Goal: Information Seeking & Learning: Learn about a topic

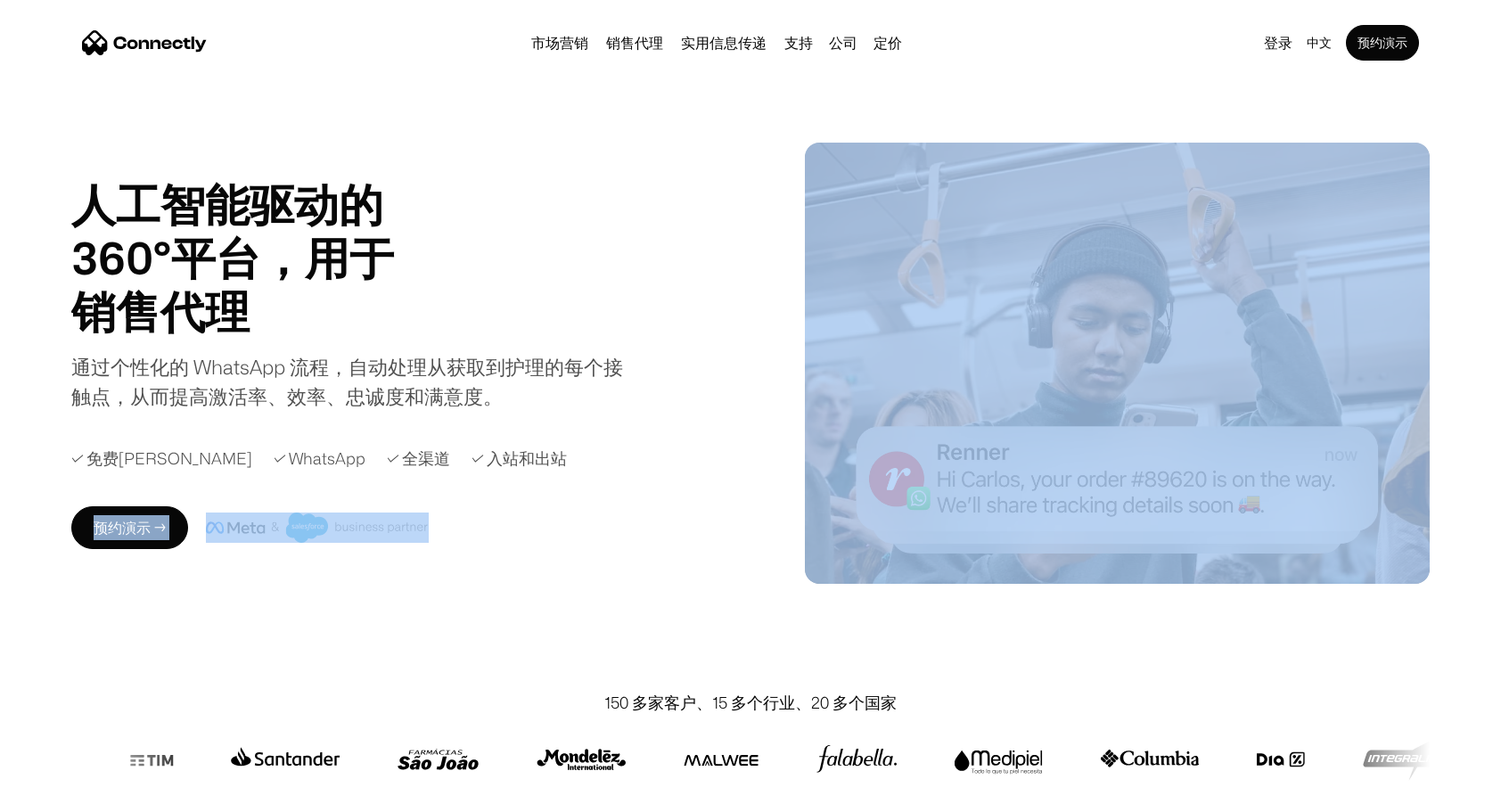
drag, startPoint x: 176, startPoint y: 591, endPoint x: 209, endPoint y: 569, distance: 39.7
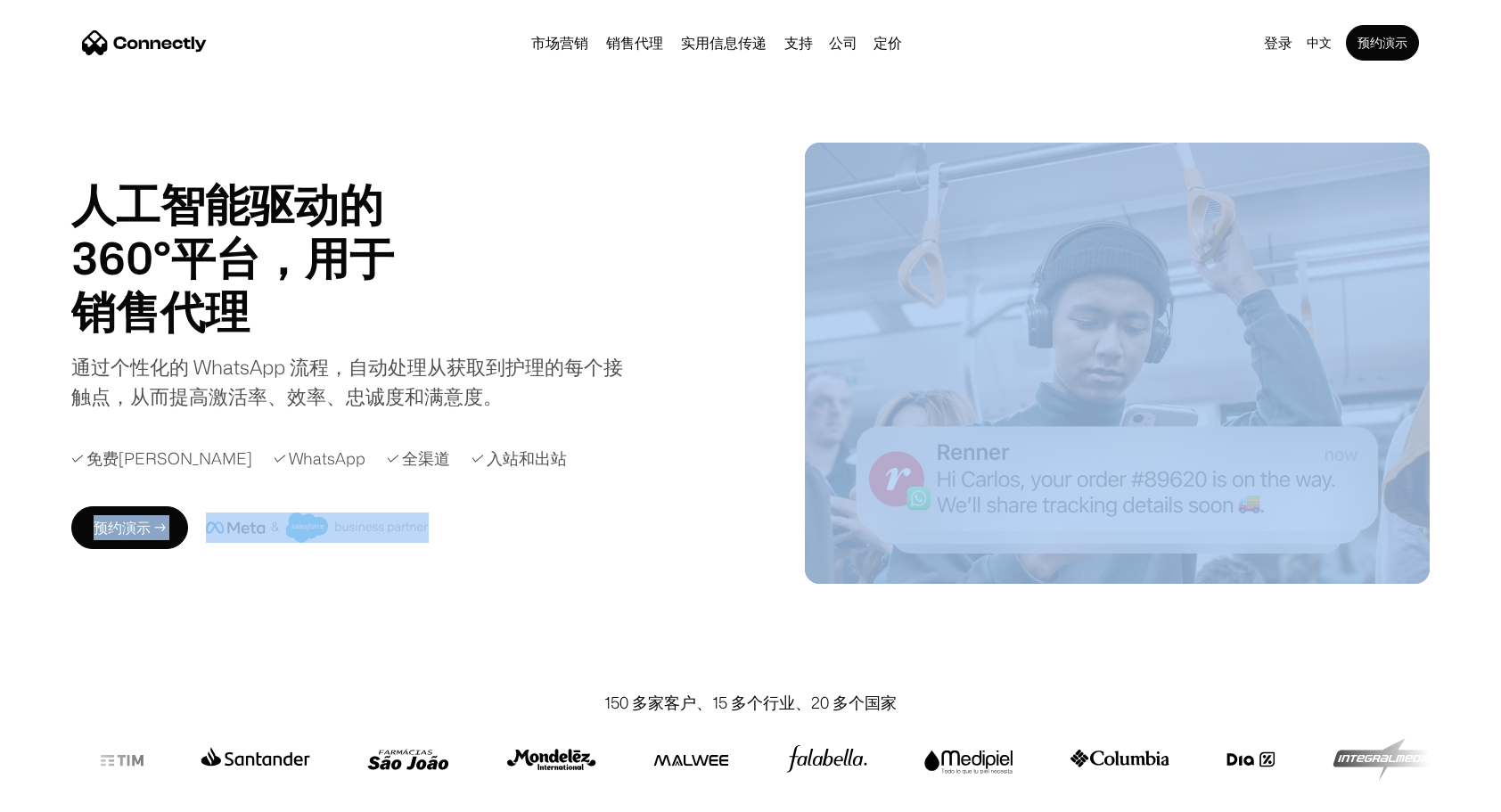
click at [209, 569] on div "人工智能驱动的 360°平台，用于 销售代理 支持 实用 销售代理 Slide 4 of 4. 通过个性化的 WhatsApp 流程，自动处理从获取到护理的每…" at bounding box center [750, 363] width 1358 height 441
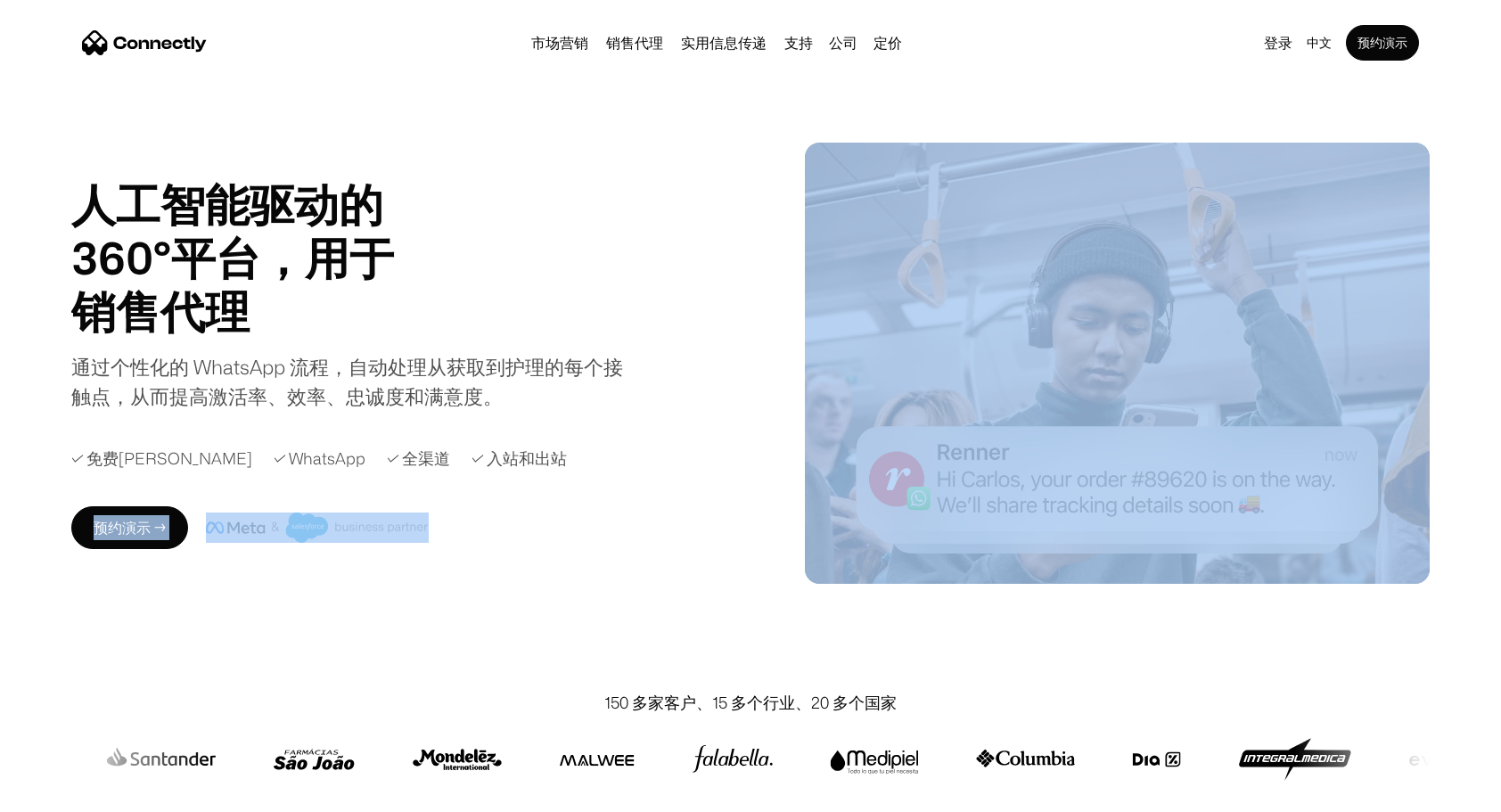
click at [209, 569] on div "人工智能驱动的 360°平台，用于 销售代理 支持 实用 销售代理 Slide 4 of 4. 通过个性化的 WhatsApp 流程，自动处理从获取到护理的每…" at bounding box center [750, 363] width 1358 height 441
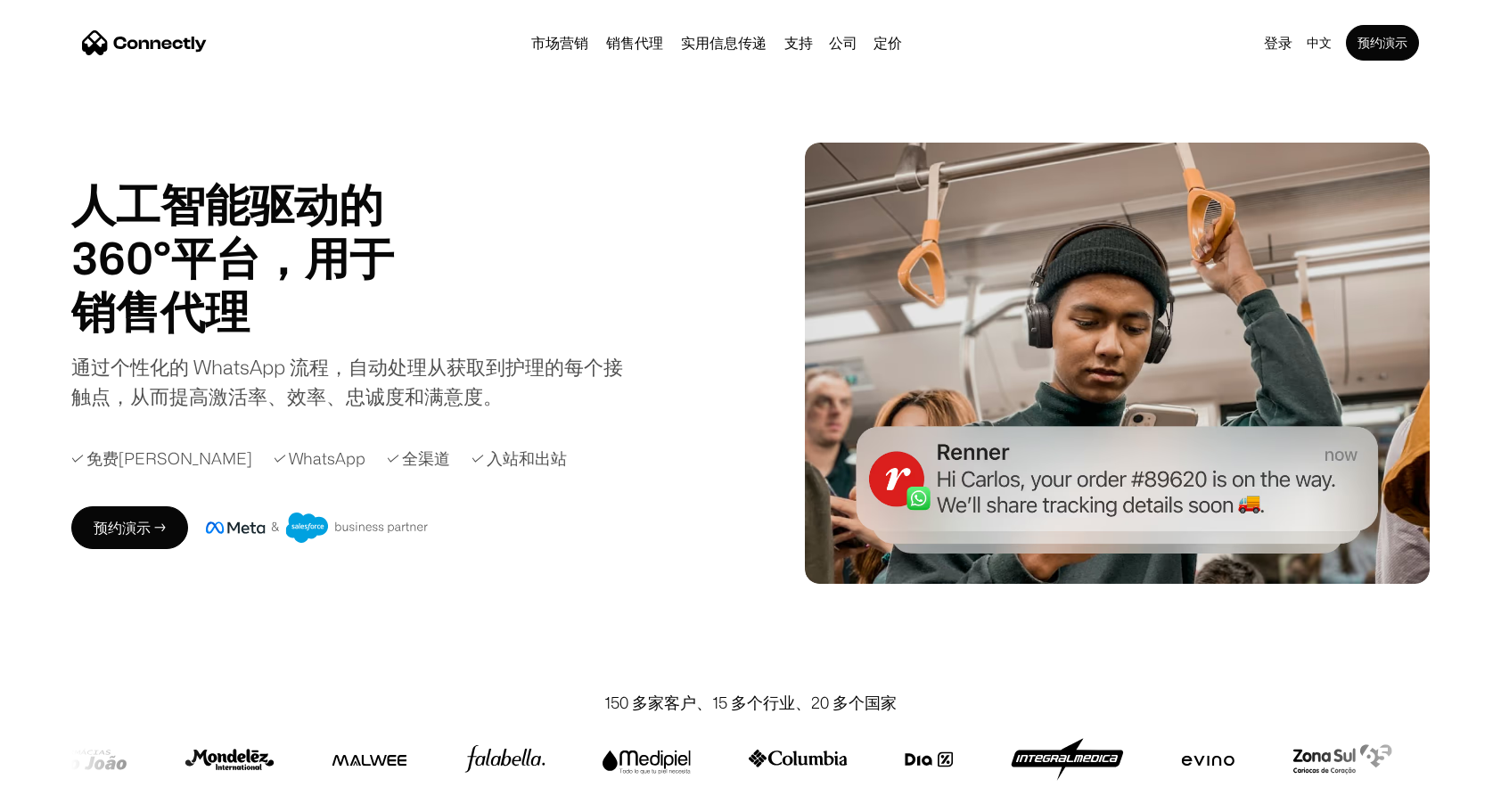
click at [472, 456] on div "✓ 入站和出站" at bounding box center [519, 458] width 95 height 24
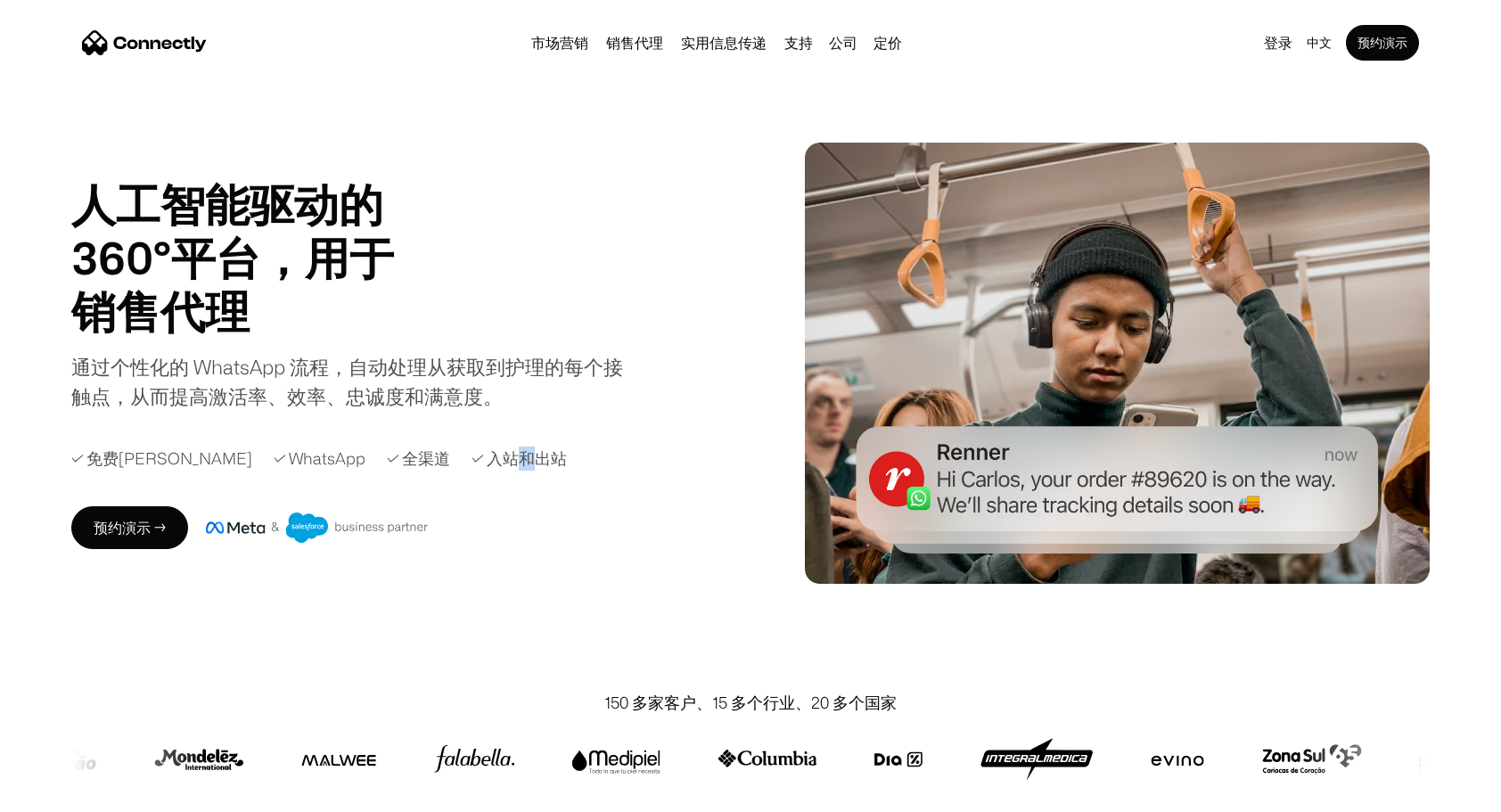
click at [472, 456] on div "✓ 入站和出站" at bounding box center [519, 458] width 95 height 24
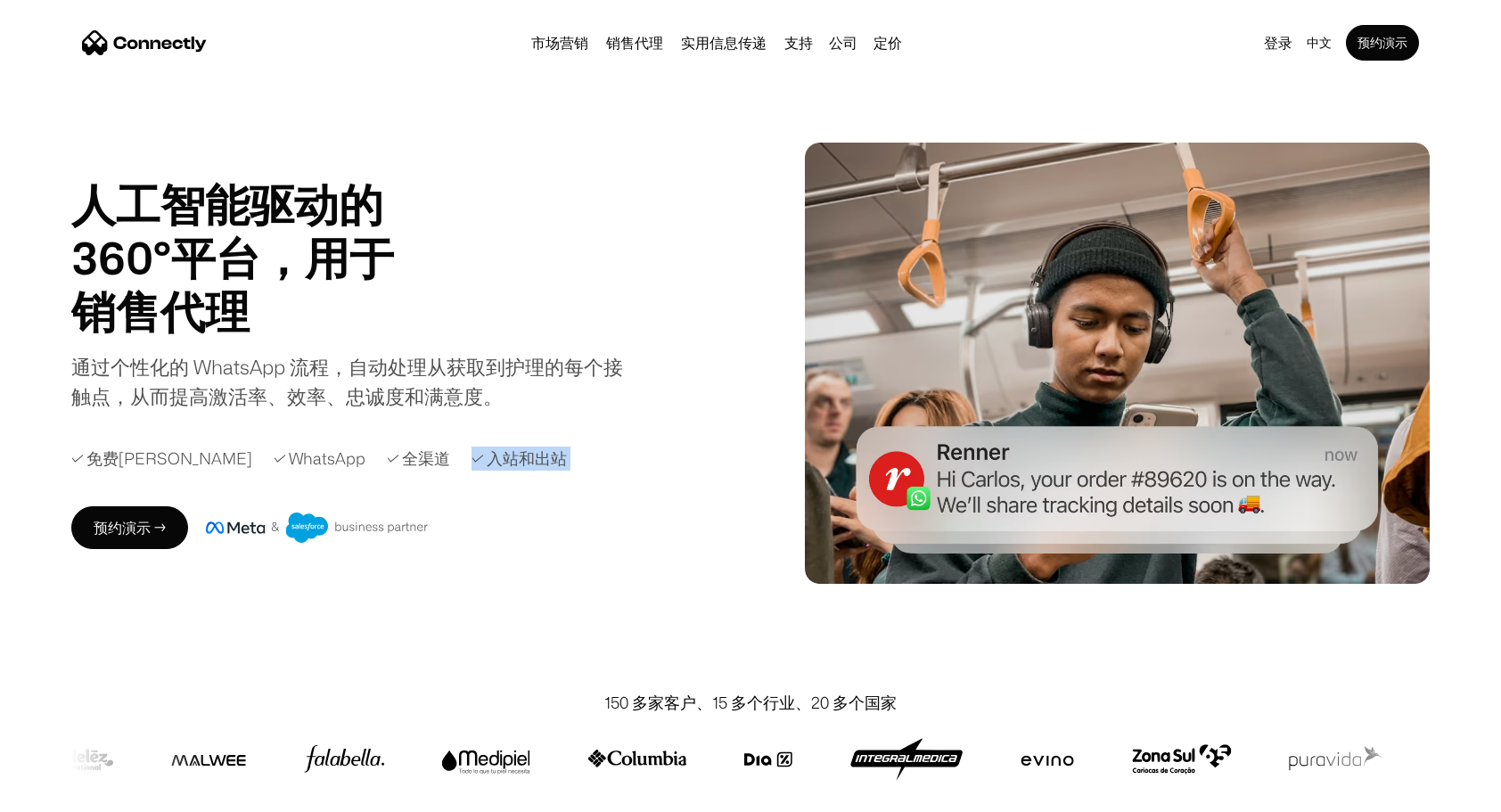
click at [472, 456] on div "✓ 入站和出站" at bounding box center [519, 458] width 95 height 24
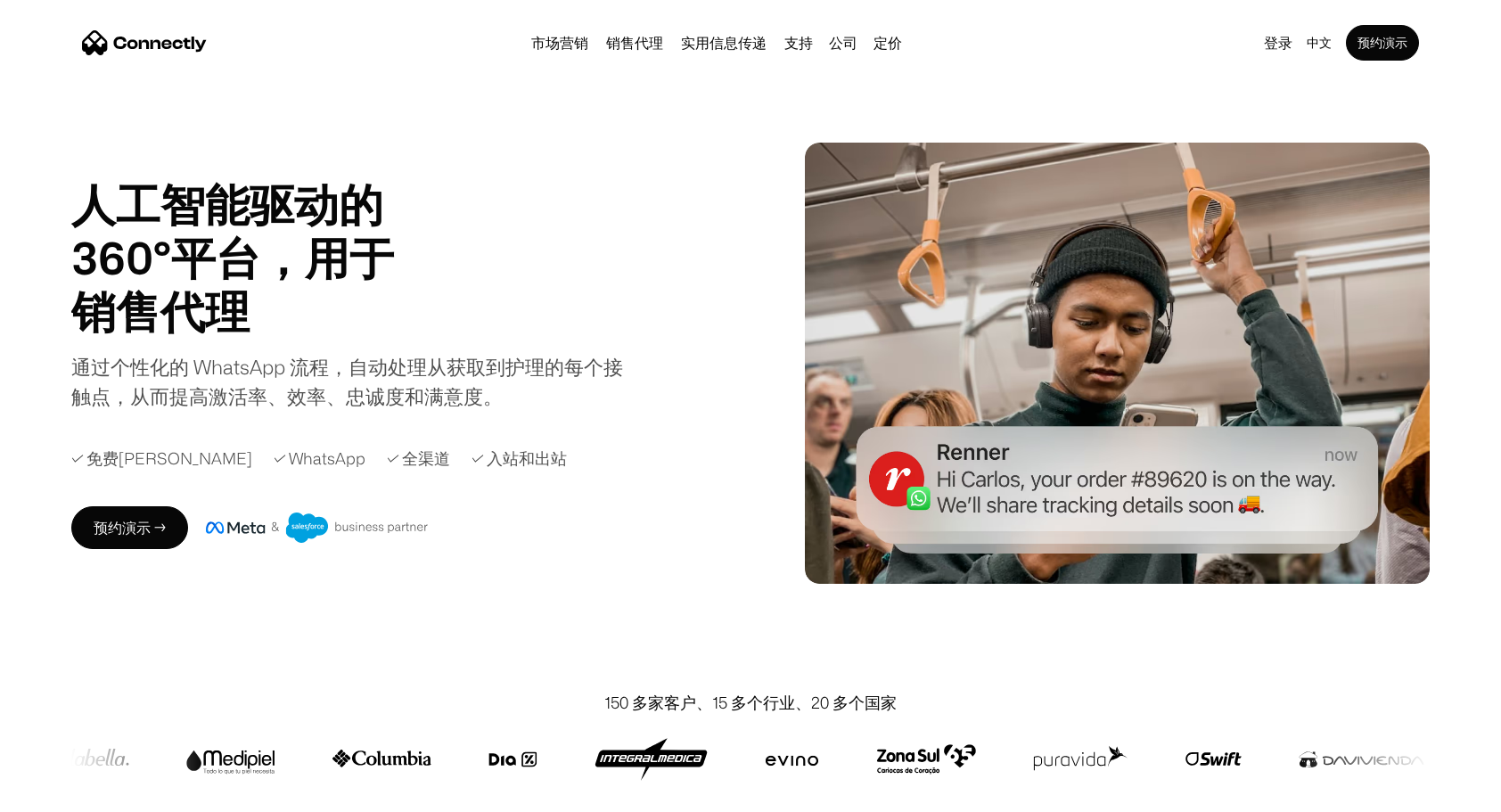
click at [94, 209] on h1 "人工智能驱动的 360°平台，用于" at bounding box center [275, 231] width 410 height 107
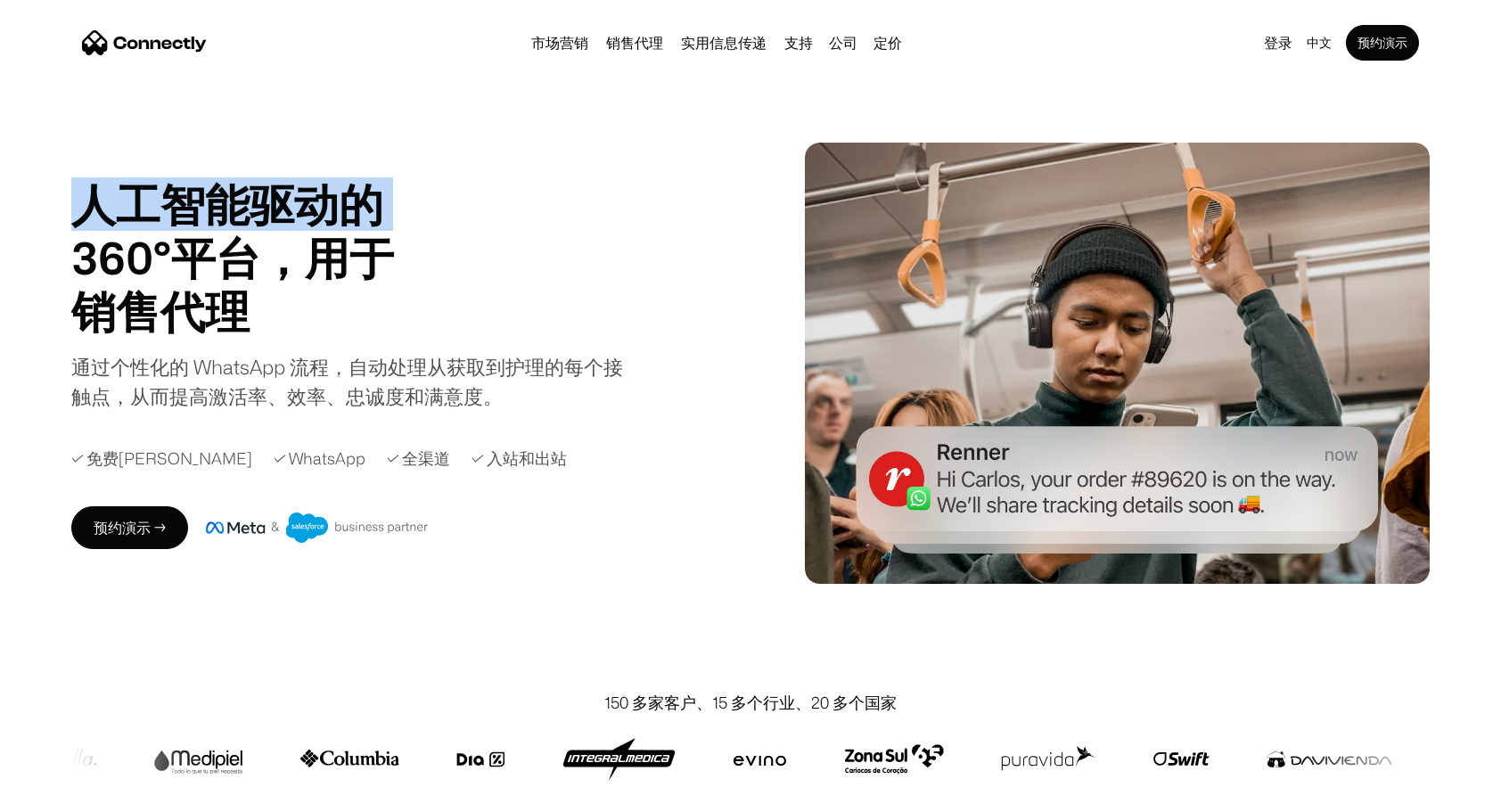
click at [94, 209] on h1 "人工智能驱动的 360°平台，用于" at bounding box center [275, 231] width 410 height 107
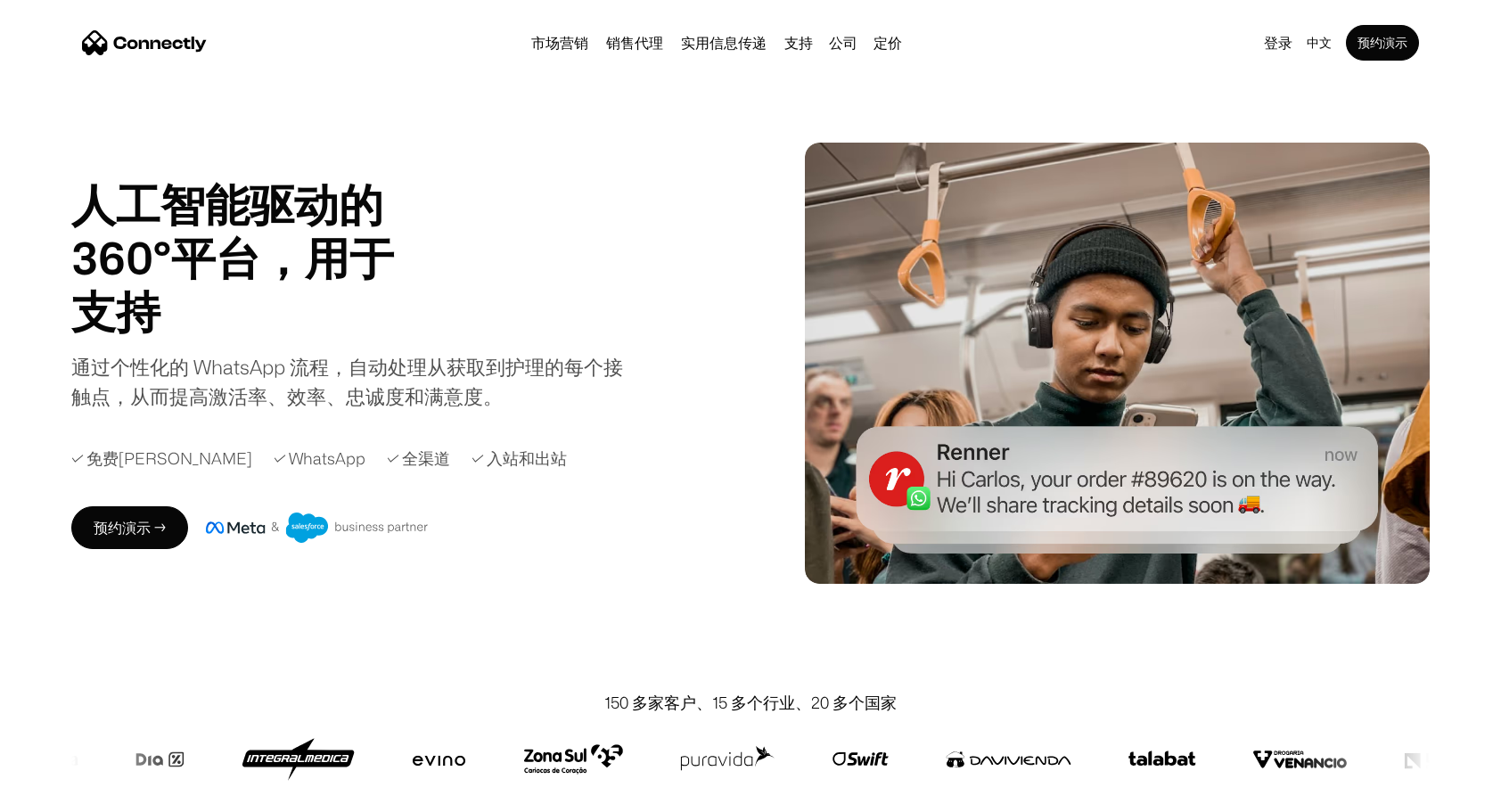
click at [532, 321] on div "人工智能驱动的 360°平台，用于 销售代理 支持 实用 销售代理 Slide 2 of 4. 通过个性化的 WhatsApp 流程，自动处理从获取到护理的每…" at bounding box center [352, 293] width 562 height 233
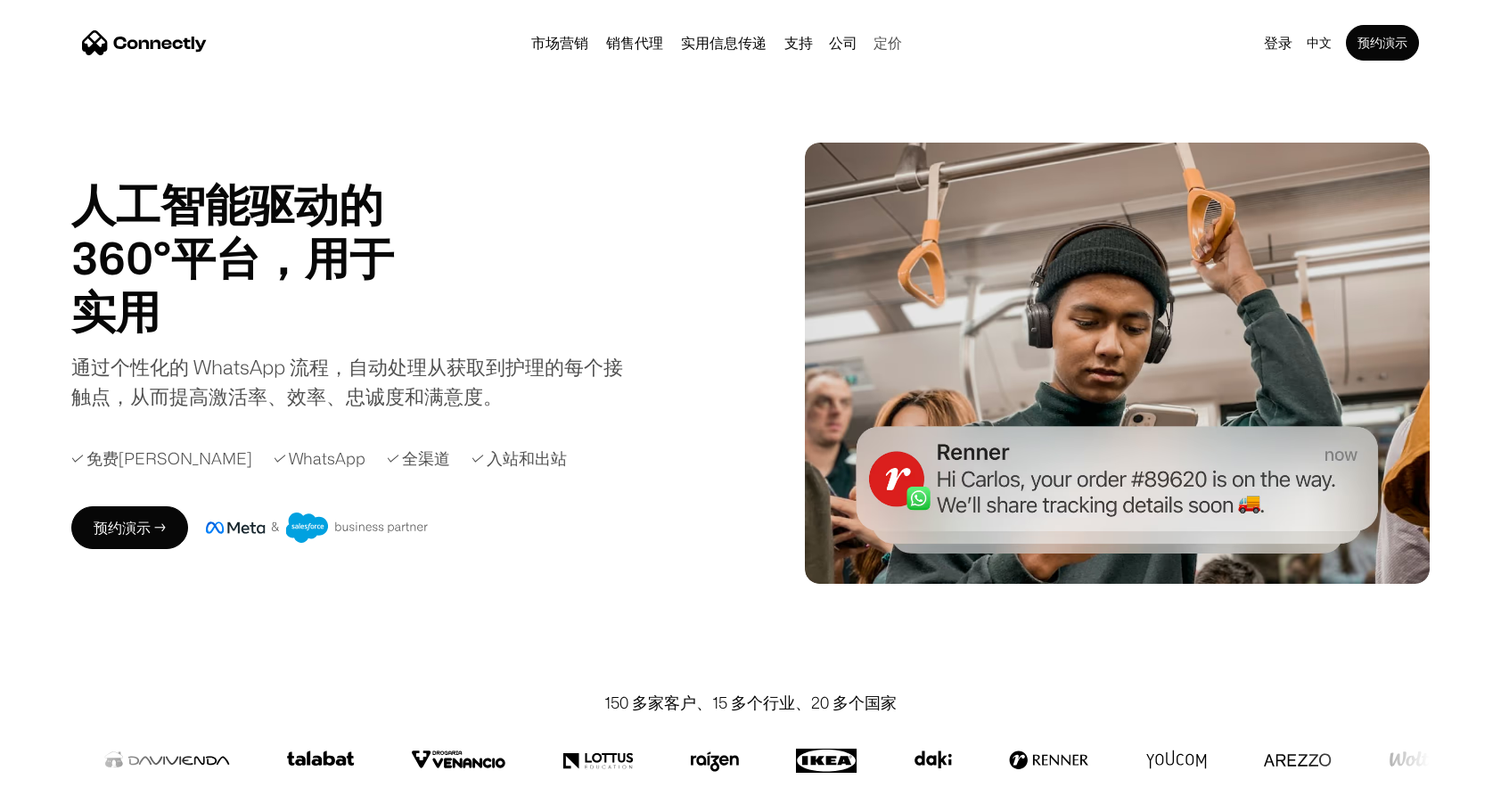
click at [888, 43] on link "定价" at bounding box center [888, 43] width 43 height 15
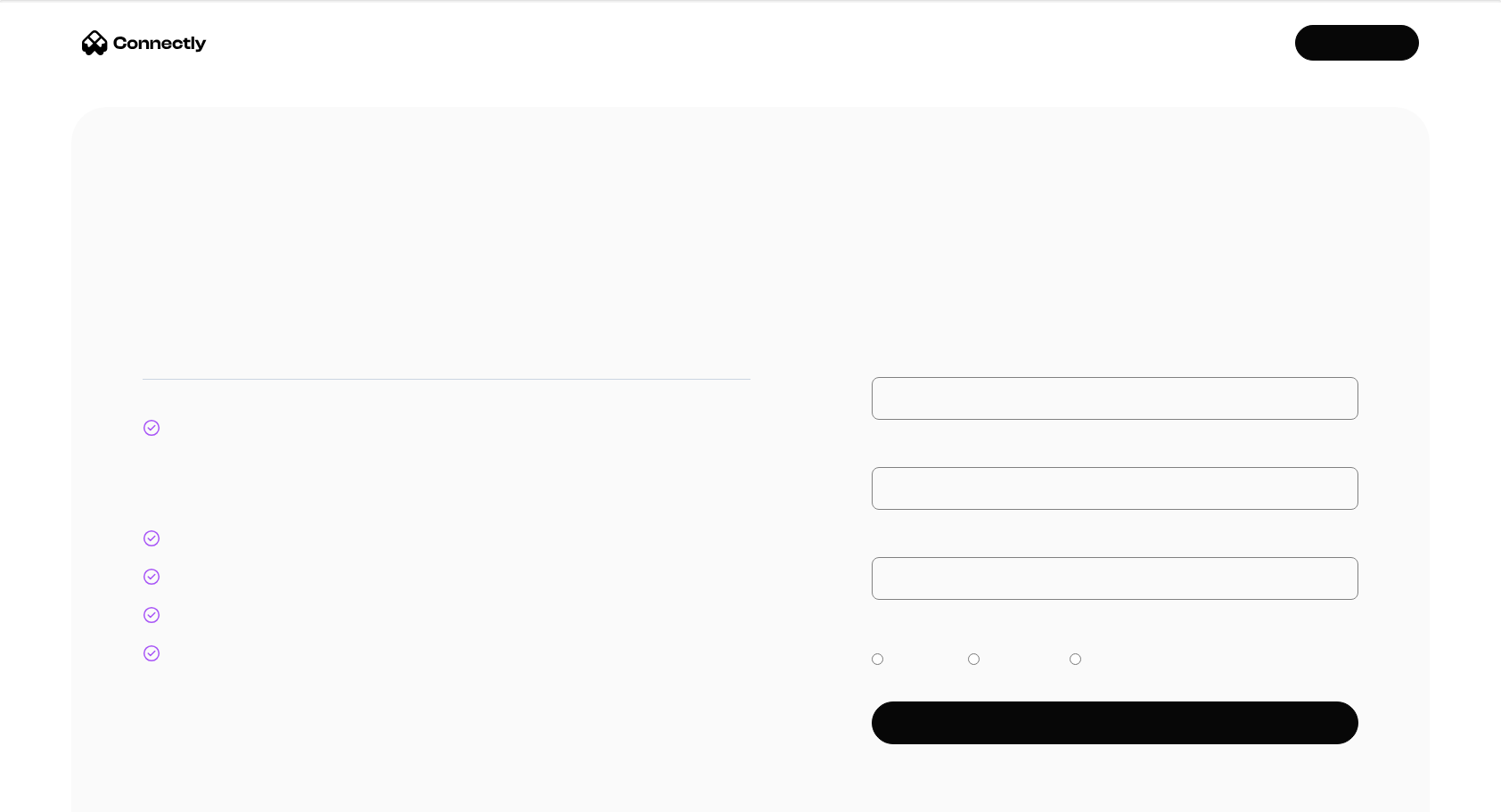
click at [70, 422] on div "**********" at bounding box center [750, 537] width 1501 height 860
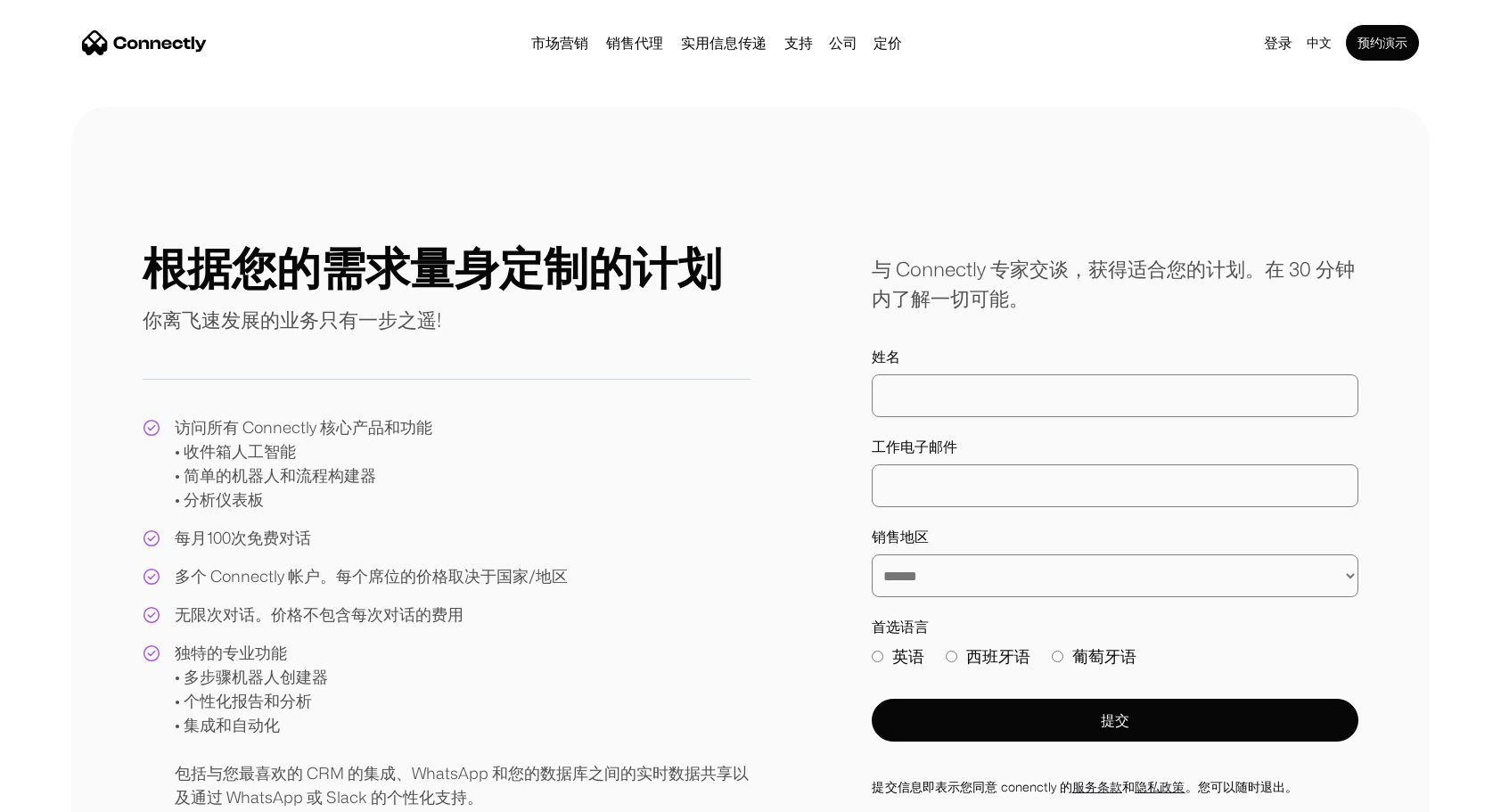
click at [39, 96] on section at bounding box center [750, 88] width 1501 height 35
click at [278, 434] on div "访问所有 Connectly 核心产品和功能 • 收件箱人工智能 • 简单的机器人和流程构建器 • 分析仪表板" at bounding box center [303, 463] width 258 height 96
click at [750, 703] on div "**********" at bounding box center [750, 525] width 1216 height 569
click at [720, 527] on div "访问所有 Connectly 核心产品和功能 • 收件箱人工智能 • 简单的机器人和流程构建器 • 分析仪表板 每月100次免费对话 多个 Connectly…" at bounding box center [446, 612] width 608 height 394
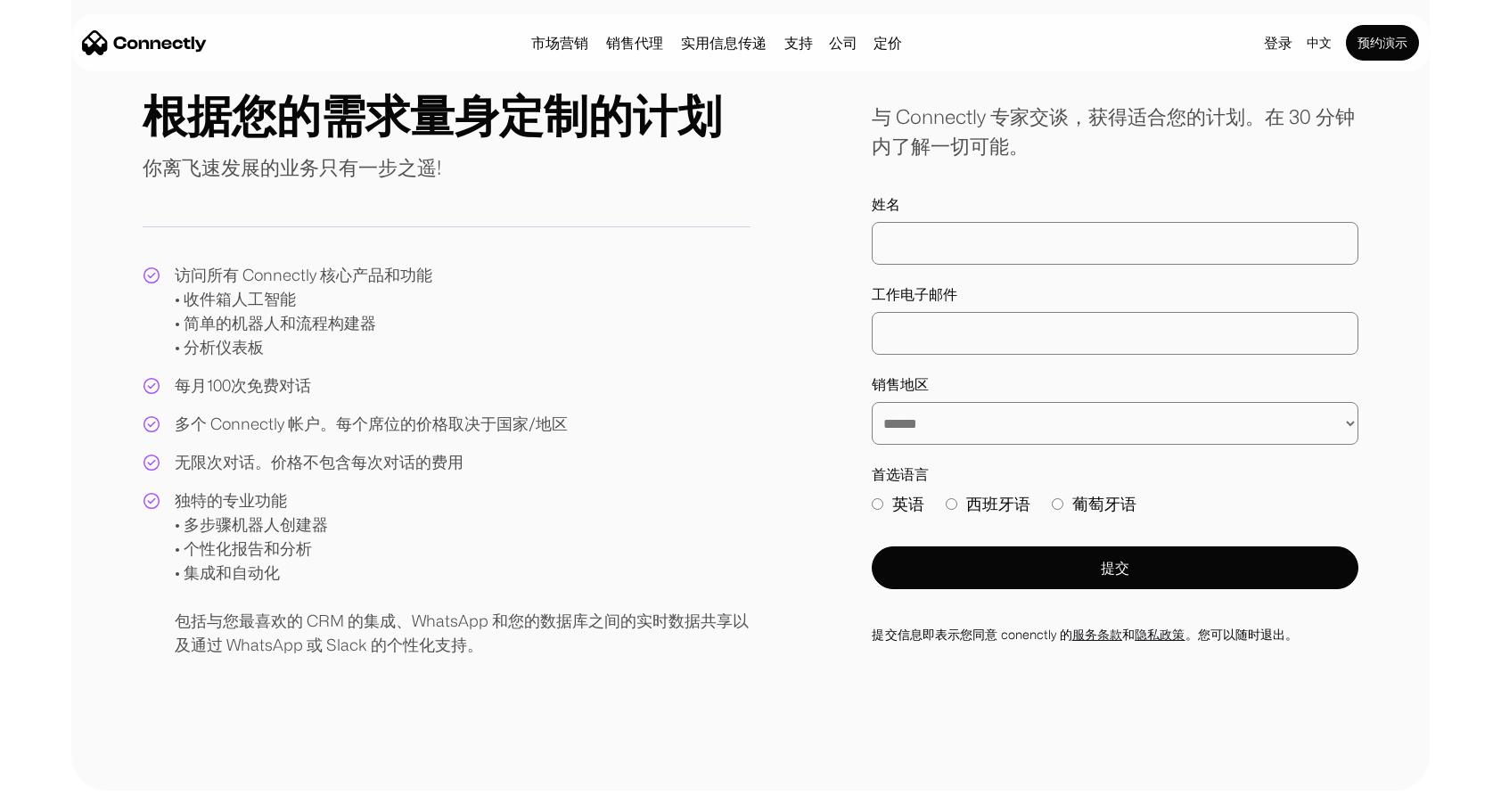
scroll to position [154, 0]
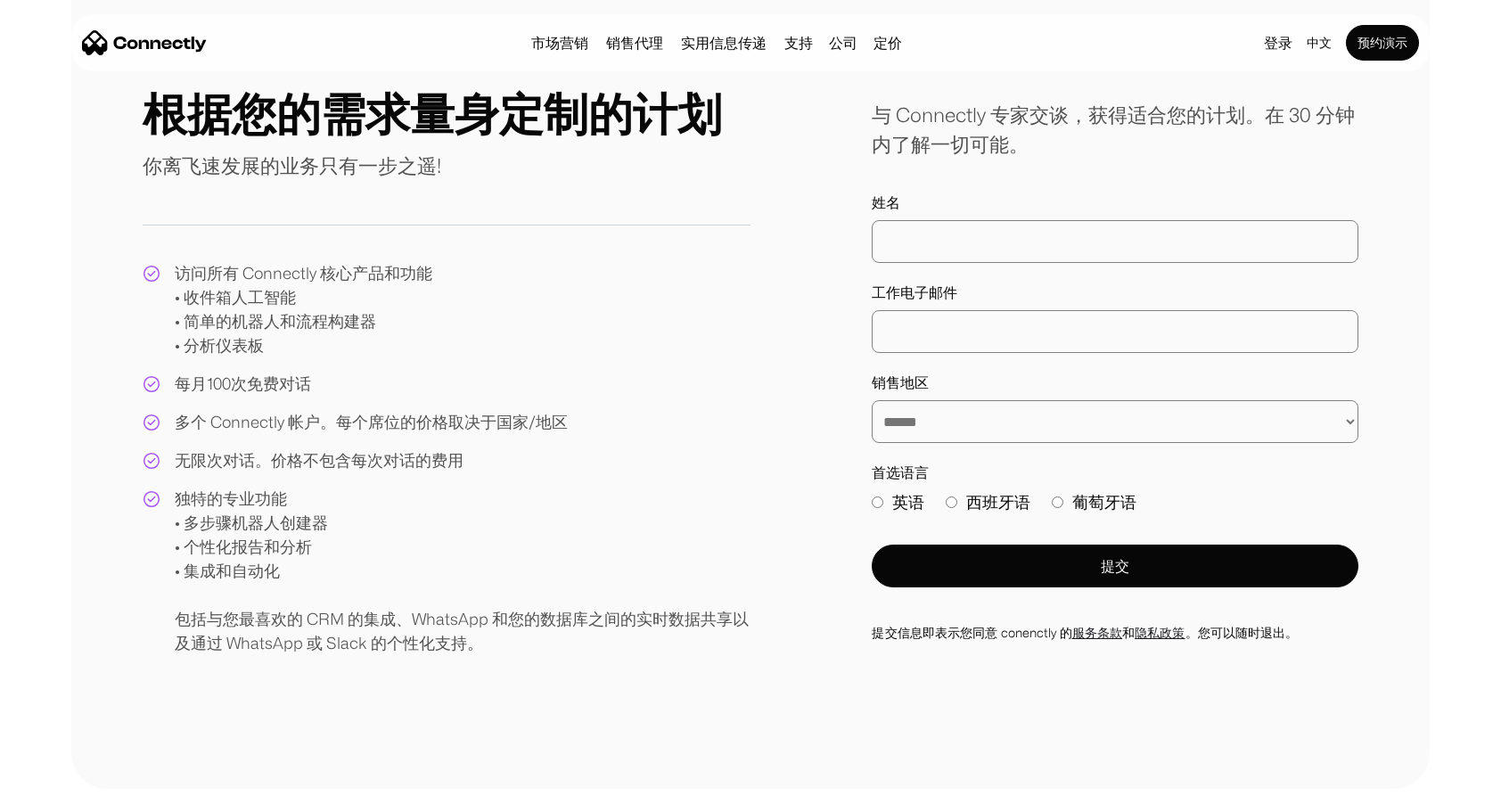
click at [205, 621] on div "独特的专业功能 • 多步骤机器人创建器 • 个性化报告和分析 • 集成和自动化 包括与您最喜欢的 CRM 的集成、WhatsApp 和您的数据库之间的实时数据…" at bounding box center [462, 570] width 576 height 168
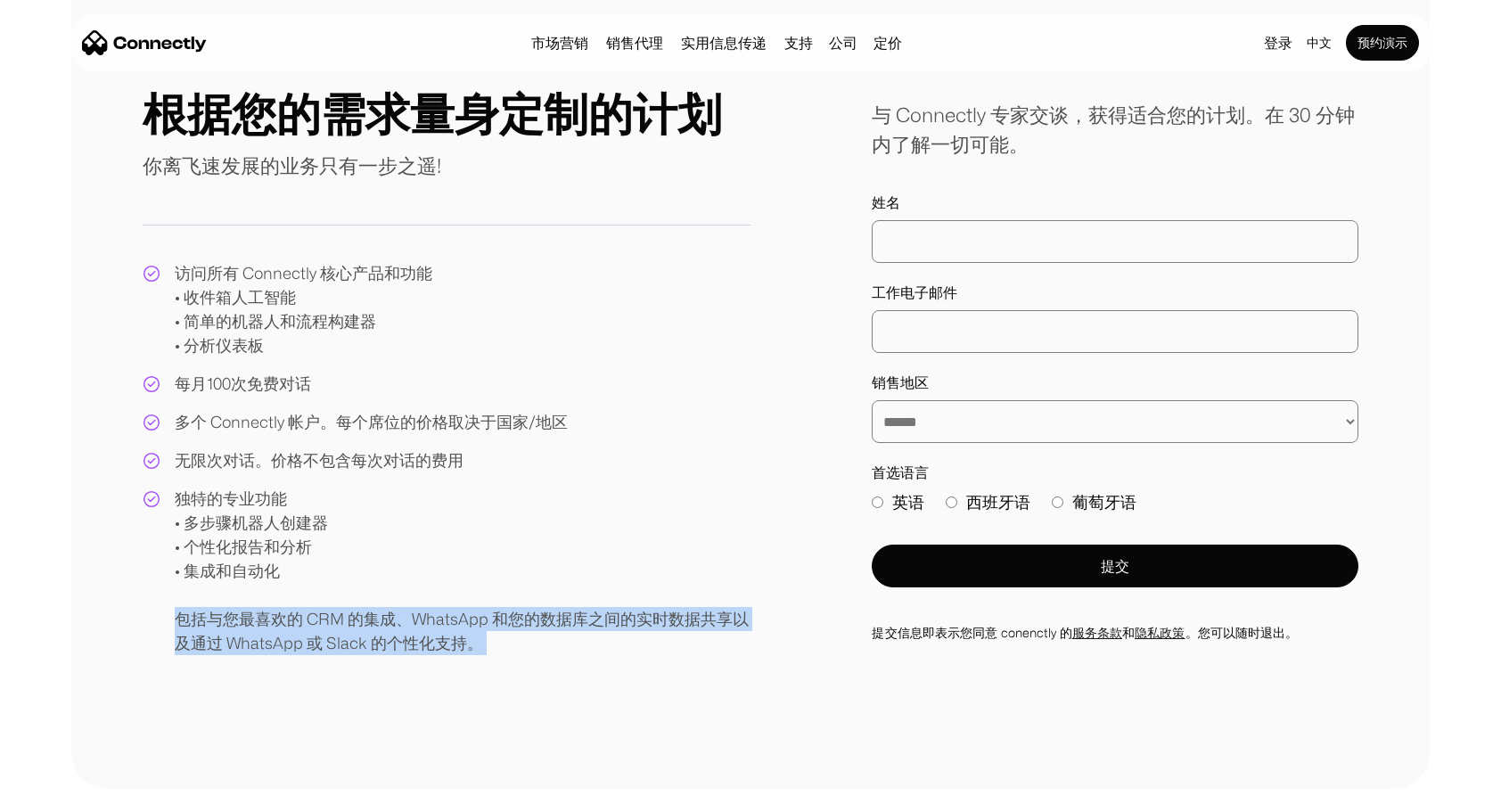
click at [205, 621] on div "独特的专业功能 • 多步骤机器人创建器 • 个性化报告和分析 • 集成和自动化 包括与您最喜欢的 CRM 的集成、WhatsApp 和您的数据库之间的实时数据…" at bounding box center [462, 570] width 576 height 168
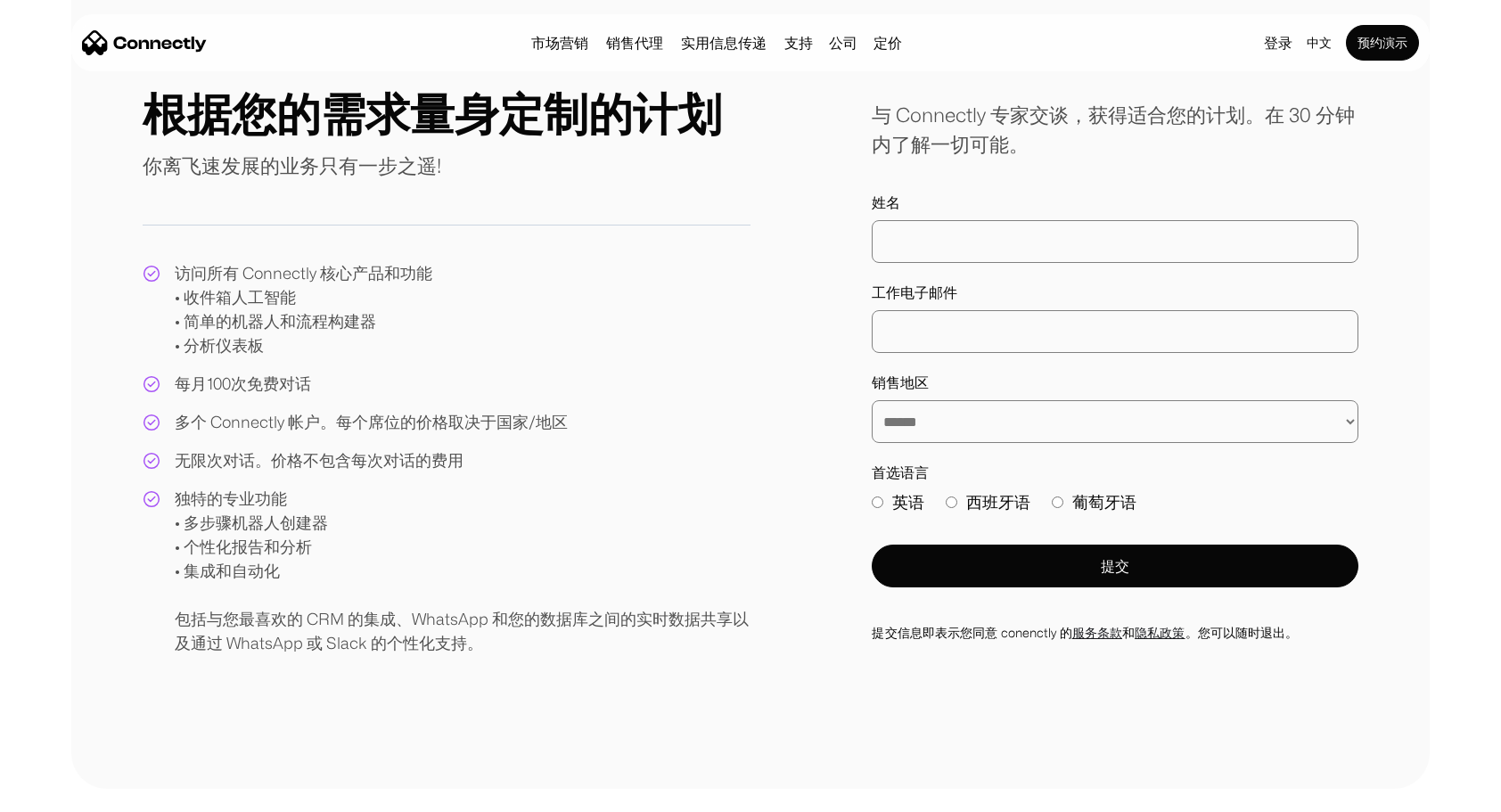
click at [507, 650] on div "独特的专业功能 • 多步骤机器人创建器 • 个性化报告和分析 • 集成和自动化 包括与您最喜欢的 CRM 的集成、WhatsApp 和您的数据库之间的实时数据…" at bounding box center [462, 570] width 576 height 168
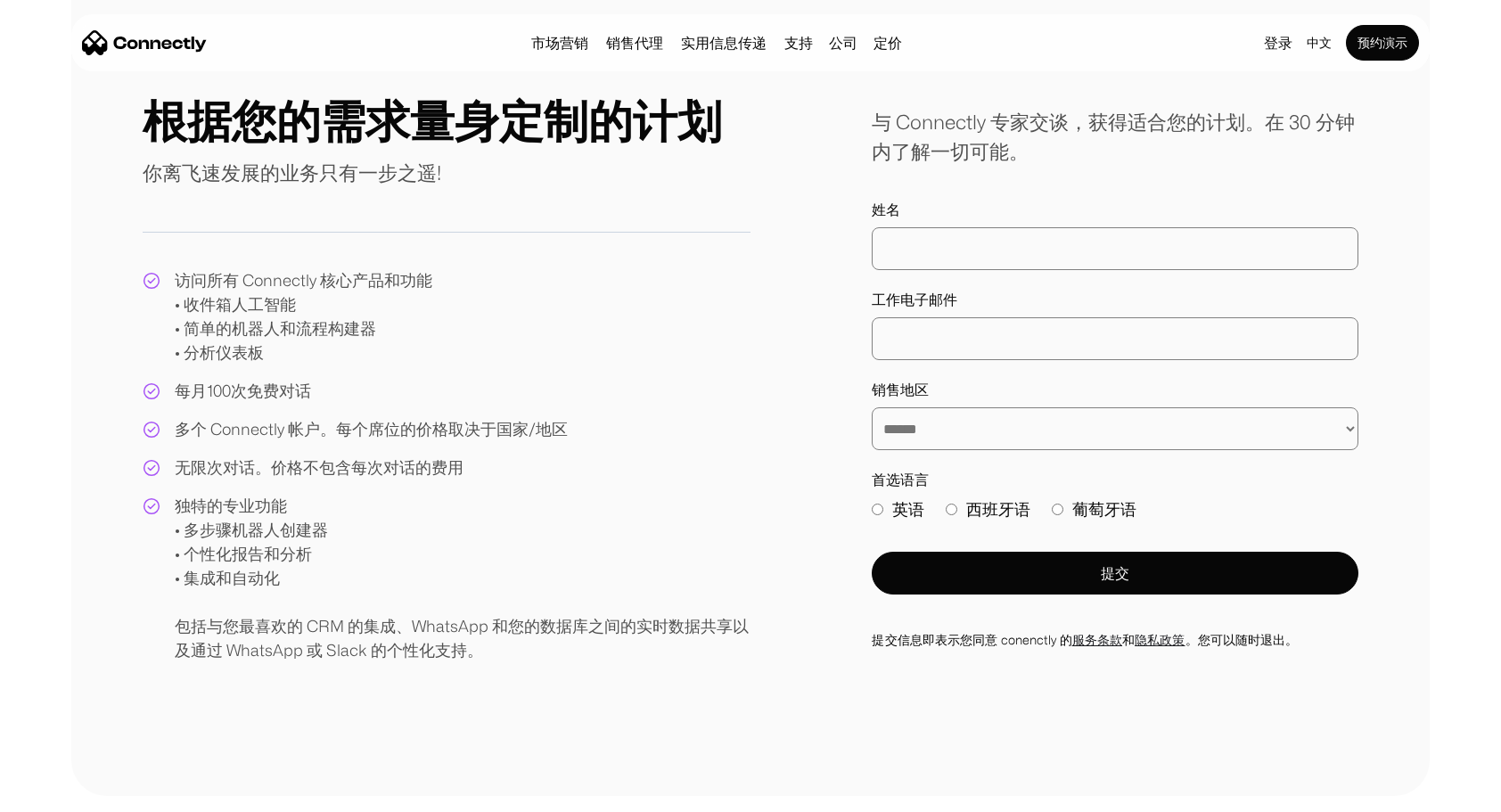
scroll to position [146, 0]
click at [899, 513] on label "英语" at bounding box center [898, 510] width 53 height 24
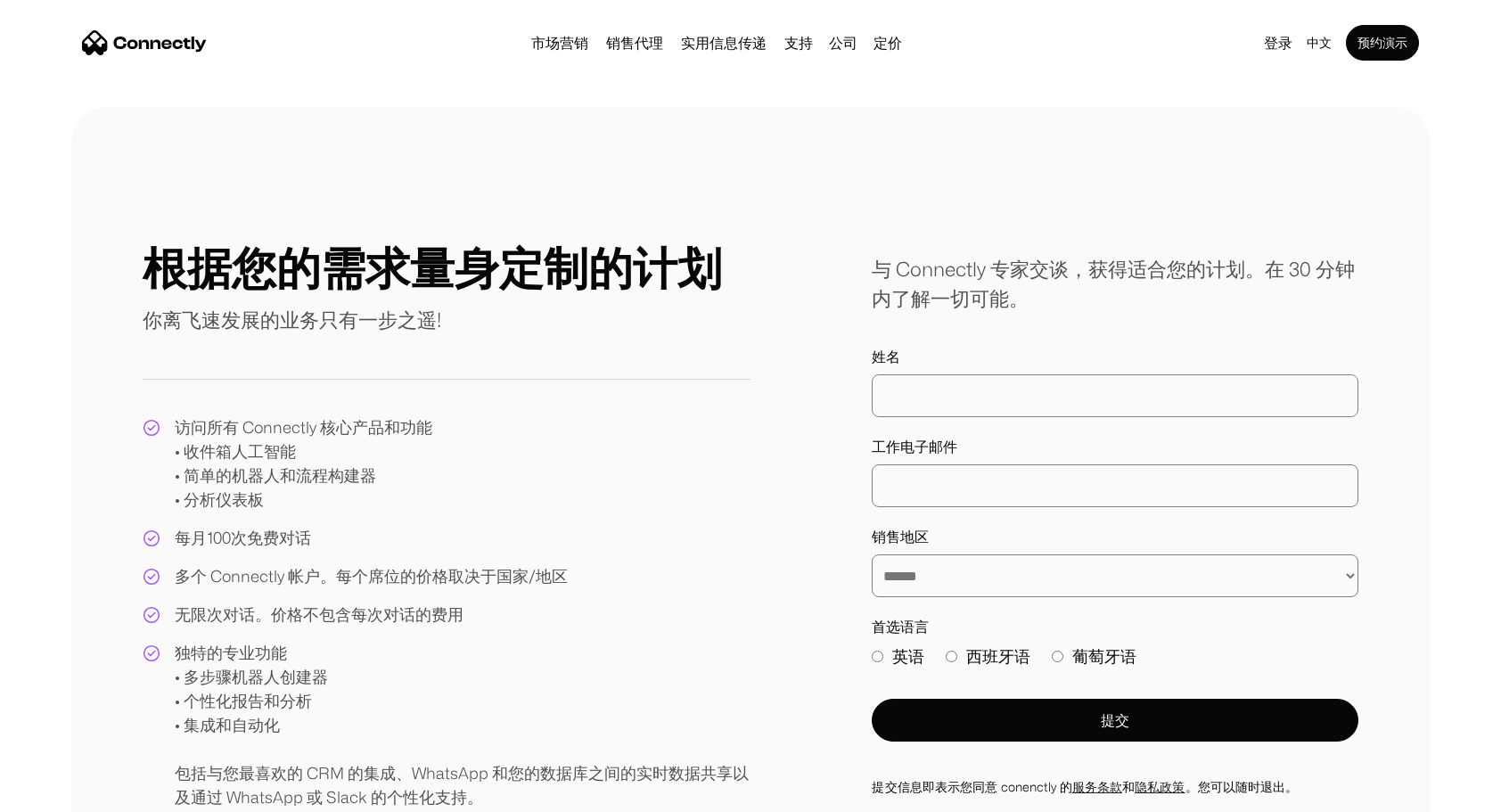
click at [1461, 257] on div "**********" at bounding box center [750, 525] width 1501 height 836
drag, startPoint x: 1456, startPoint y: 2, endPoint x: 937, endPoint y: 168, distance: 544.9
click at [937, 168] on div "**********" at bounding box center [750, 525] width 1358 height 836
click at [924, 280] on div "与 Connectly 专家交谈，获得适合您的计划。在 30 分钟内了解一切可能。" at bounding box center [1115, 283] width 487 height 59
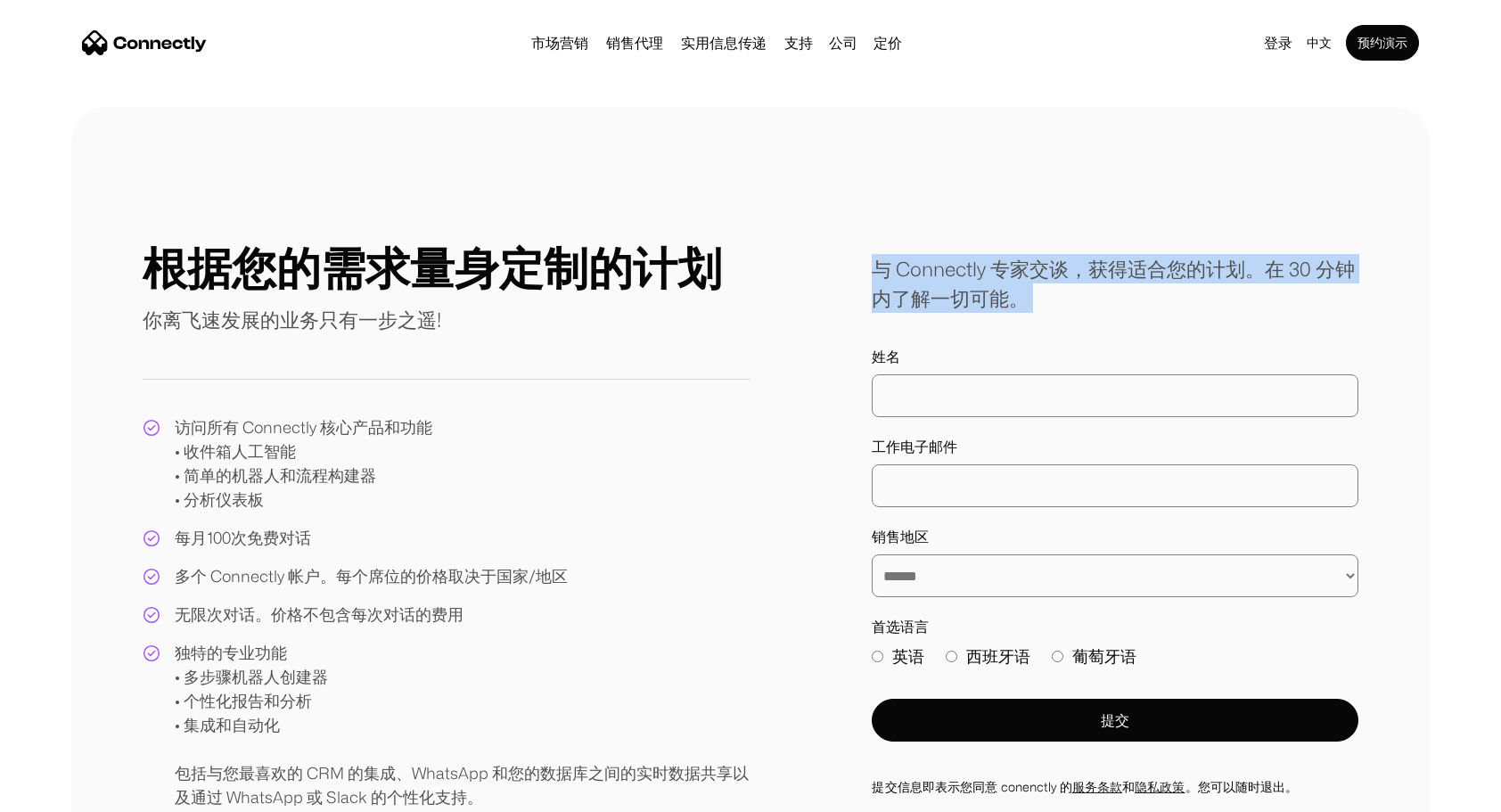
click at [924, 280] on div "与 Connectly 专家交谈，获得适合您的计划。在 30 分钟内了解一切可能。" at bounding box center [1115, 283] width 487 height 59
drag, startPoint x: 924, startPoint y: 280, endPoint x: 827, endPoint y: 305, distance: 100.2
click at [827, 305] on div "**********" at bounding box center [750, 525] width 1216 height 569
click at [910, 285] on div "与 Connectly 专家交谈，获得适合您的计划。在 30 分钟内了解一切可能。" at bounding box center [1115, 283] width 487 height 59
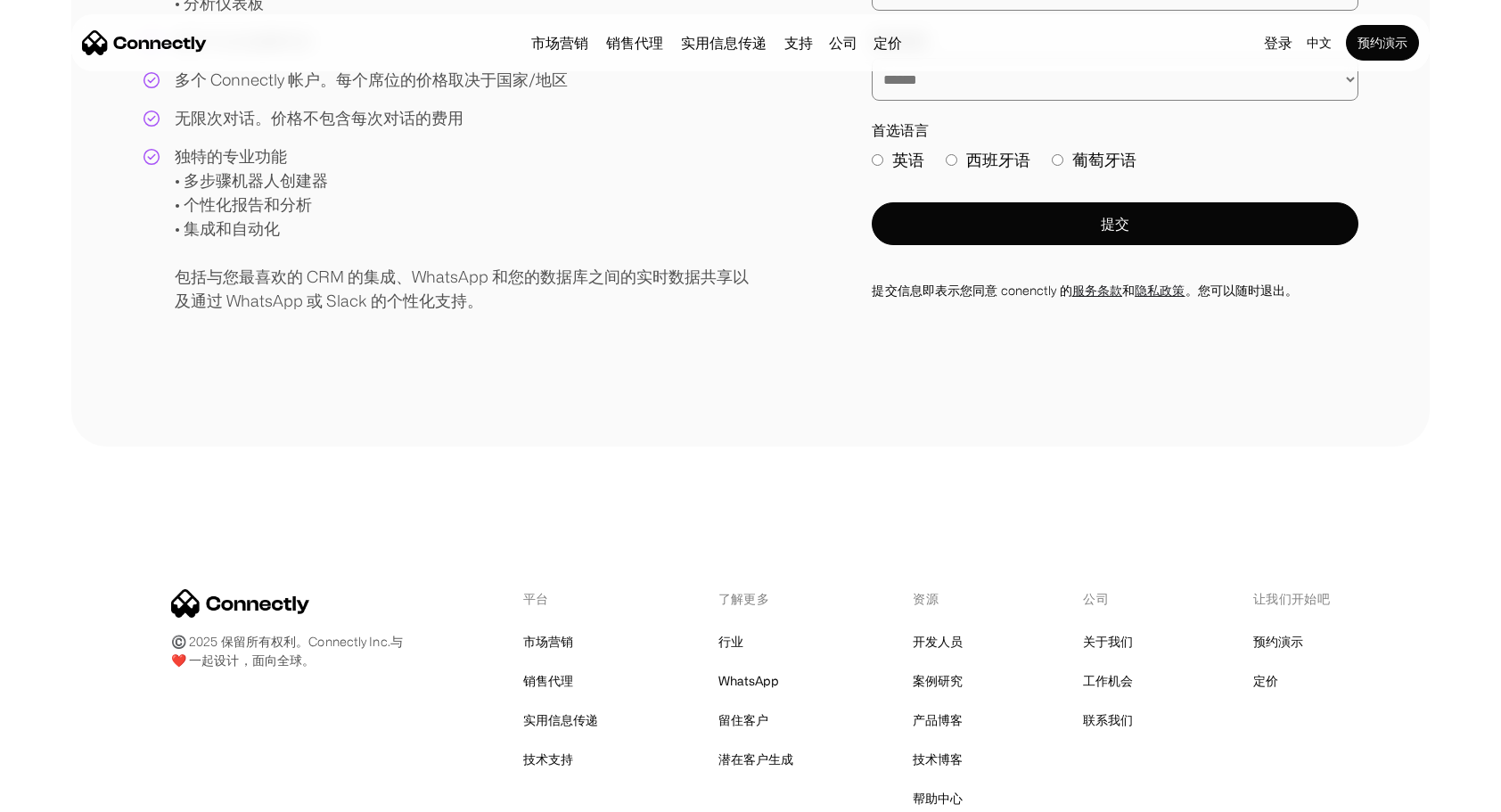
scroll to position [717, 0]
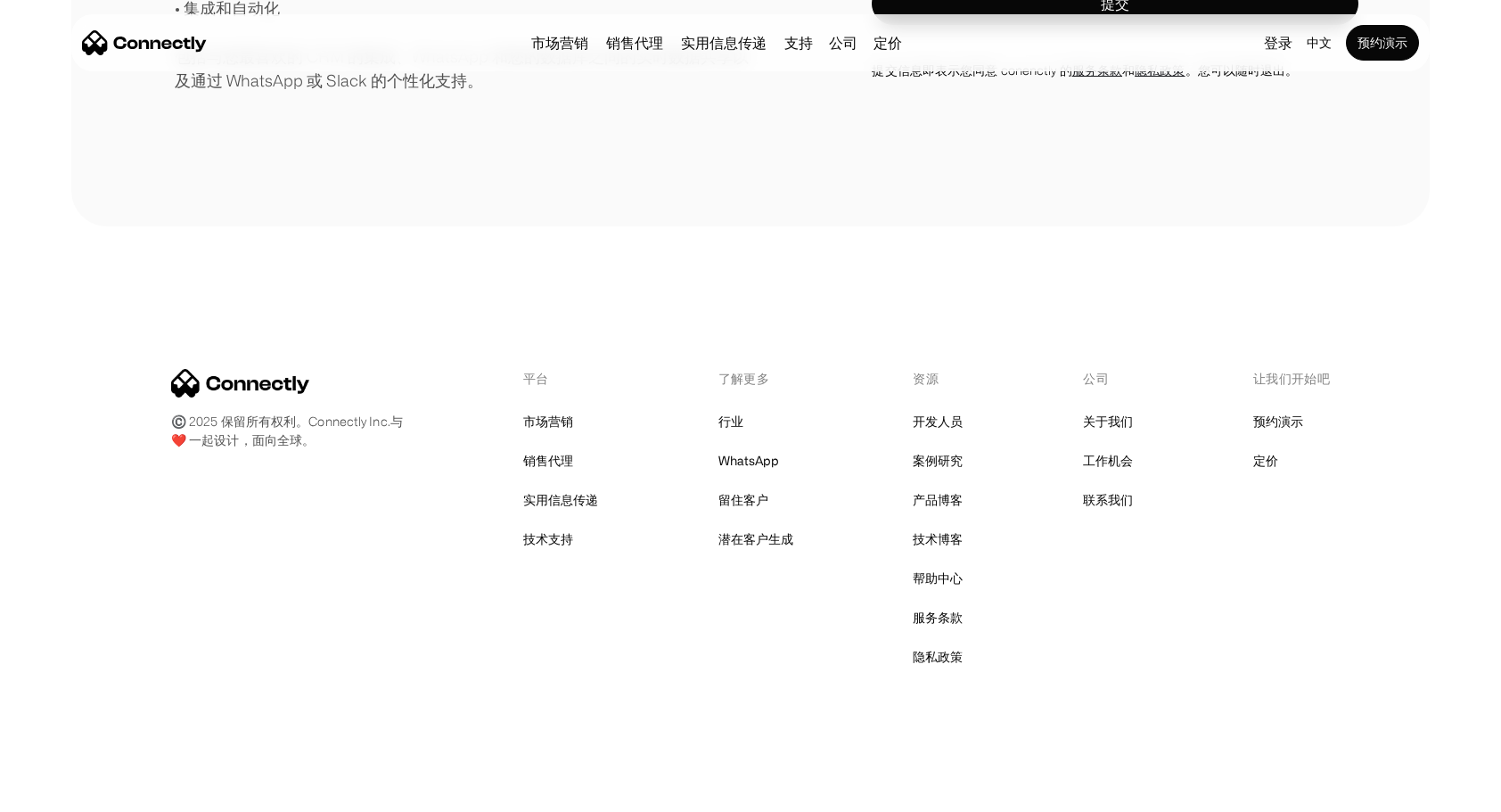
click at [480, 766] on div "©️ 2025 保留所有权利。Connectly Inc.与 ❤️ 一起设计，面向全球。 平台 市场营销 销售代理 实用信息传递 技术支持 了解更多 行业 W…" at bounding box center [750, 519] width 1358 height 586
click at [355, 752] on div "©️ 2025 保留所有权利。Connectly Inc.与 ❤️ 一起设计，面向全球。 平台 市场营销 销售代理 实用信息传递 技术支持 了解更多 行业 W…" at bounding box center [750, 519] width 1358 height 586
click at [354, 419] on div "平台 市场营销 销售代理 实用信息传递 技术支持 了解更多 行业 WhatsApp 留住客户 潜在客户生成 资源 开发人员 案例研究 产品博客 技术博客 帮助…" at bounding box center [750, 519] width 1158 height 301
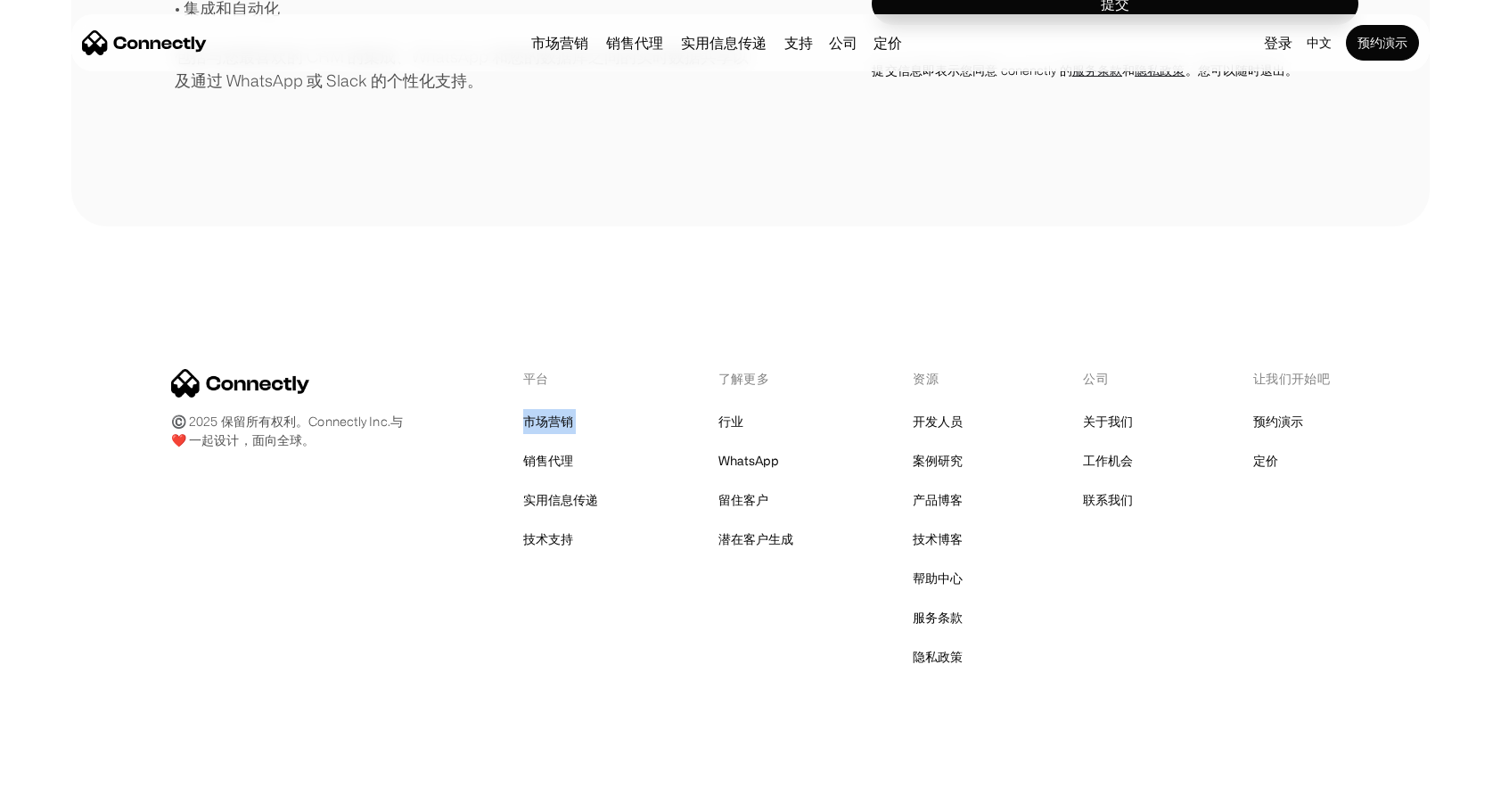
click at [354, 419] on div "平台 市场营销 销售代理 实用信息传递 技术支持 了解更多 行业 WhatsApp 留住客户 潜在客户生成 资源 开发人员 案例研究 产品博客 技术博客 帮助…" at bounding box center [750, 519] width 1158 height 301
click at [762, 683] on div "©️ 2025 保留所有权利。Connectly Inc.与 ❤️ 一起设计，面向全球。 平台 市场营销 销售代理 实用信息传递 技术支持 了解更多 行业 W…" at bounding box center [750, 519] width 1358 height 586
click at [238, 643] on div "平台 市场营销 销售代理 实用信息传递 技术支持 了解更多 行业 WhatsApp 留住客户 潜在客户生成 资源 开发人员 案例研究 产品博客 技术博客 帮助…" at bounding box center [750, 519] width 1158 height 301
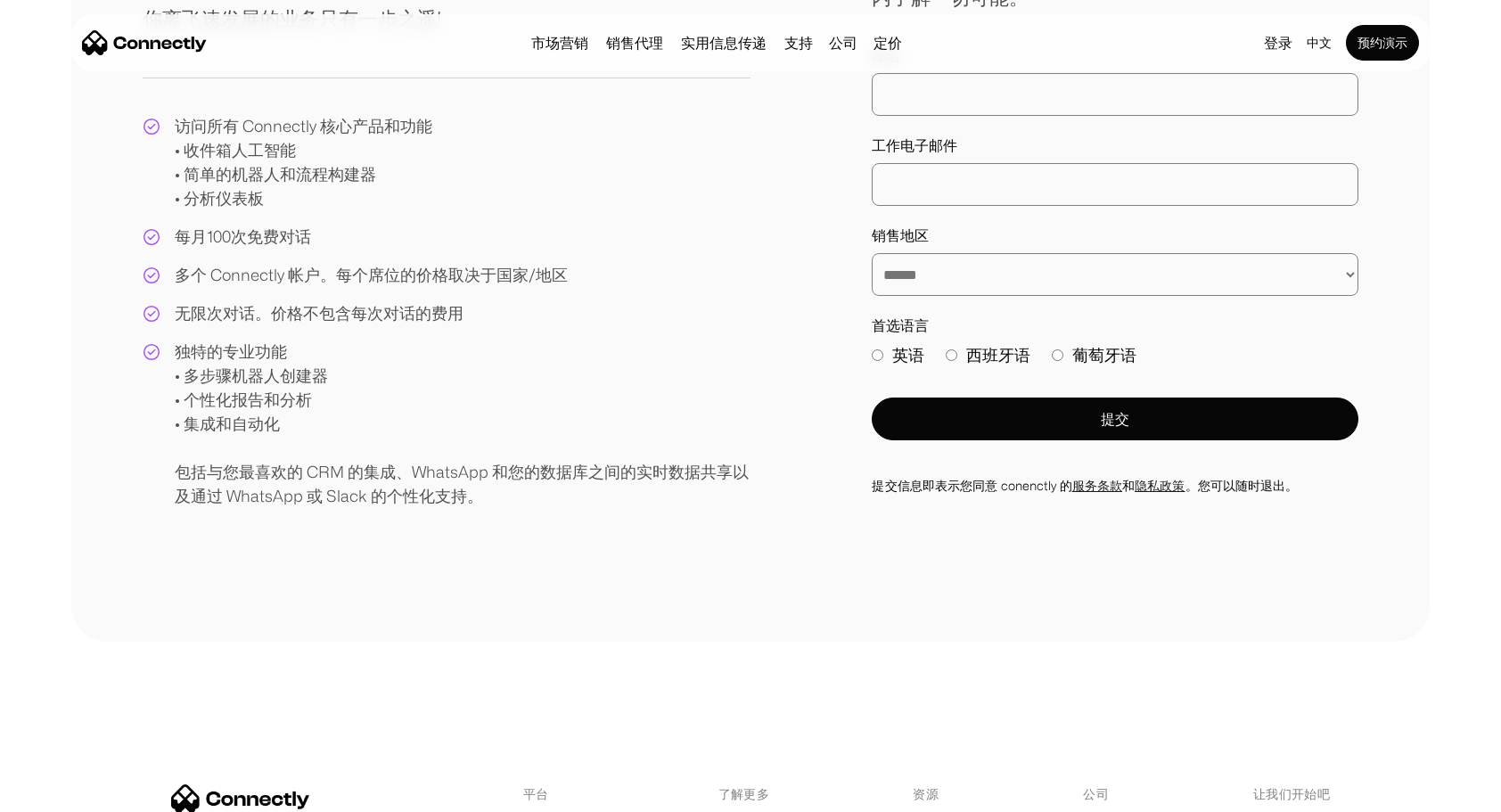
scroll to position [302, 0]
click at [215, 422] on div "独特的专业功能 • 多步骤机器人创建器 • 个性化报告和分析 • 集成和自动化 包括与您最喜欢的 CRM 的集成、WhatsApp 和您的数据库之间的实时数据…" at bounding box center [462, 423] width 576 height 168
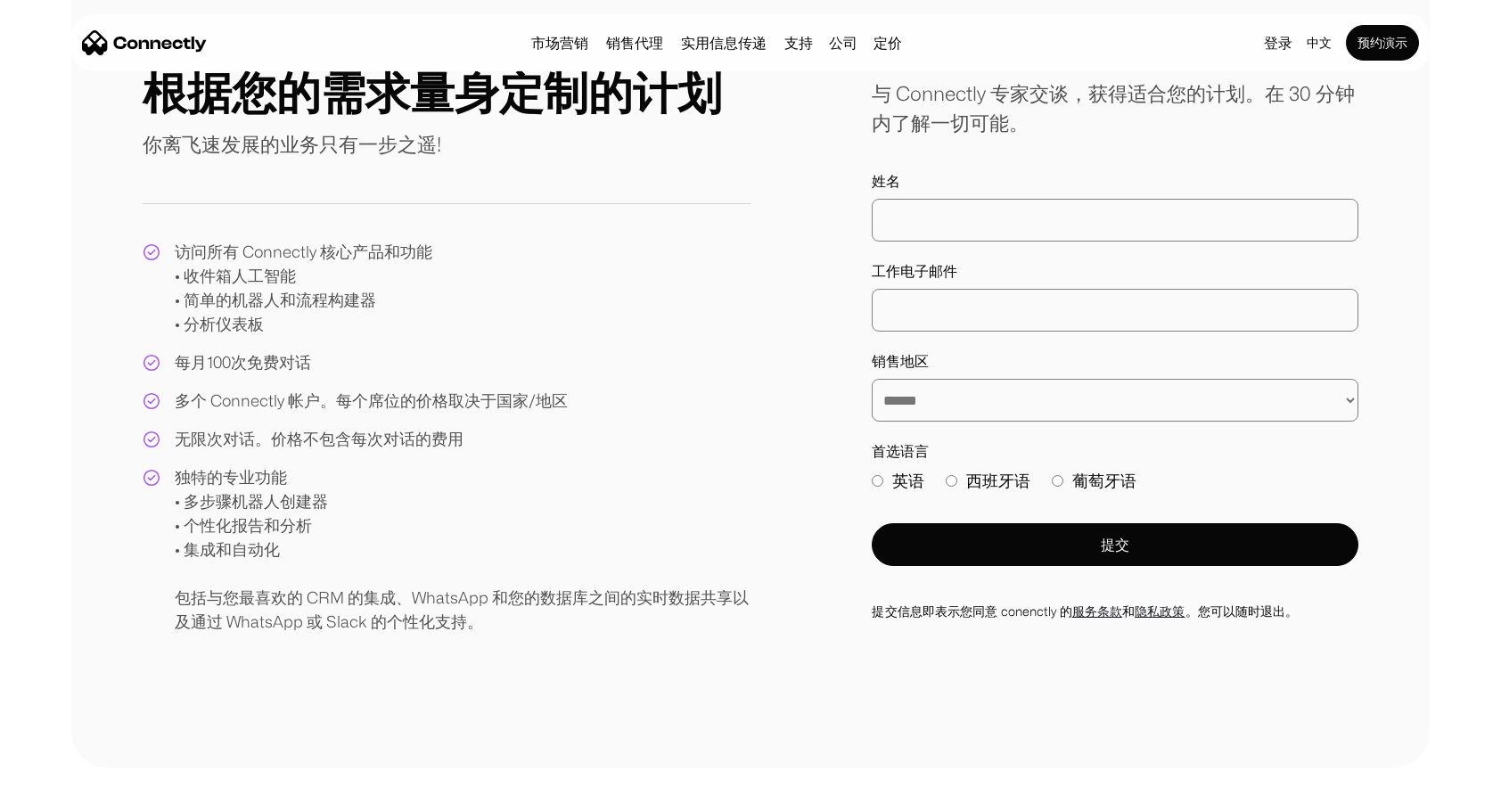
click at [221, 361] on div "每月100次免费对话" at bounding box center [243, 362] width 136 height 24
click at [466, 361] on div "访问所有 Connectly 核心产品和功能 • 收件箱人工智能 • 简单的机器人和流程构建器 • 分析仪表板 每月100次免费对话 多个 Connectly…" at bounding box center [446, 437] width 608 height 394
click at [669, 472] on div "独特的专业功能 • 多步骤机器人创建器 • 个性化报告和分析 • 集成和自动化 包括与您最喜欢的 CRM 的集成、WhatsApp 和您的数据库之间的实时数据…" at bounding box center [462, 549] width 576 height 168
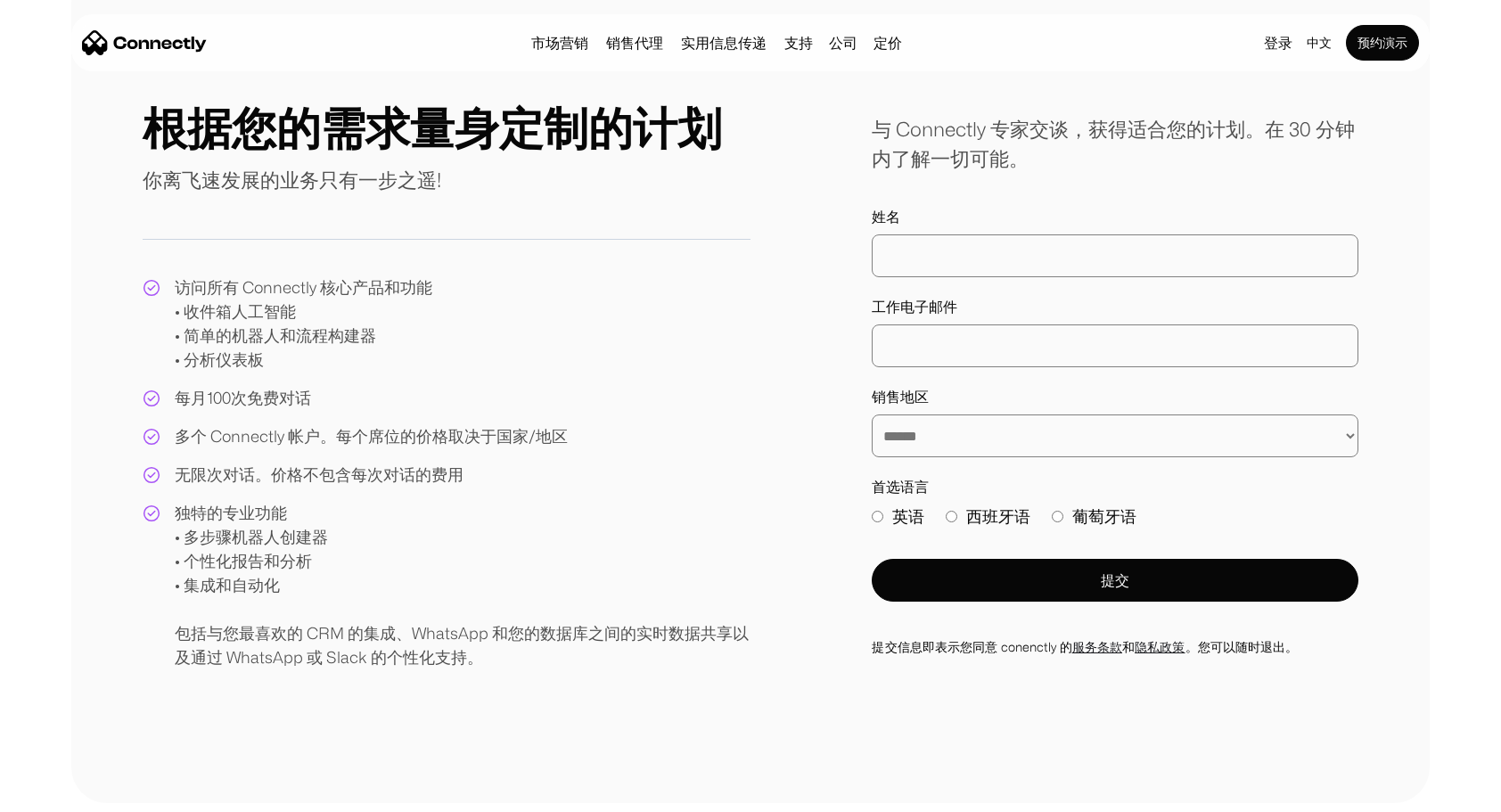
scroll to position [92, 0]
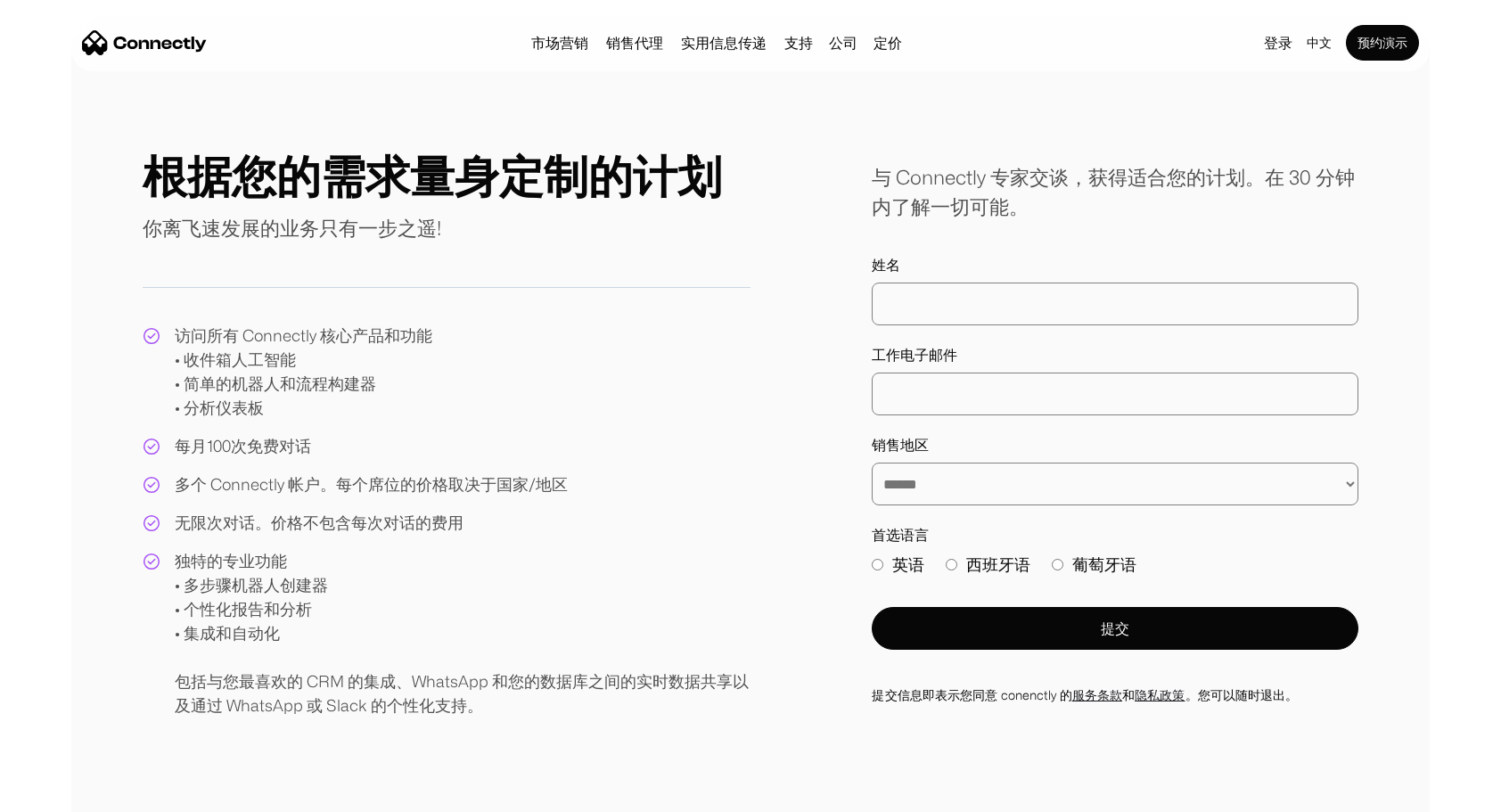
click at [462, 644] on div "独特的专业功能 • 多步骤机器人创建器 • 个性化报告和分析 • 集成和自动化 包括与您最喜欢的 CRM 的集成、WhatsApp 和您的数据库之间的实时数据…" at bounding box center [462, 632] width 576 height 168
click at [399, 524] on div "无限次对话。价格不包含每次对话的费用" at bounding box center [319, 522] width 289 height 24
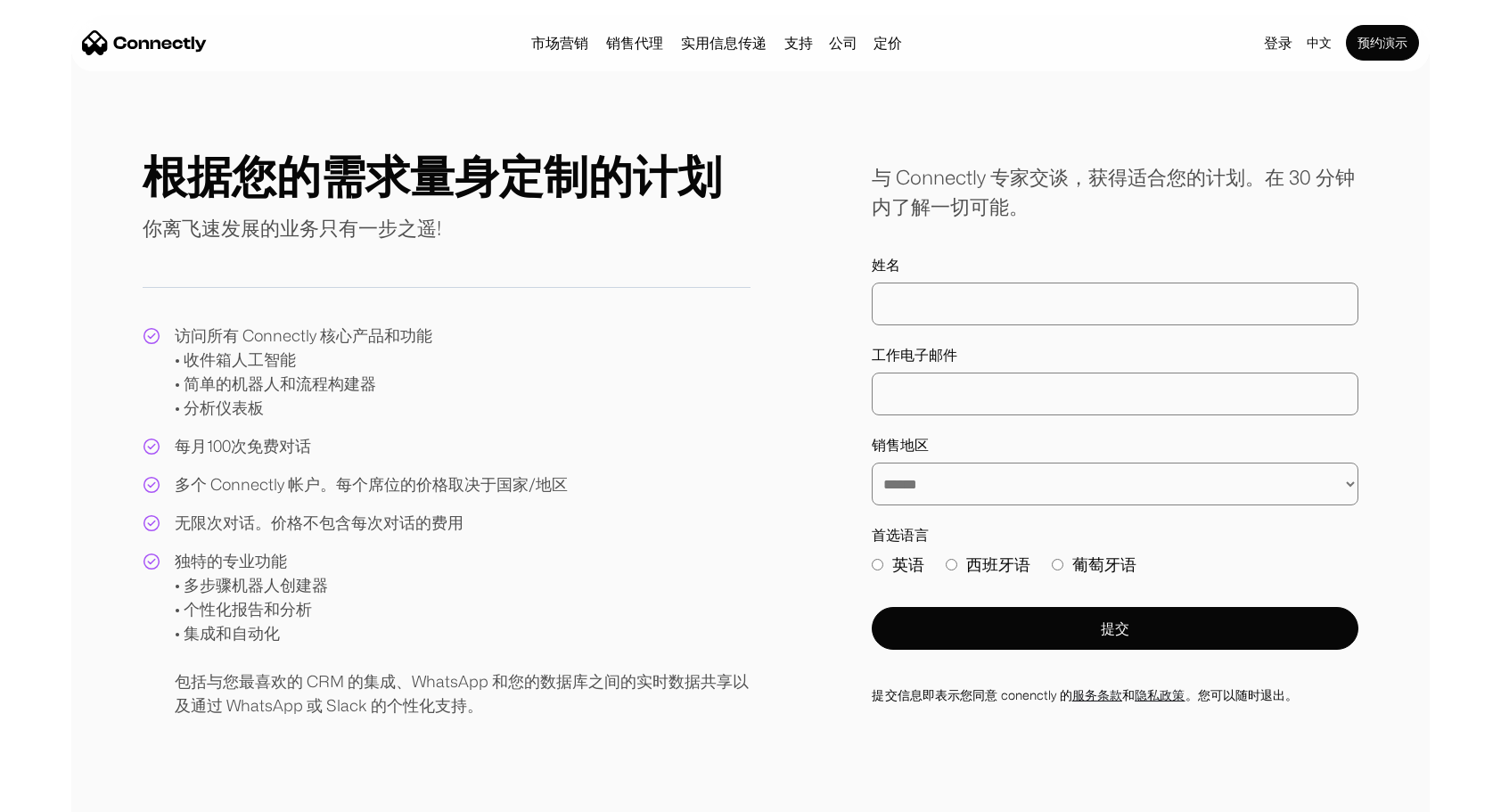
click at [606, 600] on div "独特的专业功能 • 多步骤机器人创建器 • 个性化报告和分析 • 集成和自动化 包括与您最喜欢的 CRM 的集成、WhatsApp 和您的数据库之间的实时数据…" at bounding box center [462, 632] width 576 height 168
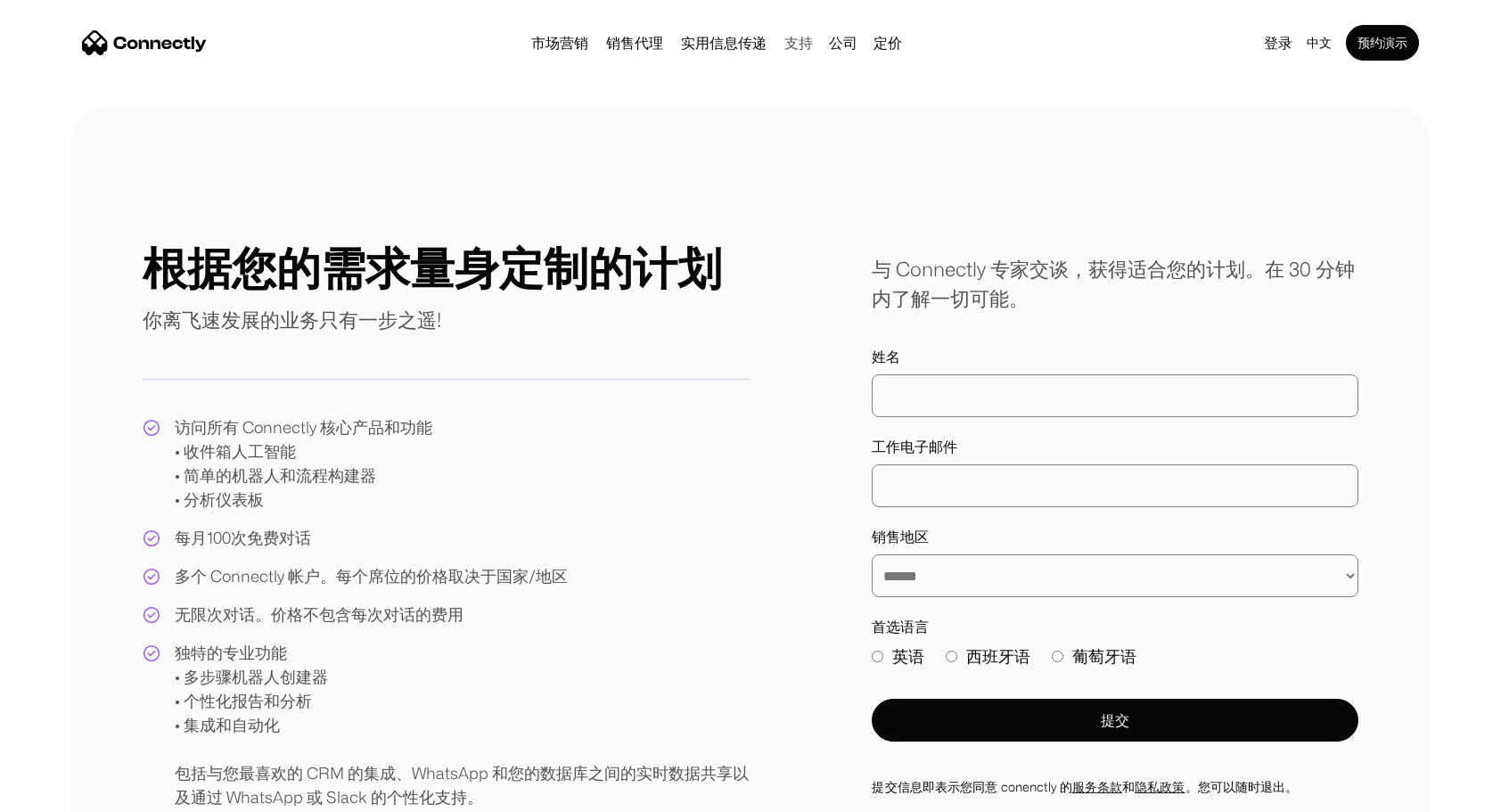
click at [800, 45] on link "支持" at bounding box center [798, 43] width 43 height 15
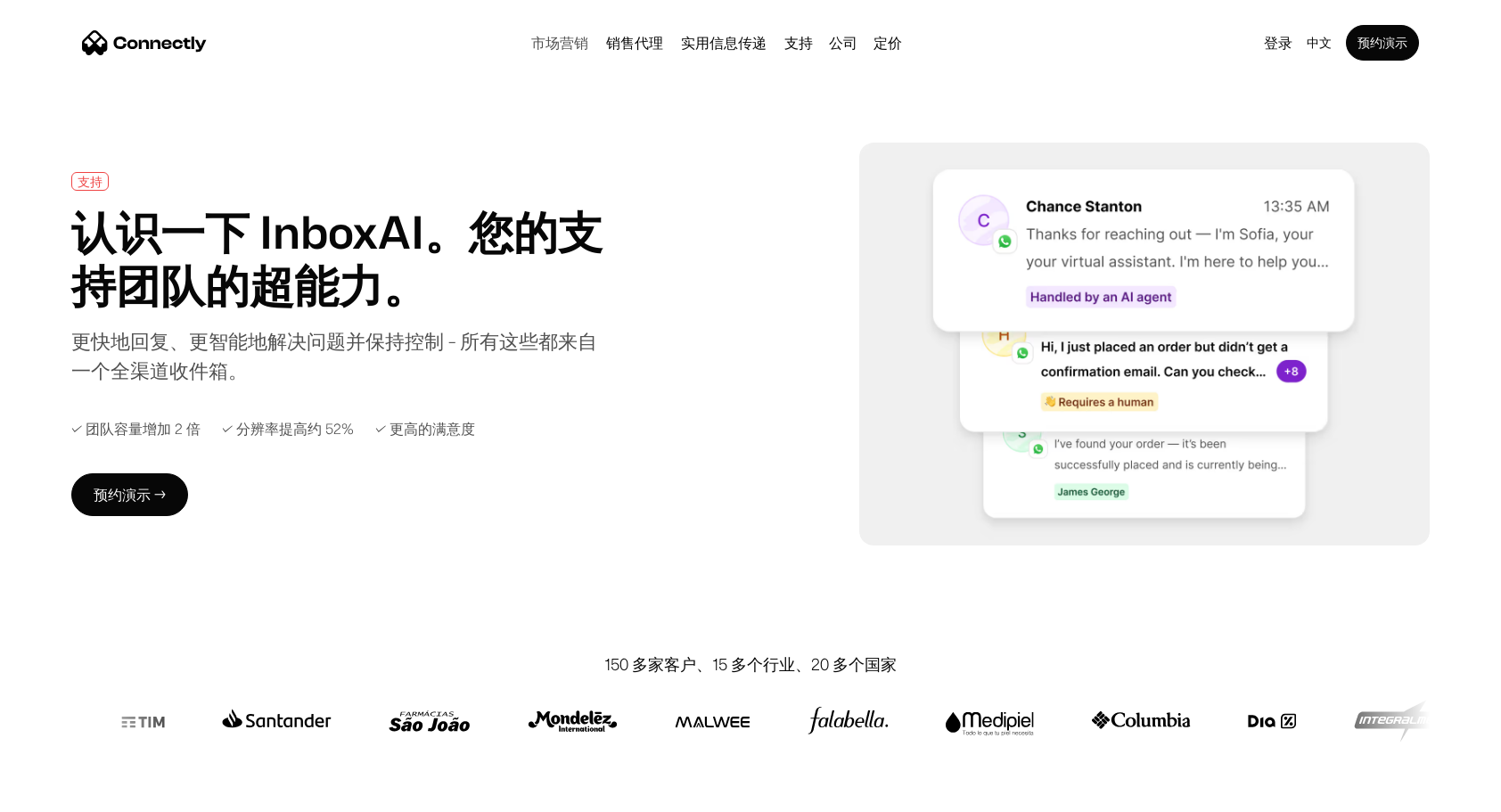
click at [563, 43] on link "市场营销" at bounding box center [560, 43] width 71 height 15
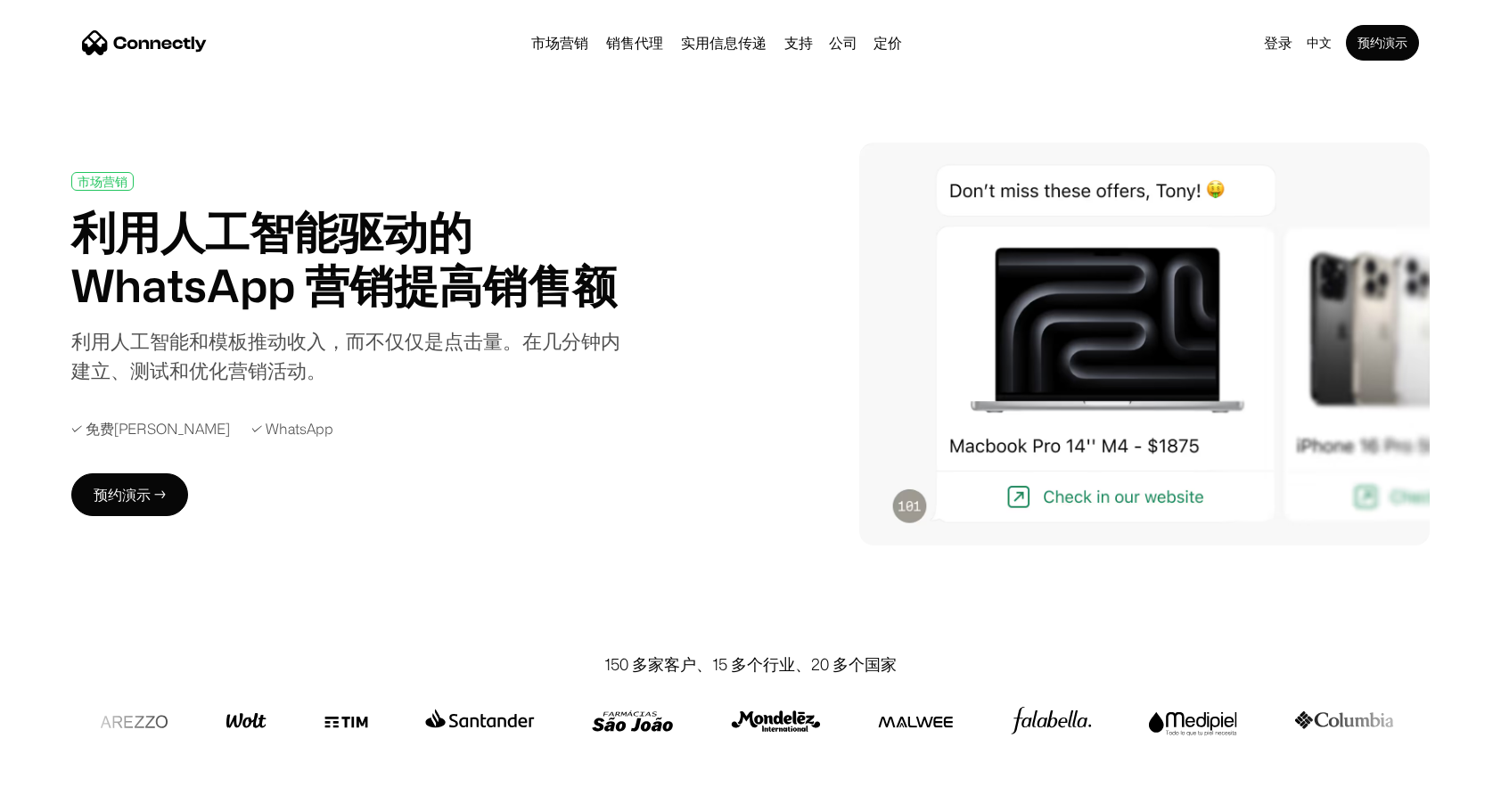
click at [100, 184] on div "市场营销" at bounding box center [102, 181] width 50 height 14
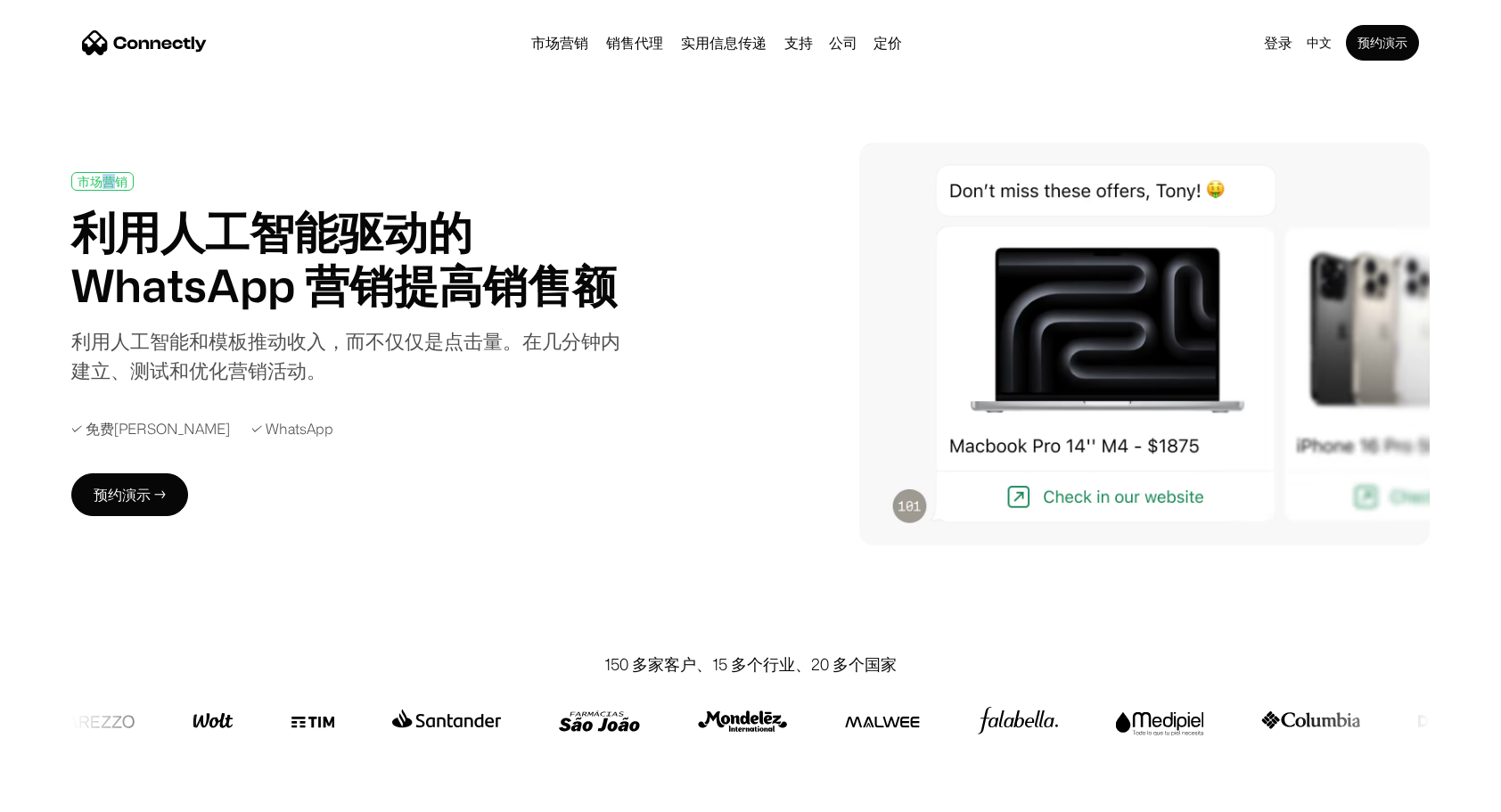
click at [100, 184] on div "市场营销" at bounding box center [102, 181] width 50 height 14
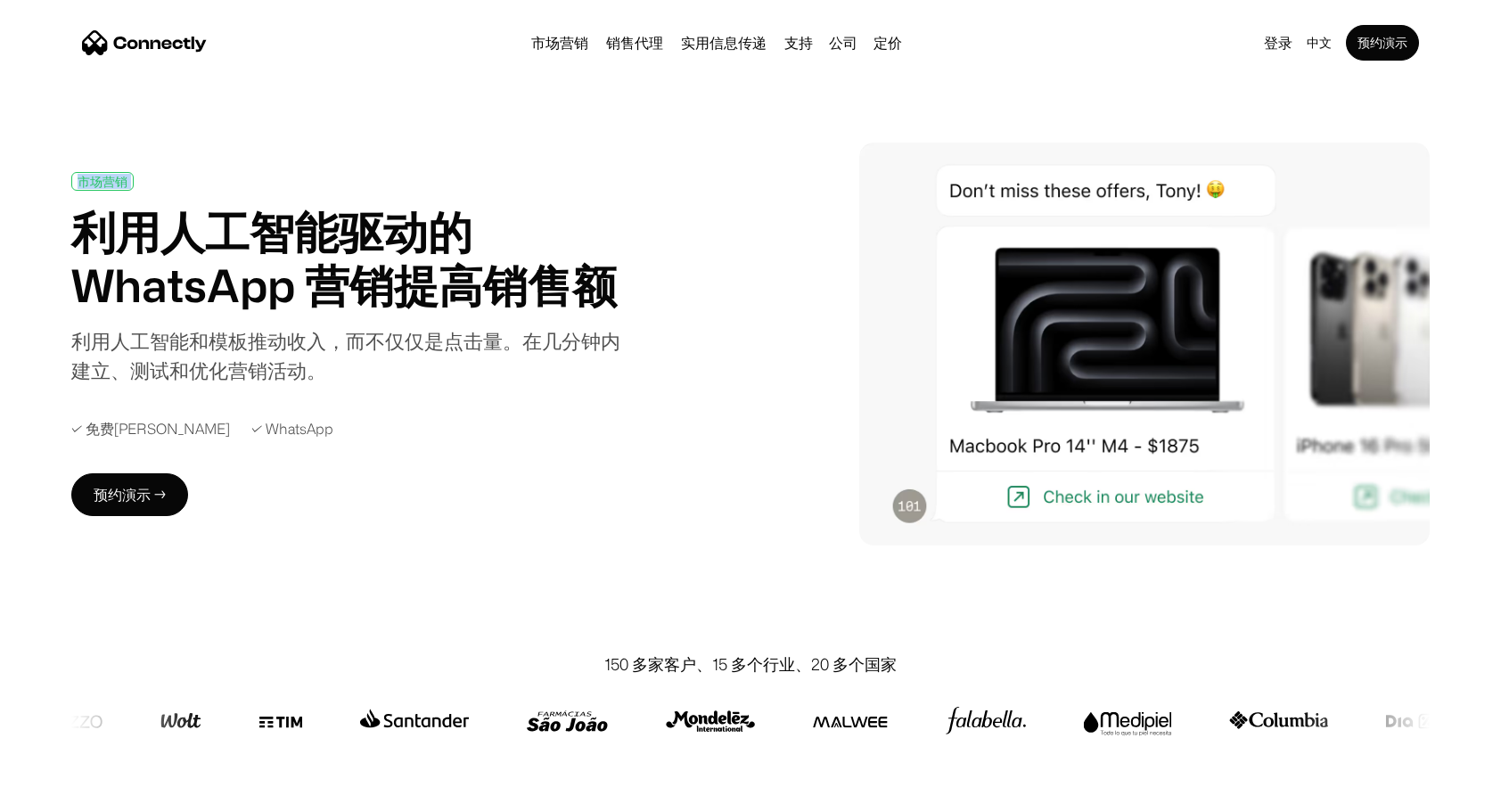
click at [100, 184] on div "市场营销" at bounding box center [102, 181] width 50 height 14
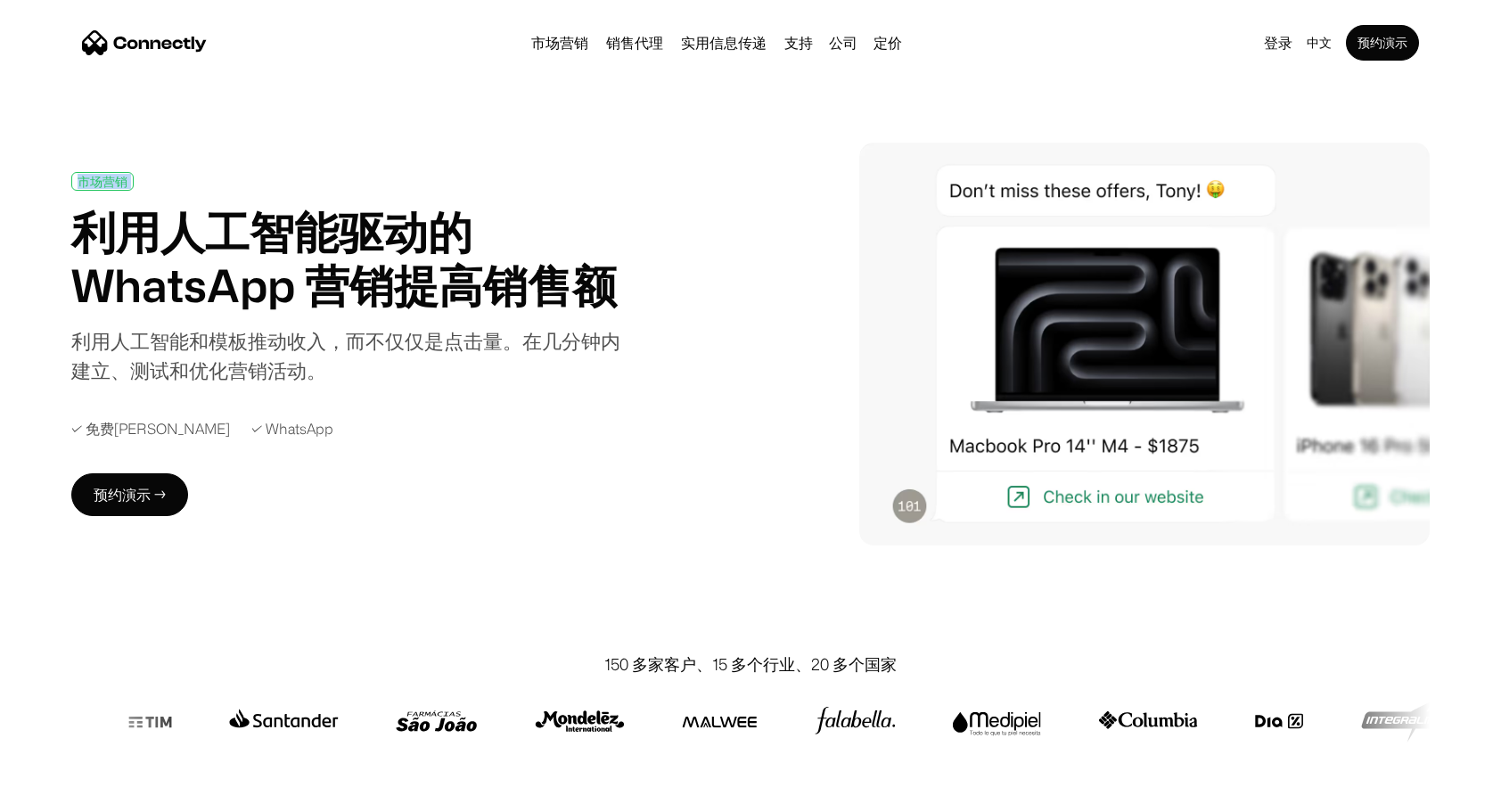
click at [100, 184] on div "市场营销" at bounding box center [102, 181] width 50 height 14
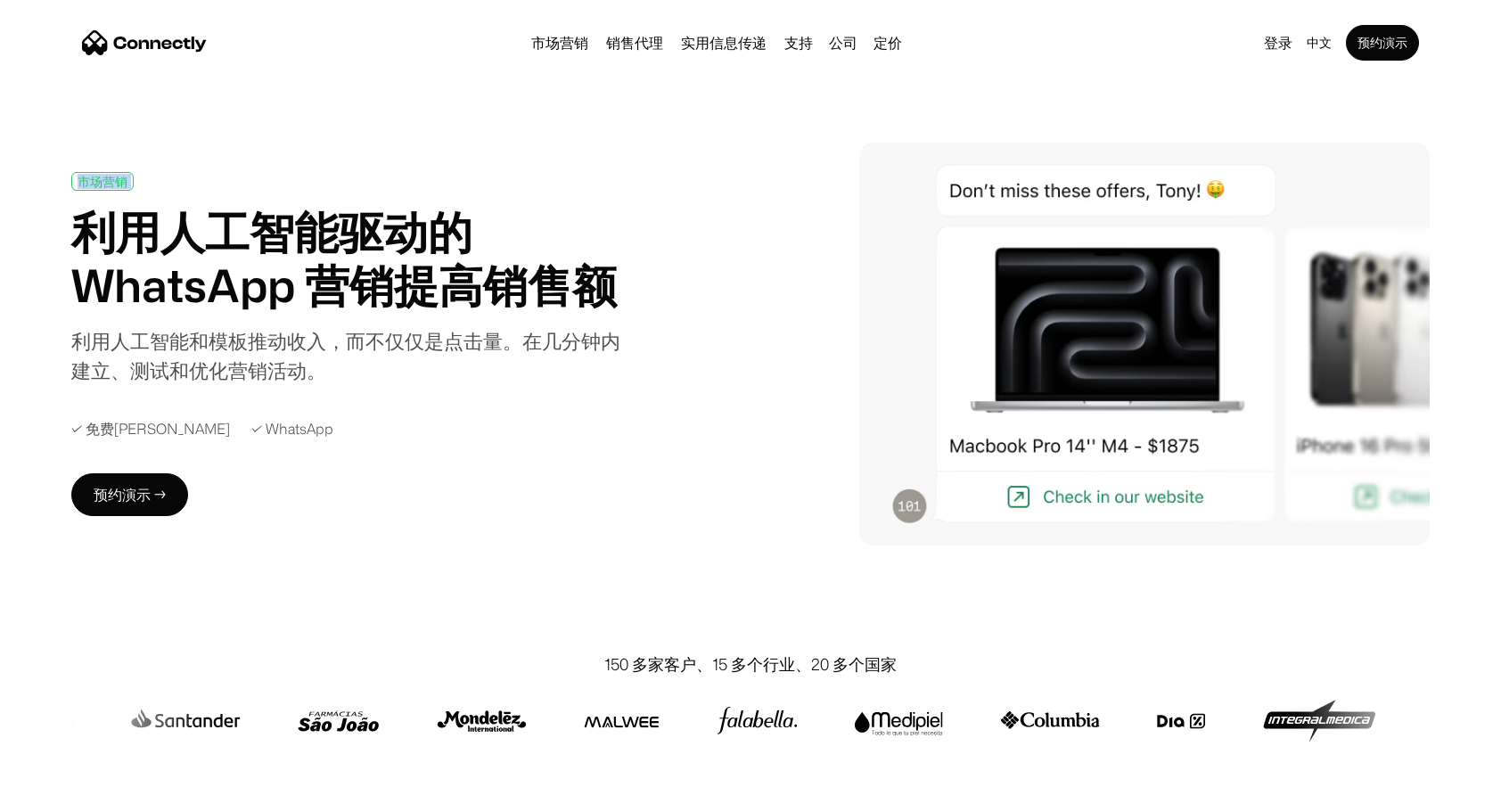
click at [100, 184] on div "市场营销" at bounding box center [102, 181] width 50 height 14
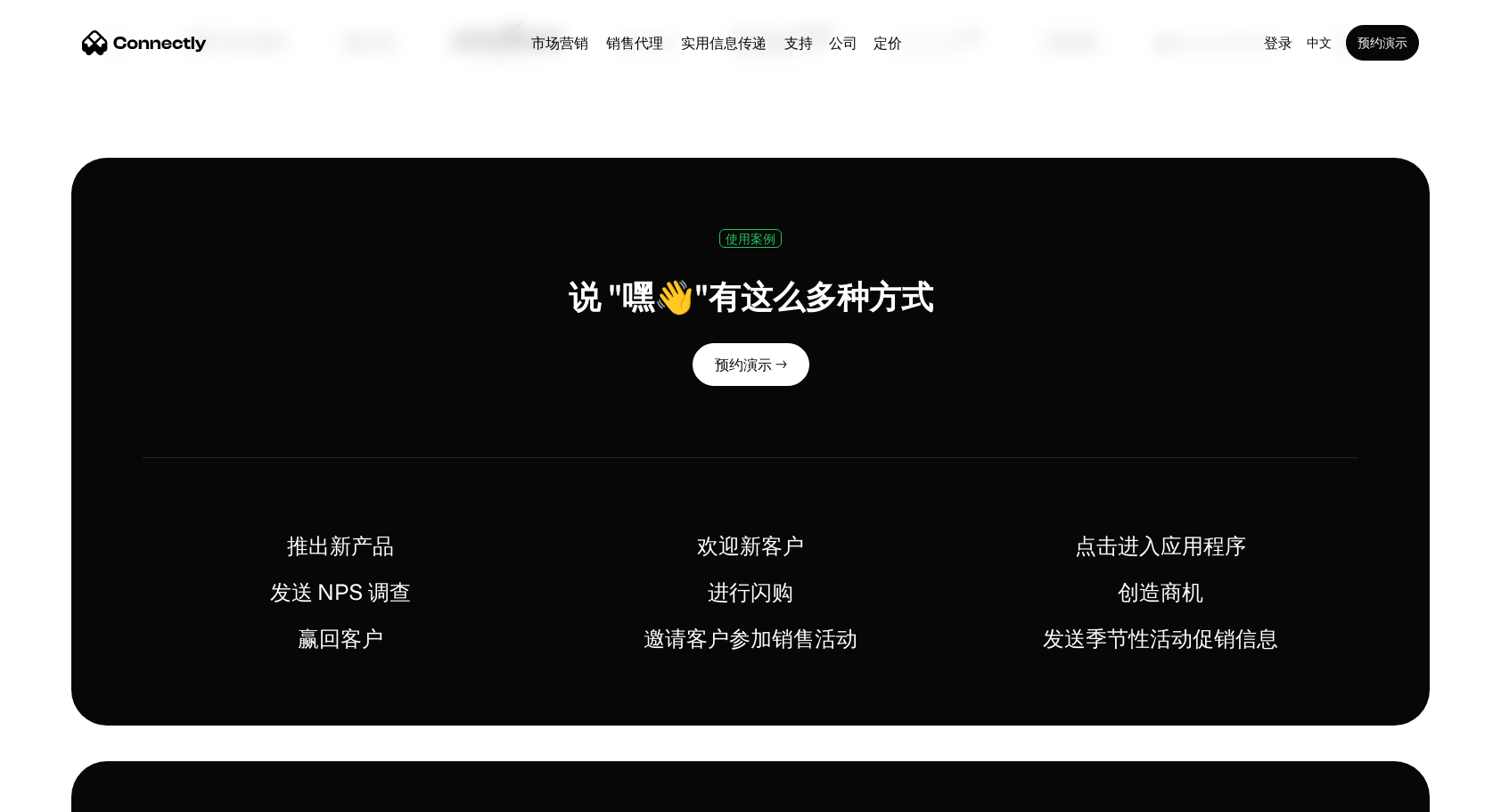
scroll to position [680, 0]
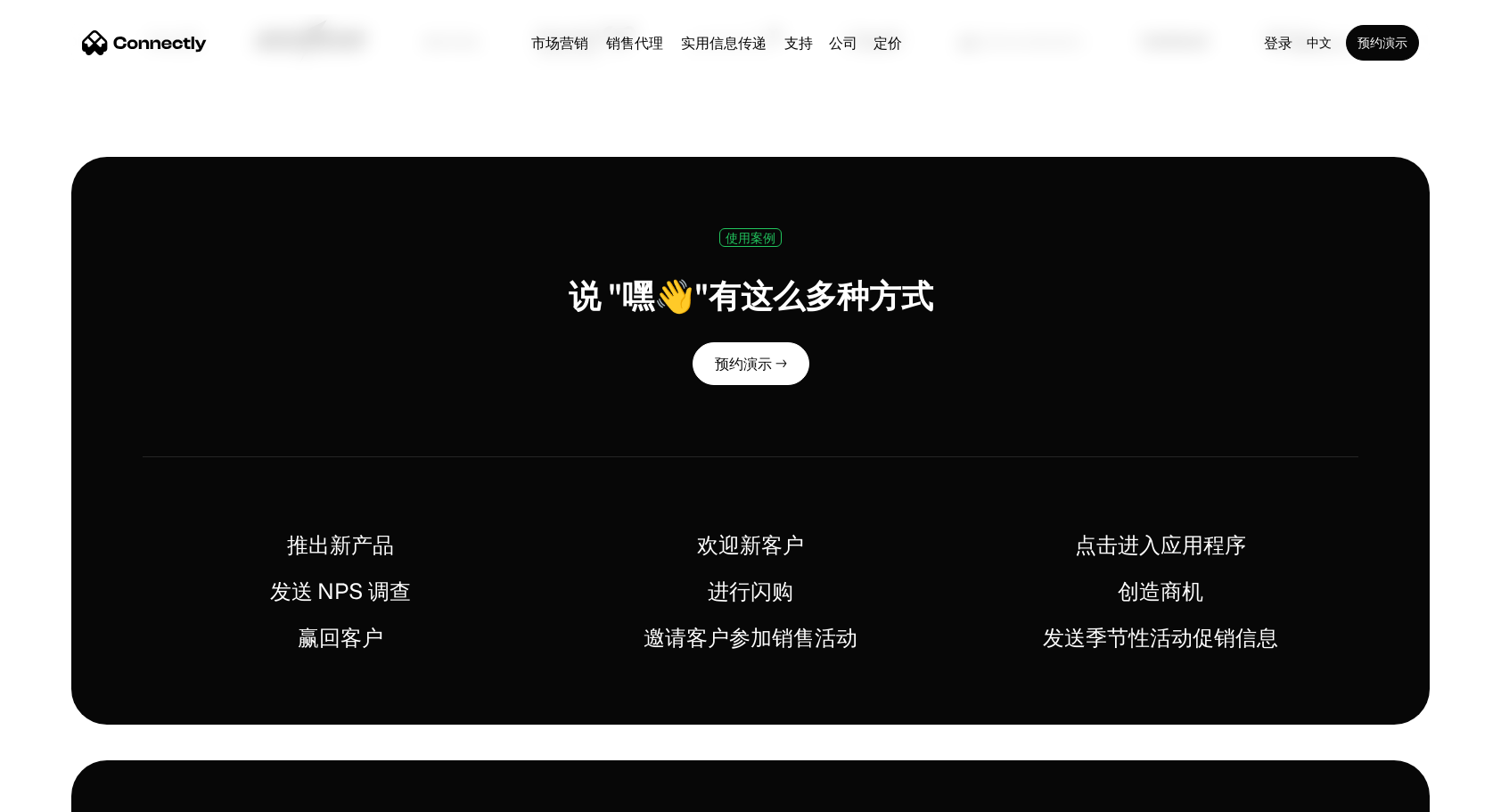
click at [756, 739] on section at bounding box center [750, 742] width 1501 height 35
click at [421, 440] on div "使用案例 说 "嘿👋"有这么多种方式 预约演示 → 推出新产品 欢迎新客户 点击进入应用程序 发送 NPS 调查 进行闪购 创造商机 赢回客户 邀请客户参加销…" at bounding box center [750, 441] width 1358 height 569
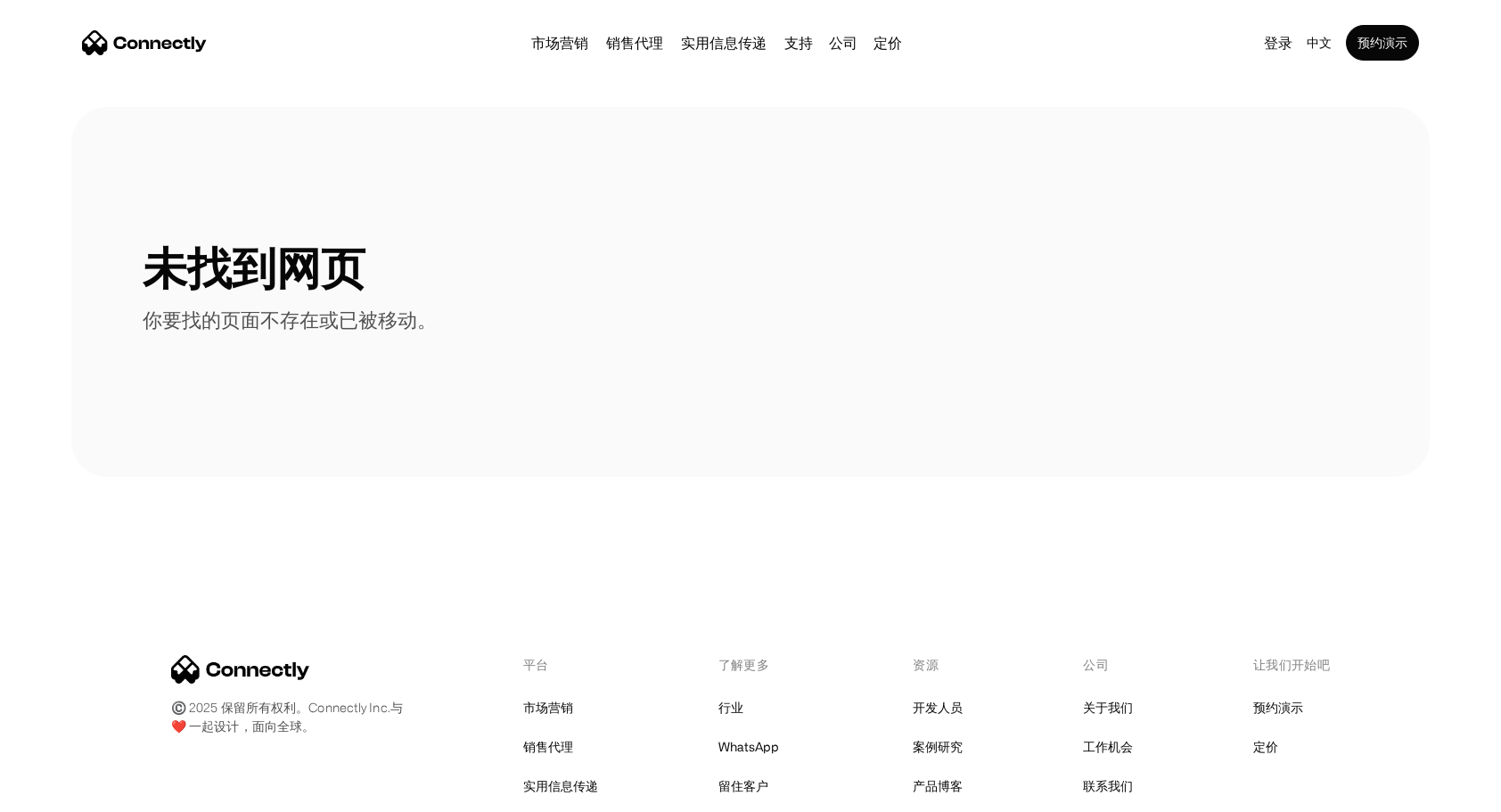
click at [253, 481] on section at bounding box center [750, 494] width 1501 height 35
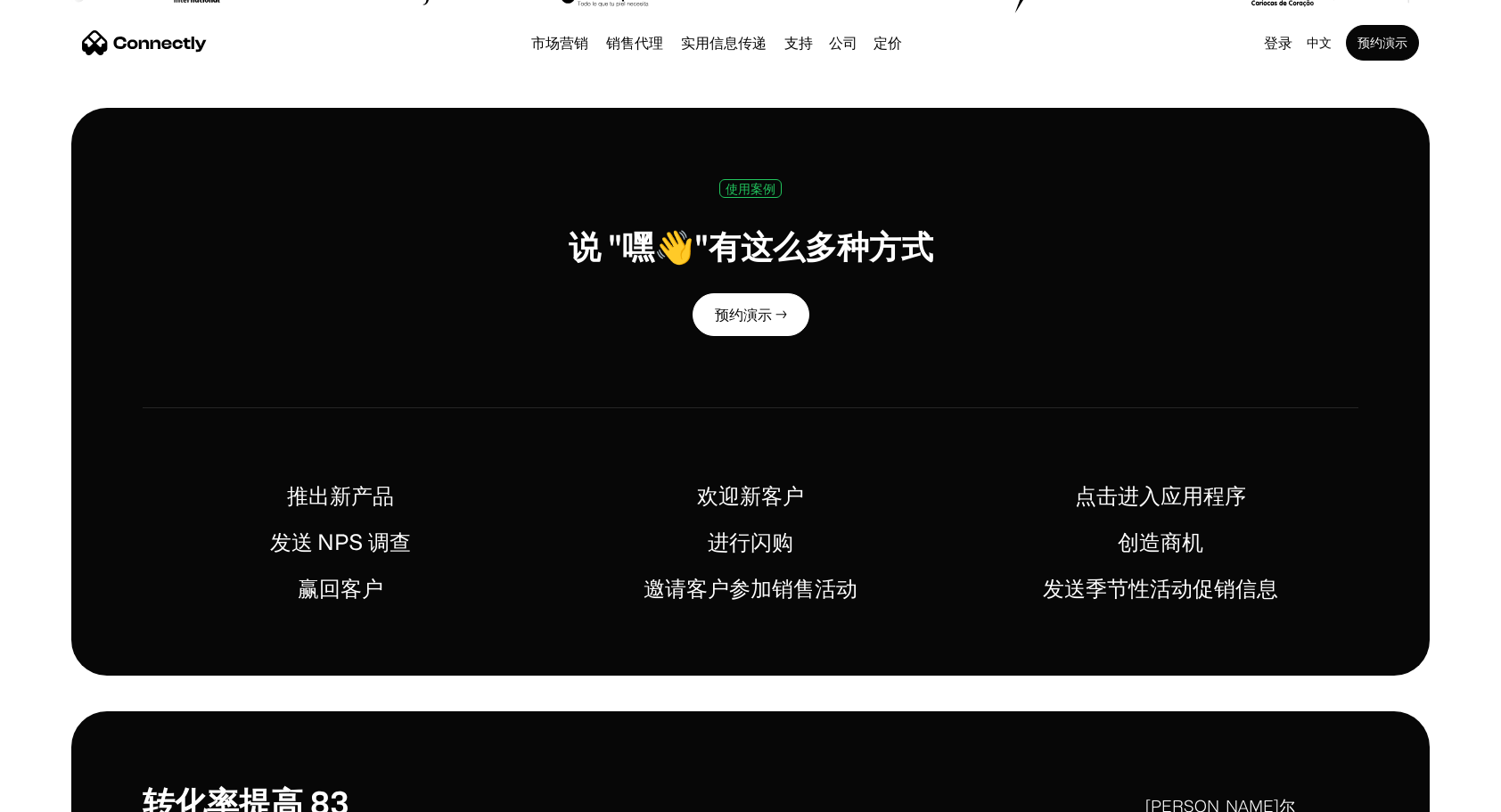
click at [43, 501] on div "使用案例 说 "嘿👋"有这么多种方式 预约演示 → 推出新产品 欢迎新客户 点击进入应用程序 发送 NPS 调查 进行闪购 创造商机 赢回客户 邀请客户参加销…" at bounding box center [750, 392] width 1501 height 569
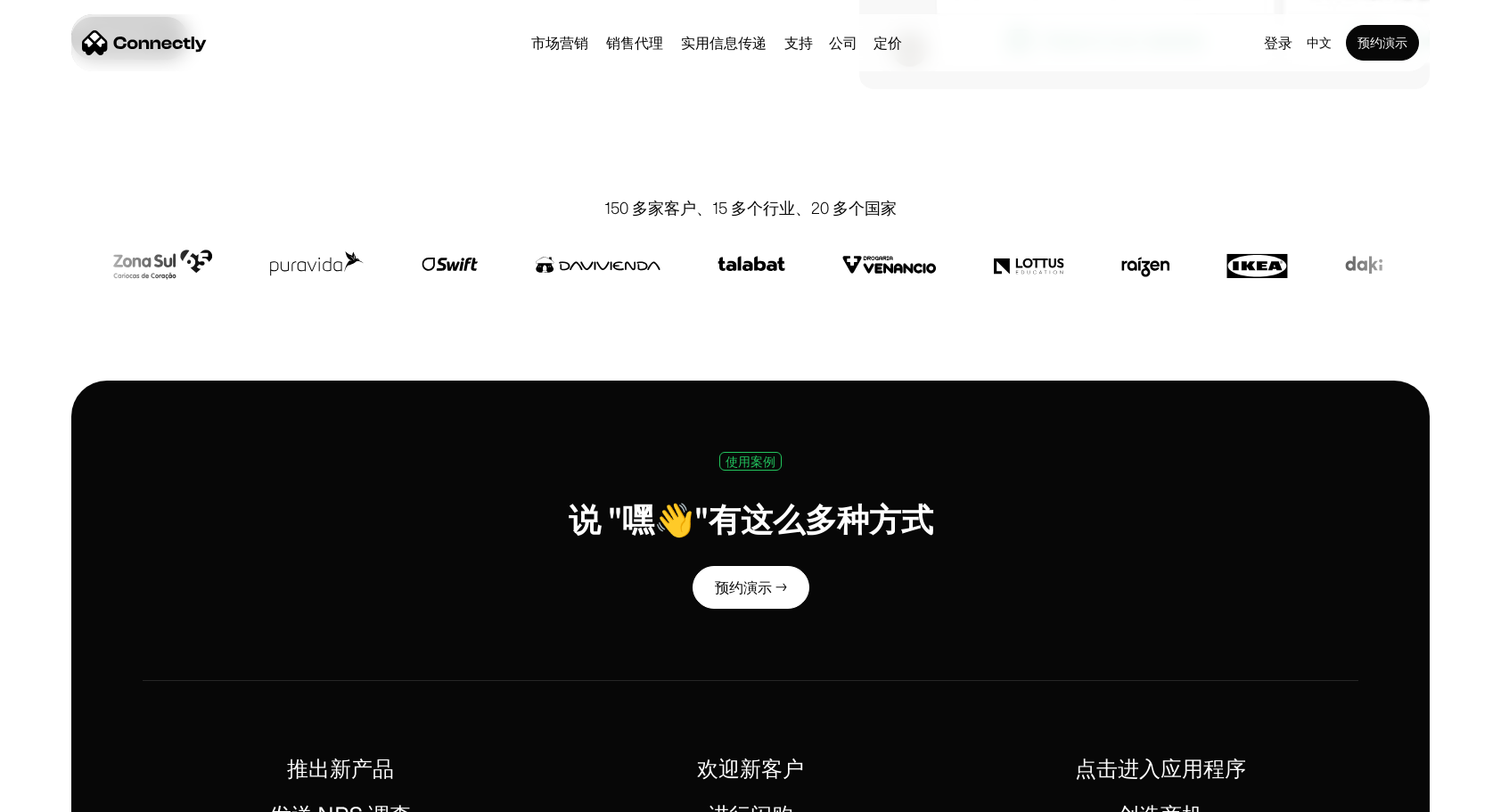
scroll to position [454, 0]
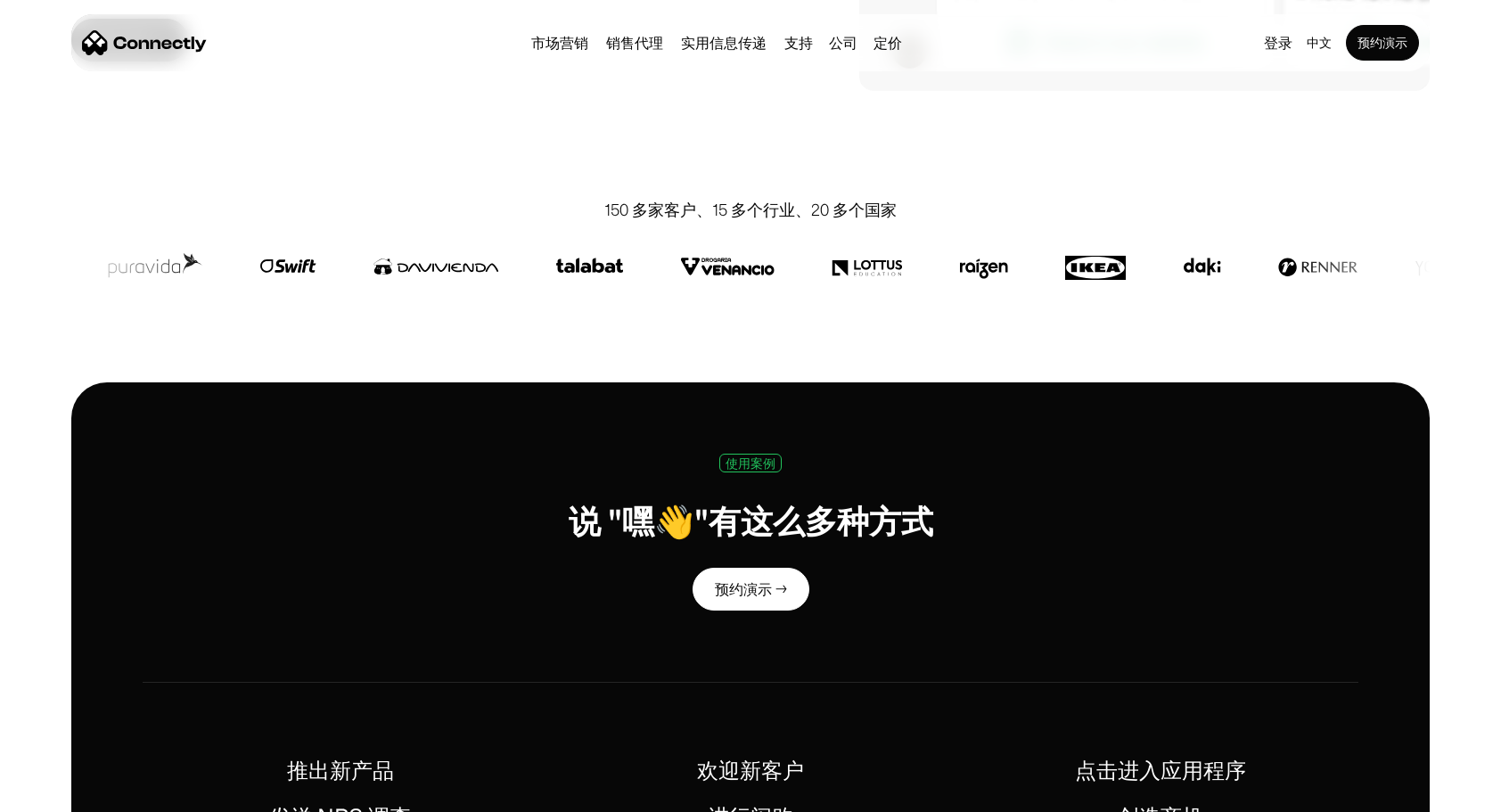
click at [745, 458] on div "使用案例" at bounding box center [750, 462] width 50 height 14
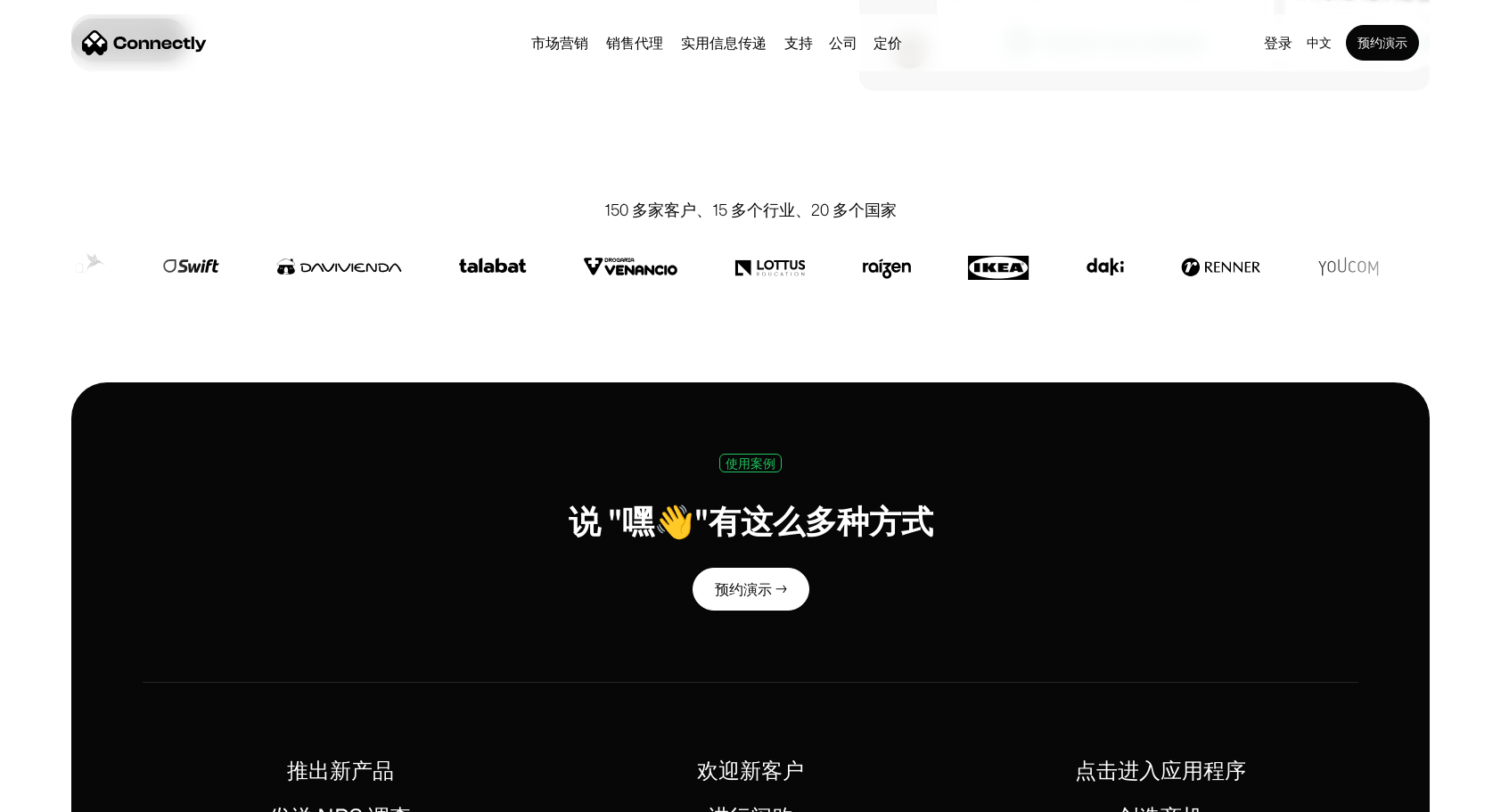
click at [586, 602] on div "使用案例 说 "嘿👋"有这么多种方式 预约演示 →" at bounding box center [750, 532] width 1095 height 158
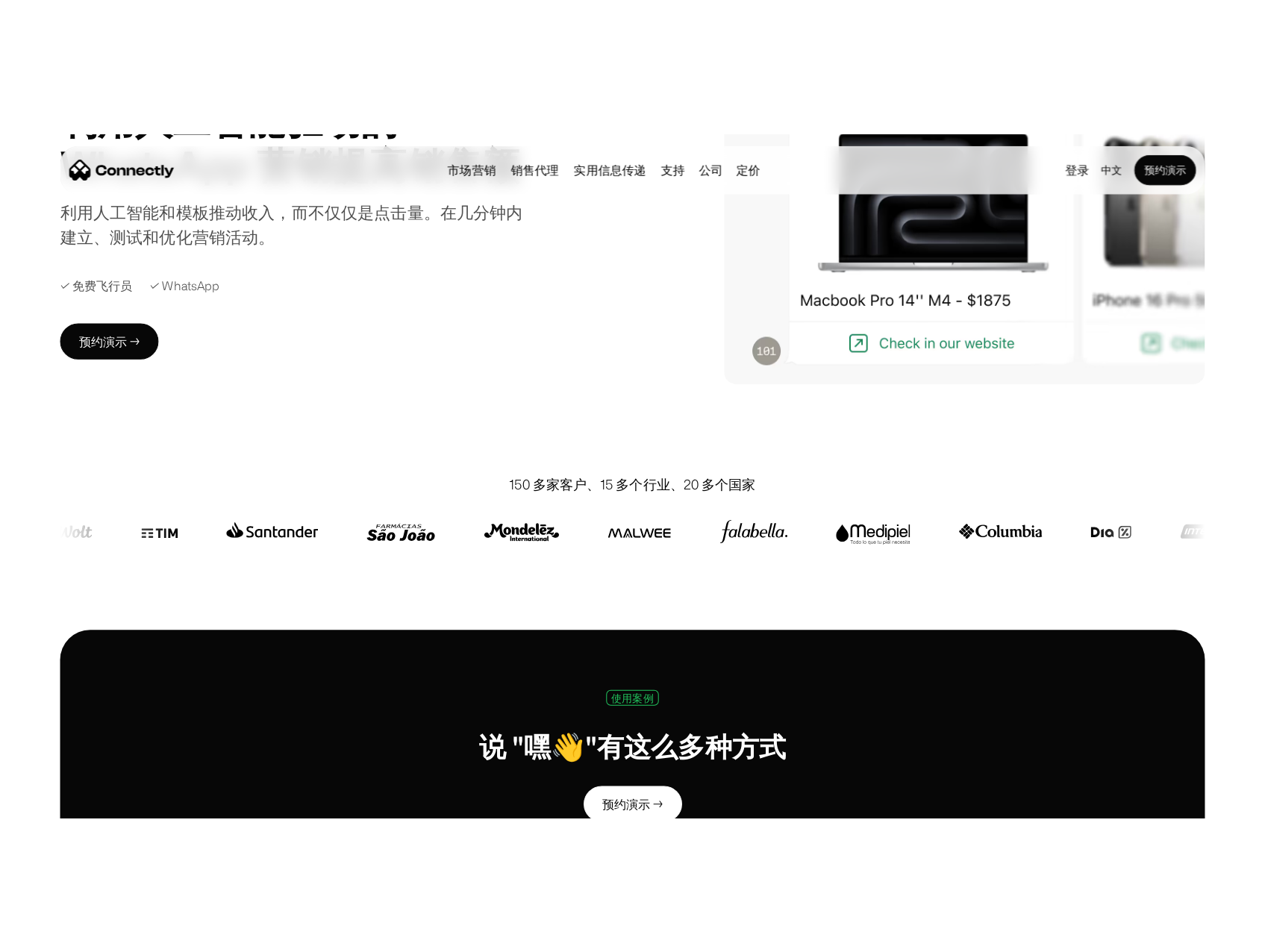
scroll to position [0, 0]
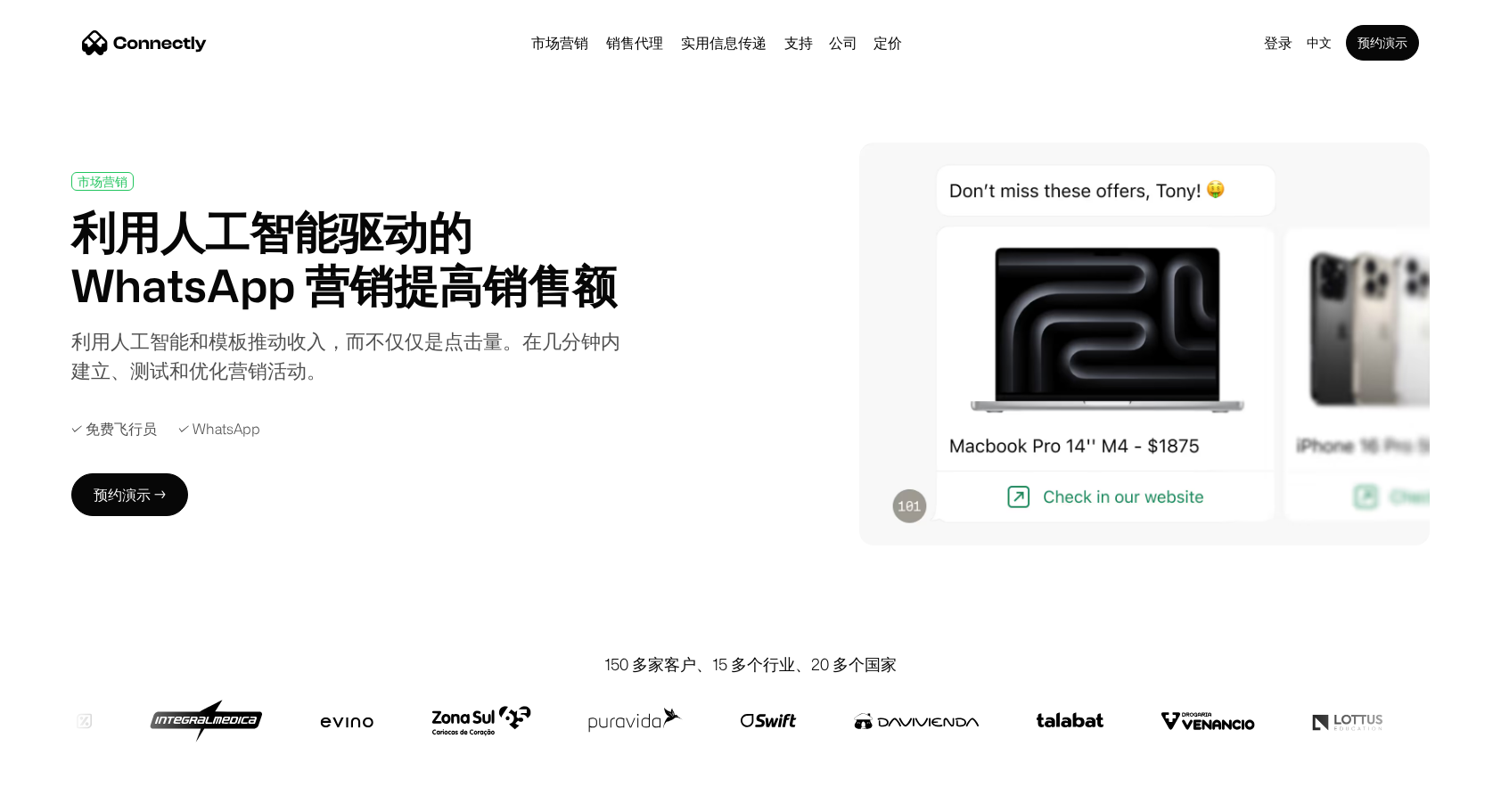
click at [549, 431] on div "✓ 免费飞行员 ✓ WhatsApp" at bounding box center [361, 429] width 580 height 17
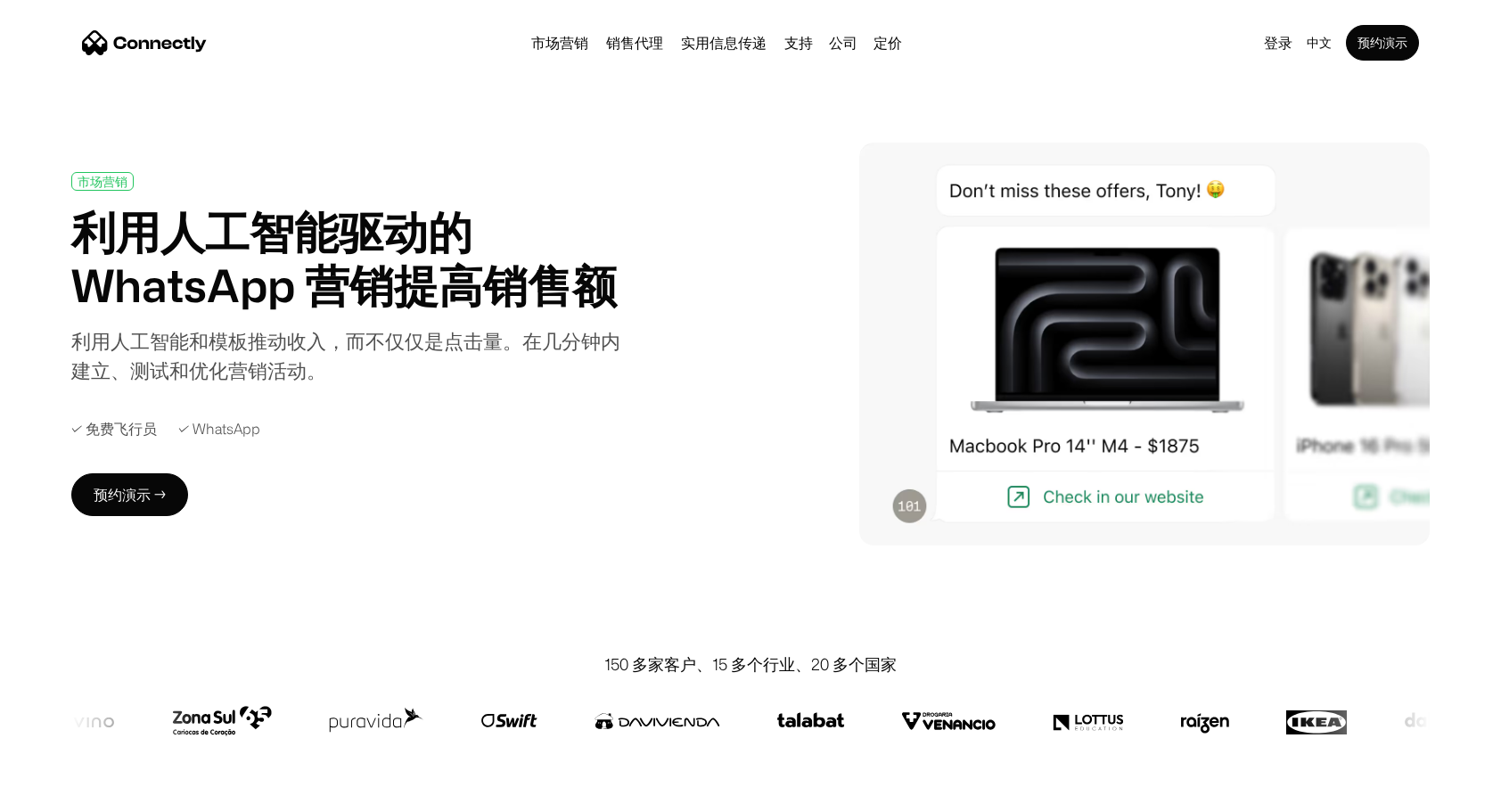
click at [114, 432] on div "✓ 免费飞行员" at bounding box center [114, 429] width 85 height 17
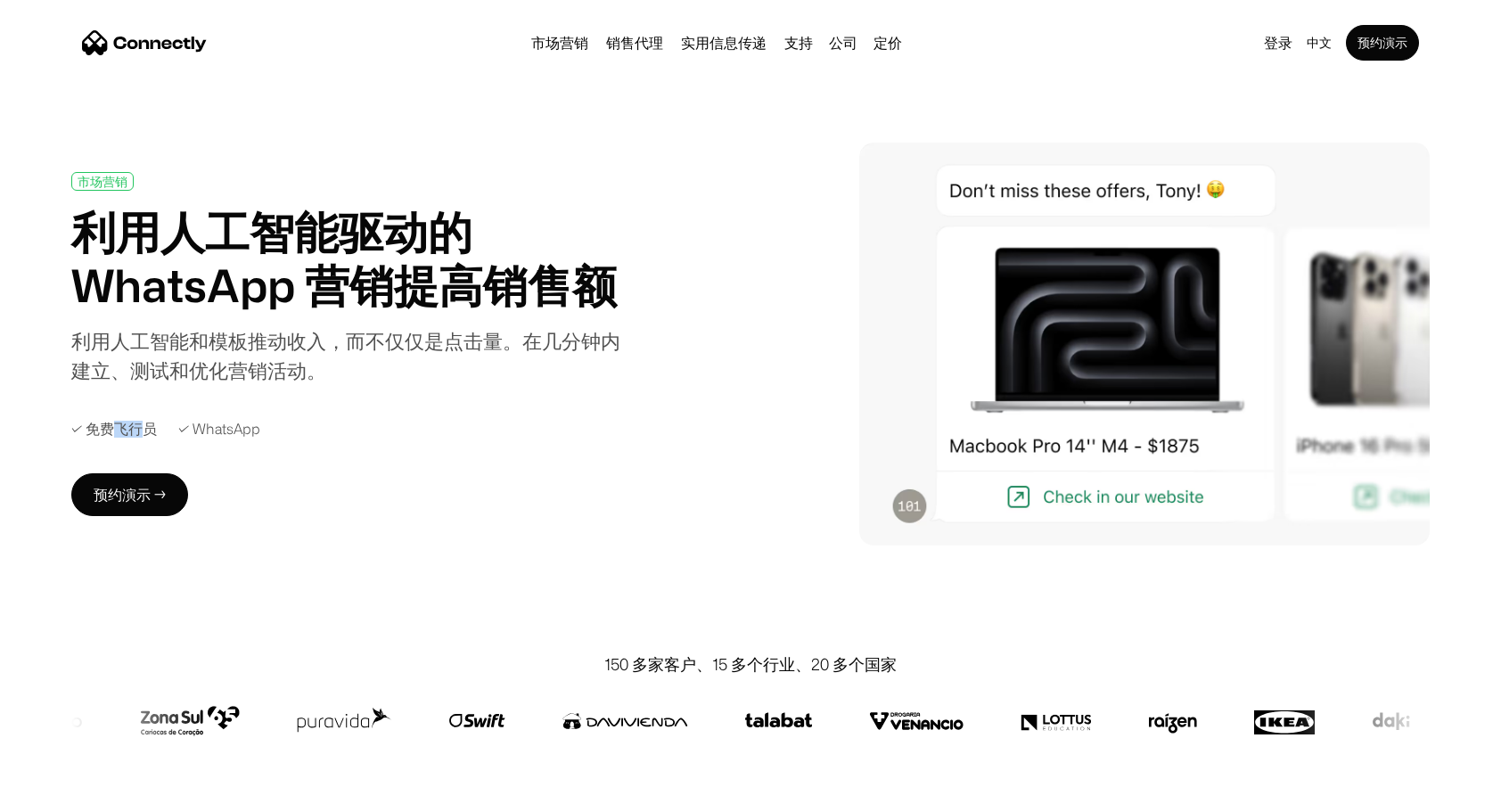
click at [114, 432] on div "✓ 免费飞行员" at bounding box center [114, 429] width 85 height 17
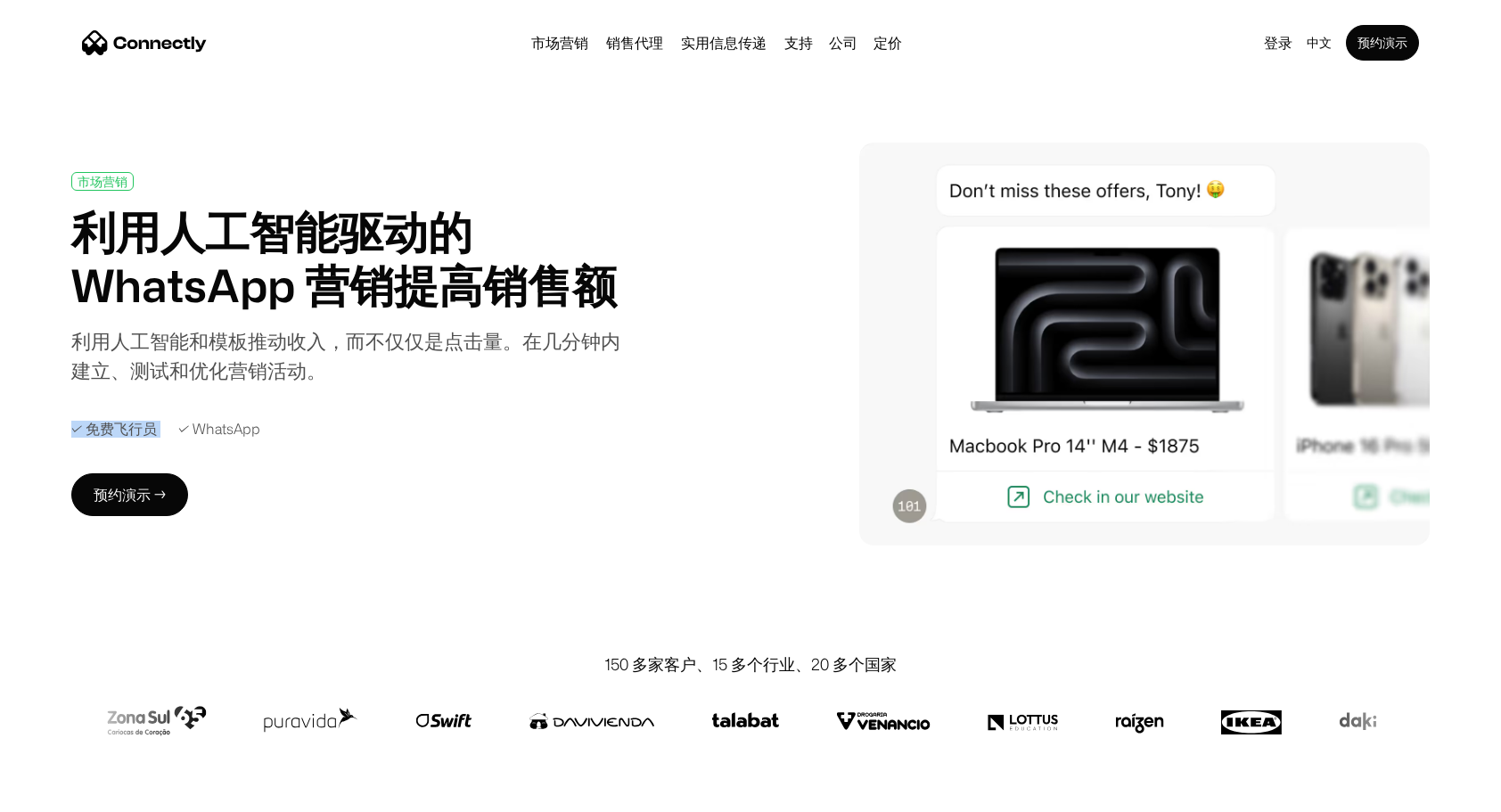
click at [114, 432] on div "✓ 免费飞行员" at bounding box center [114, 429] width 85 height 17
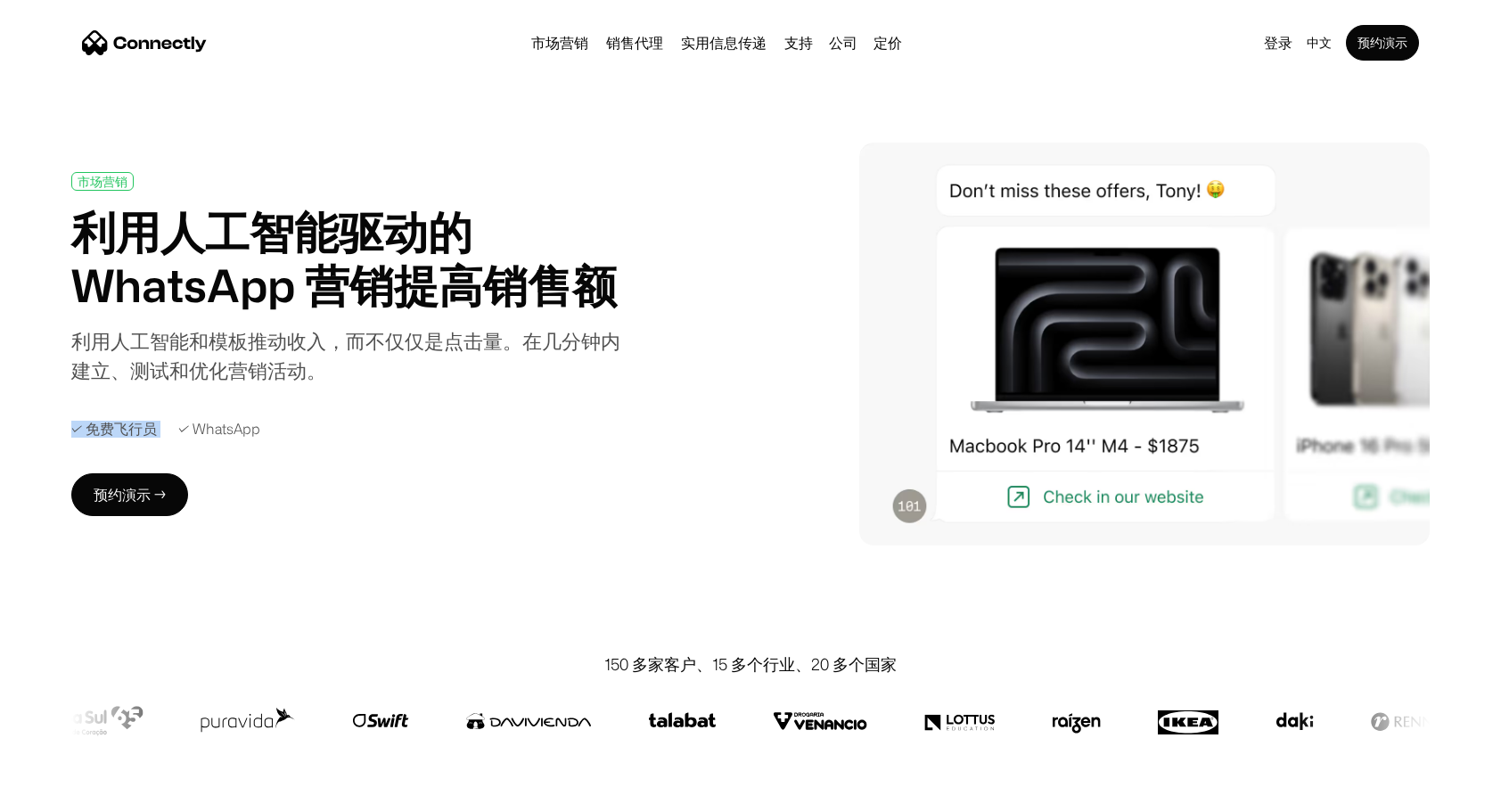
click at [114, 432] on div "✓ 免费飞行员" at bounding box center [114, 429] width 85 height 17
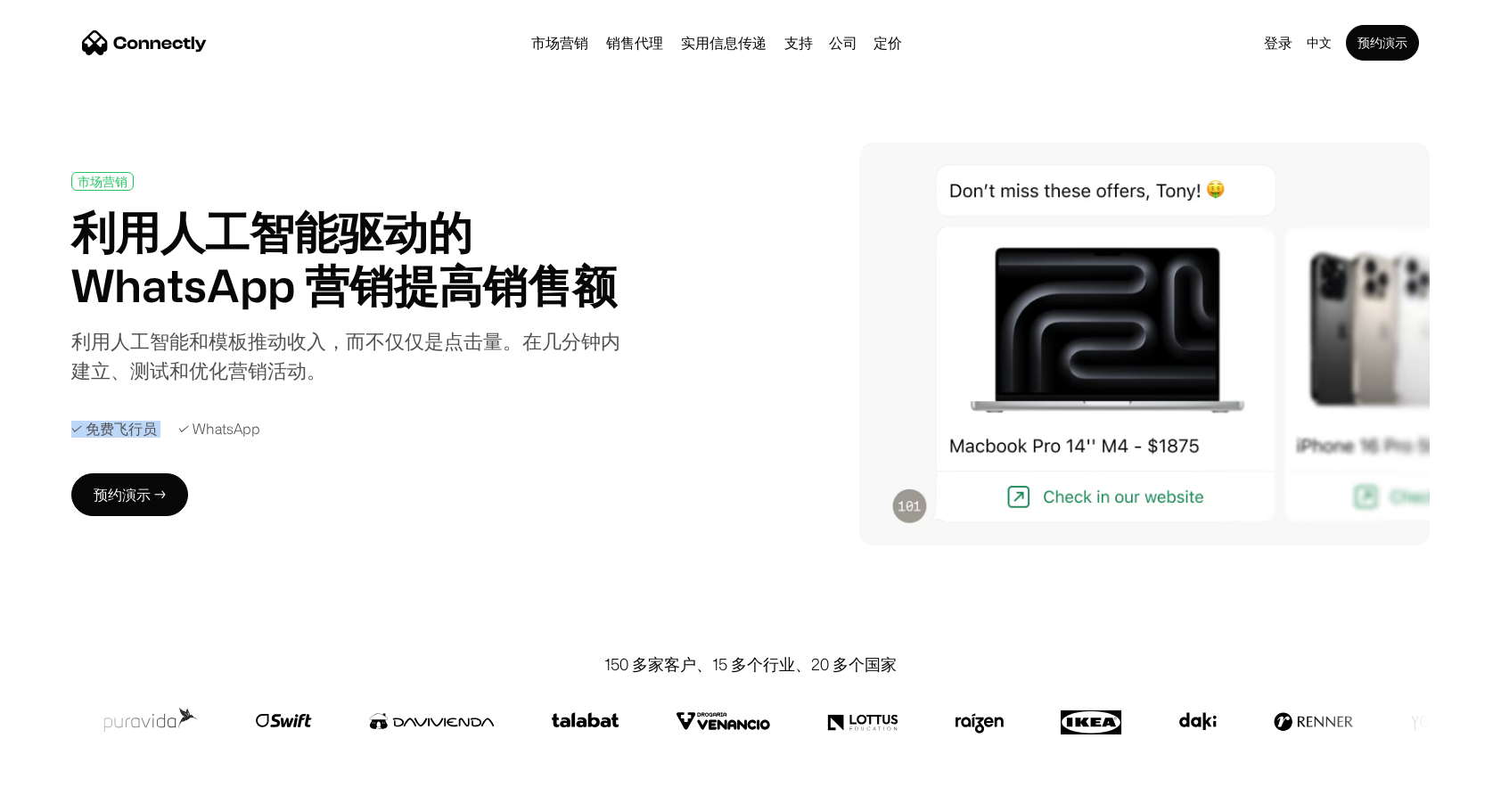
click at [114, 432] on div "✓ 免费飞行员" at bounding box center [114, 429] width 85 height 17
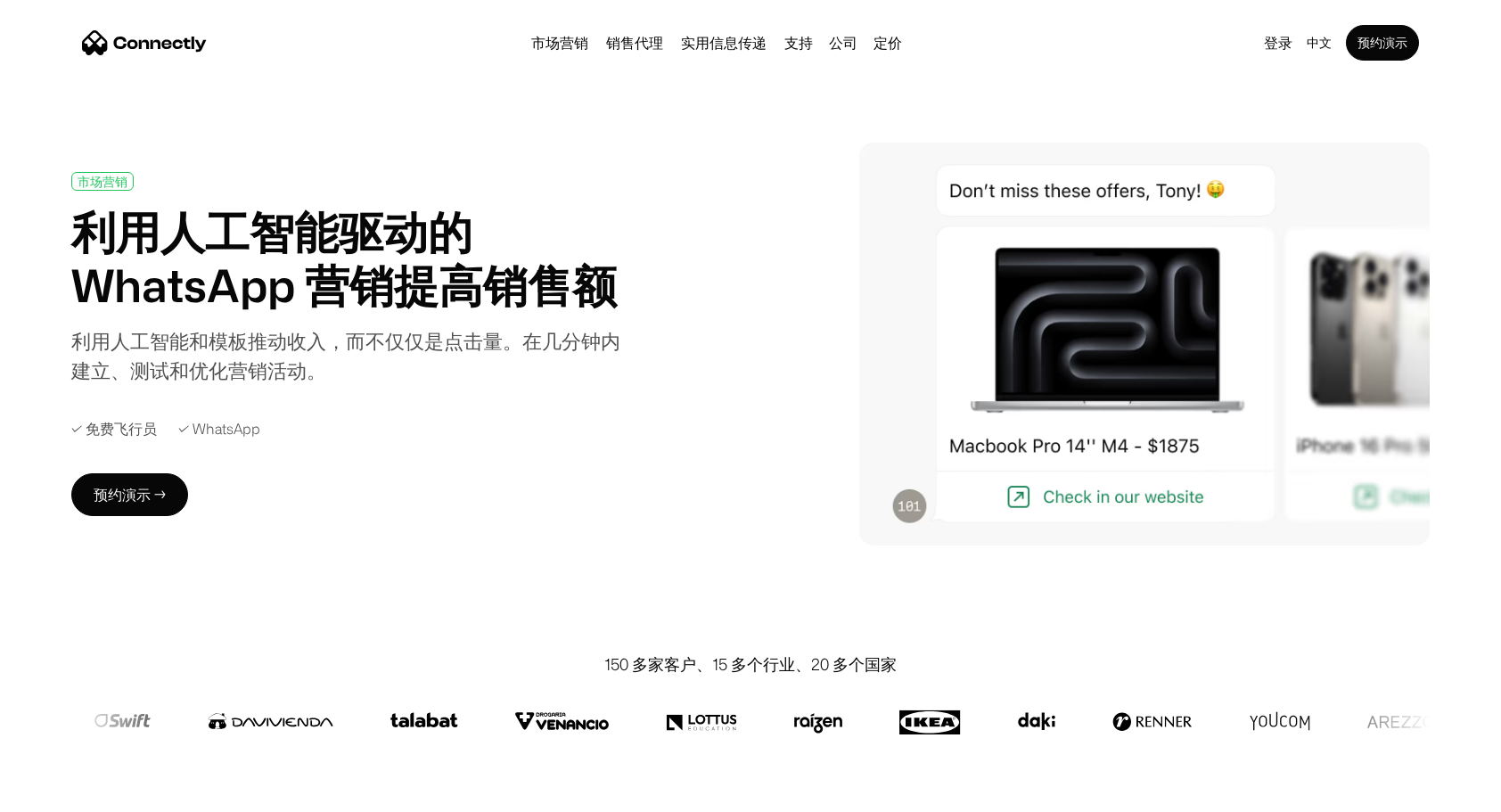
click at [469, 388] on div "市场营销 利用人工智能驱动的 WhatsApp 营销提高销售额 利用人工智能和模板推动收入，而不仅仅是点击量。在几分钟内建立、测试和优化营销活动。 ✓ 免费飞…" at bounding box center [361, 344] width 580 height 345
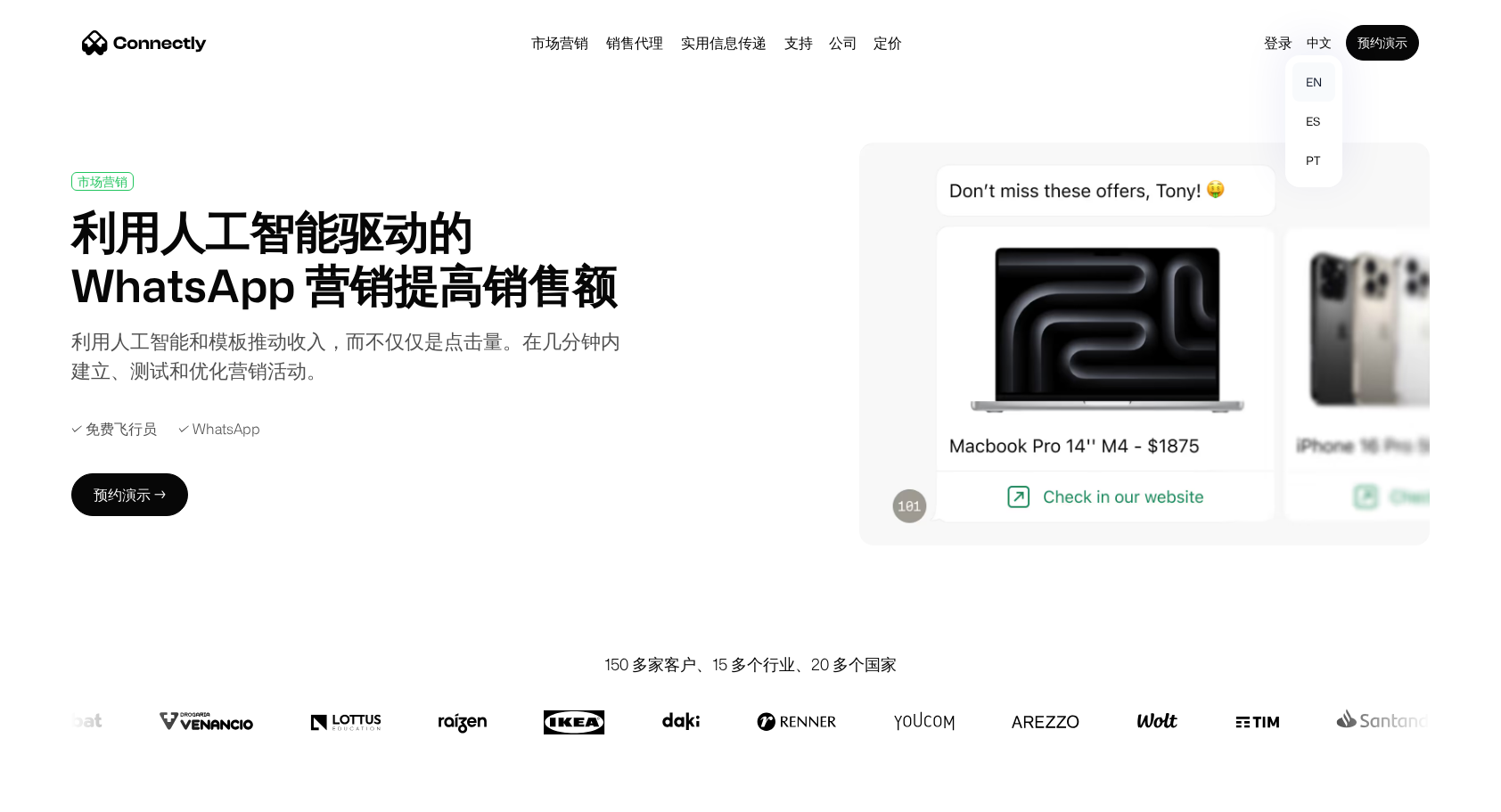
click at [1327, 74] on link "en" at bounding box center [1313, 82] width 43 height 39
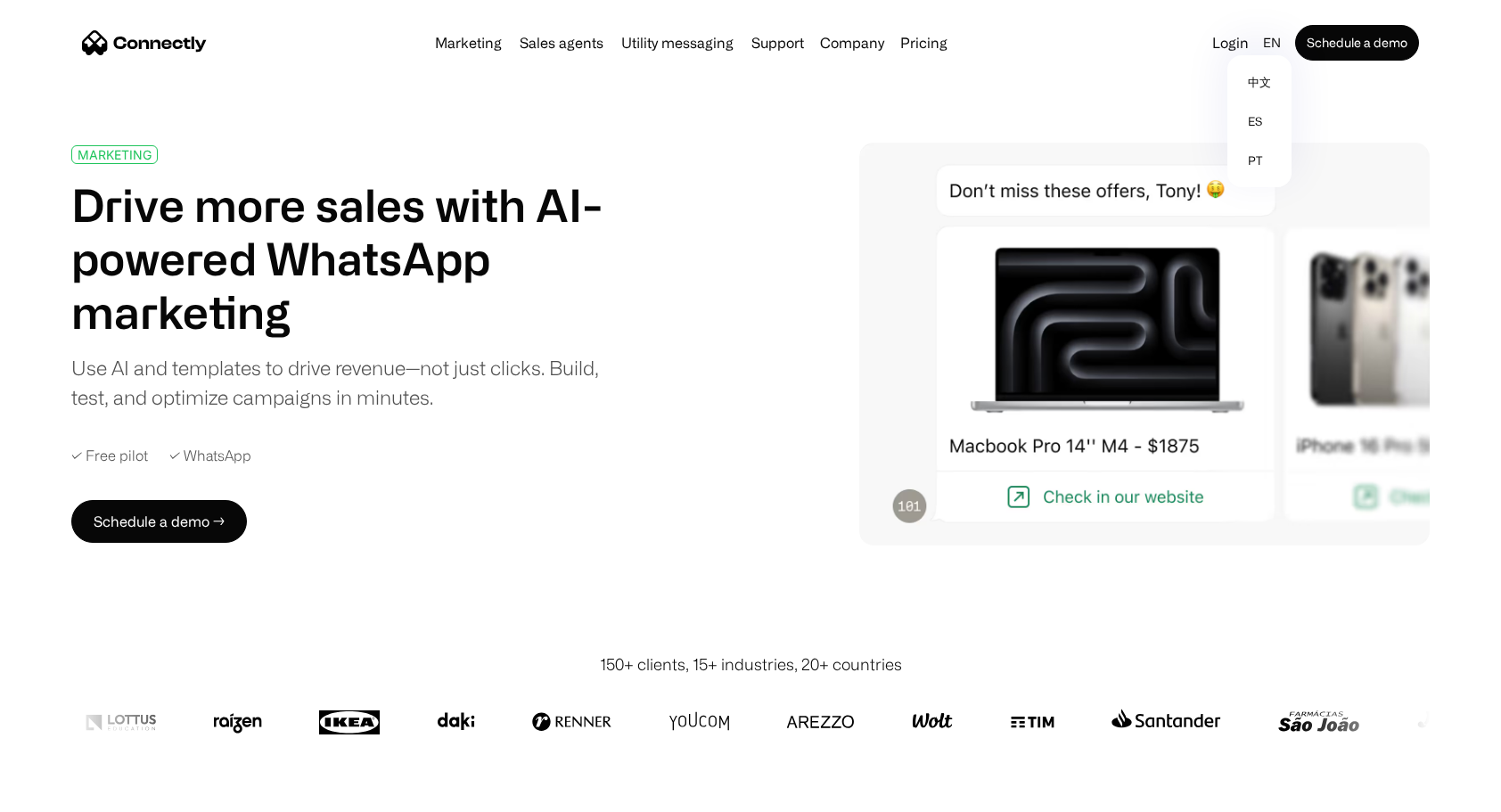
click at [517, 491] on div "MARKETING Drive more sales with AI-powered WhatsApp marketing Use AI and templa…" at bounding box center [361, 344] width 580 height 399
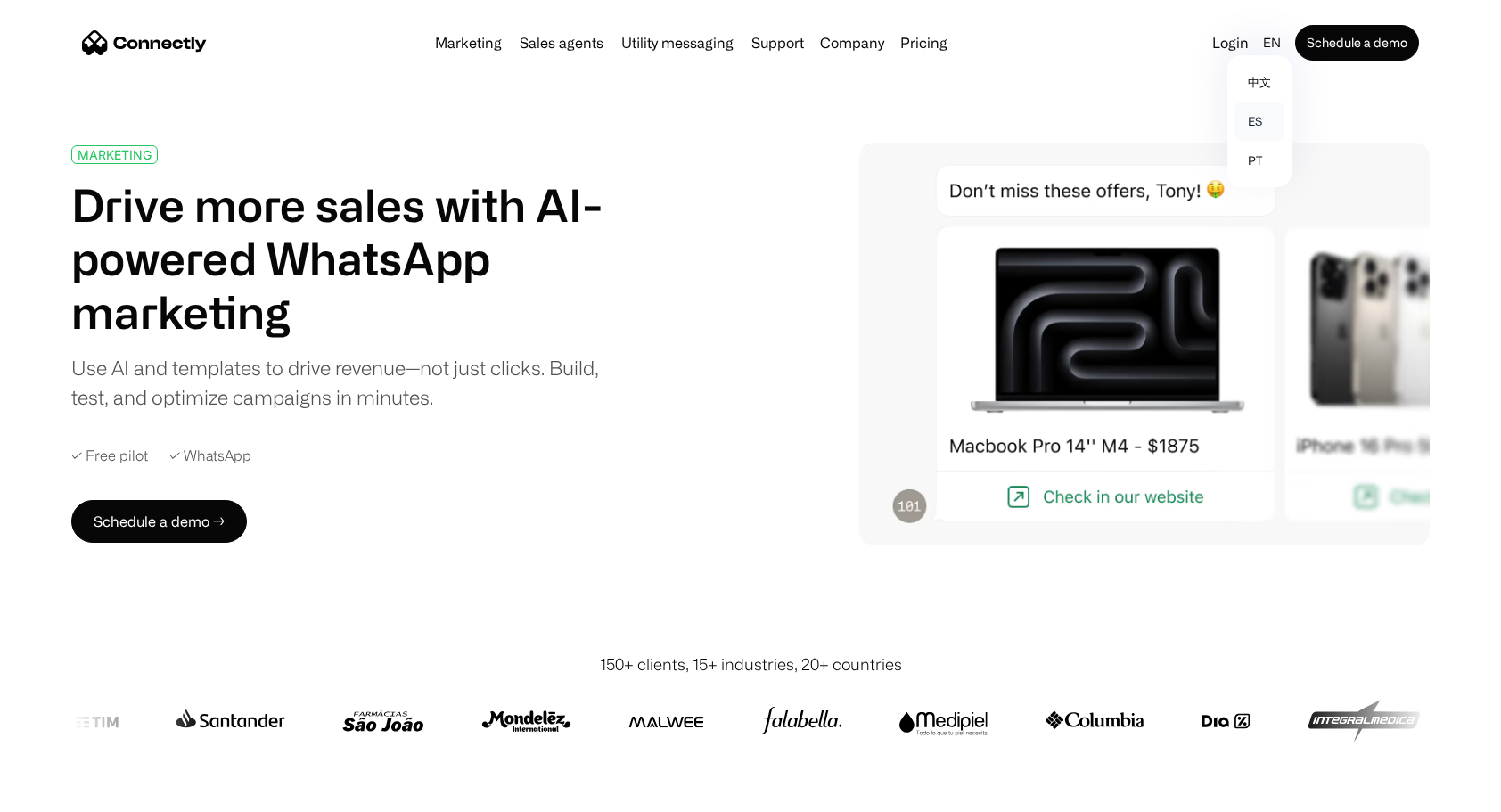
click at [1257, 118] on link "es" at bounding box center [1259, 121] width 50 height 39
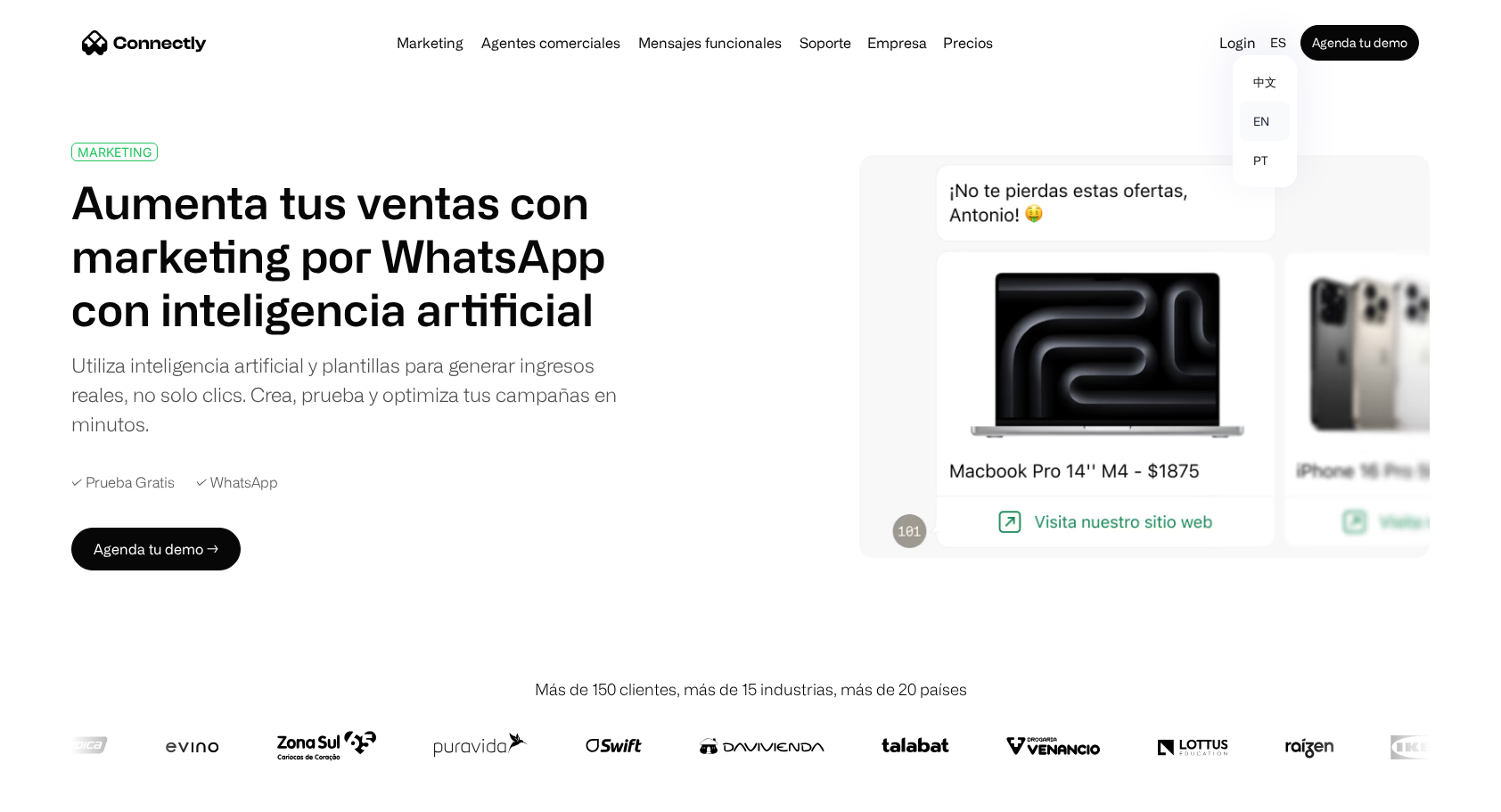
click at [1266, 128] on link "en" at bounding box center [1265, 121] width 50 height 39
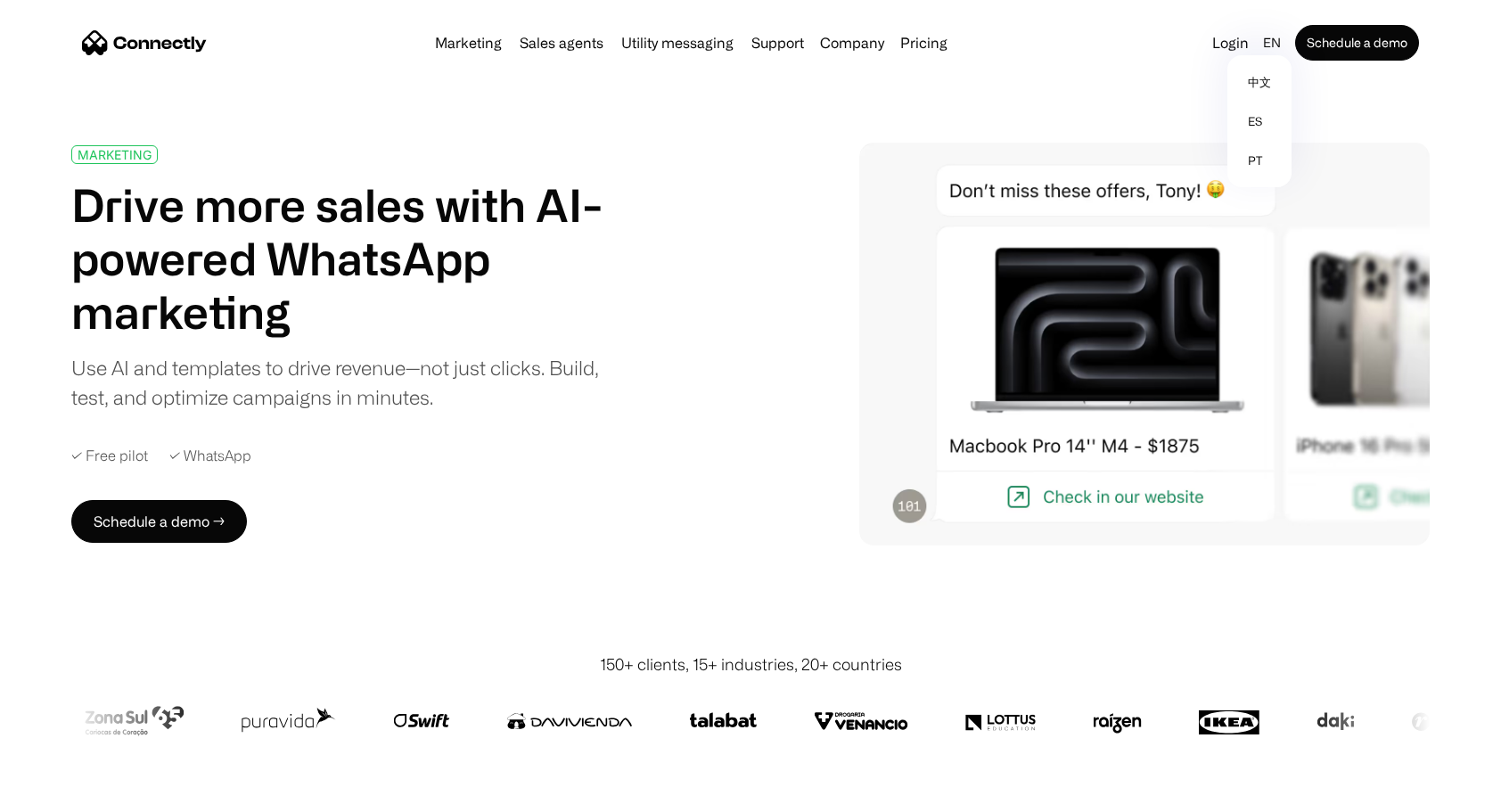
click at [700, 324] on div "MARKETING Drive more sales with AI-powered WhatsApp marketing Use AI and templa…" at bounding box center [750, 343] width 1358 height 402
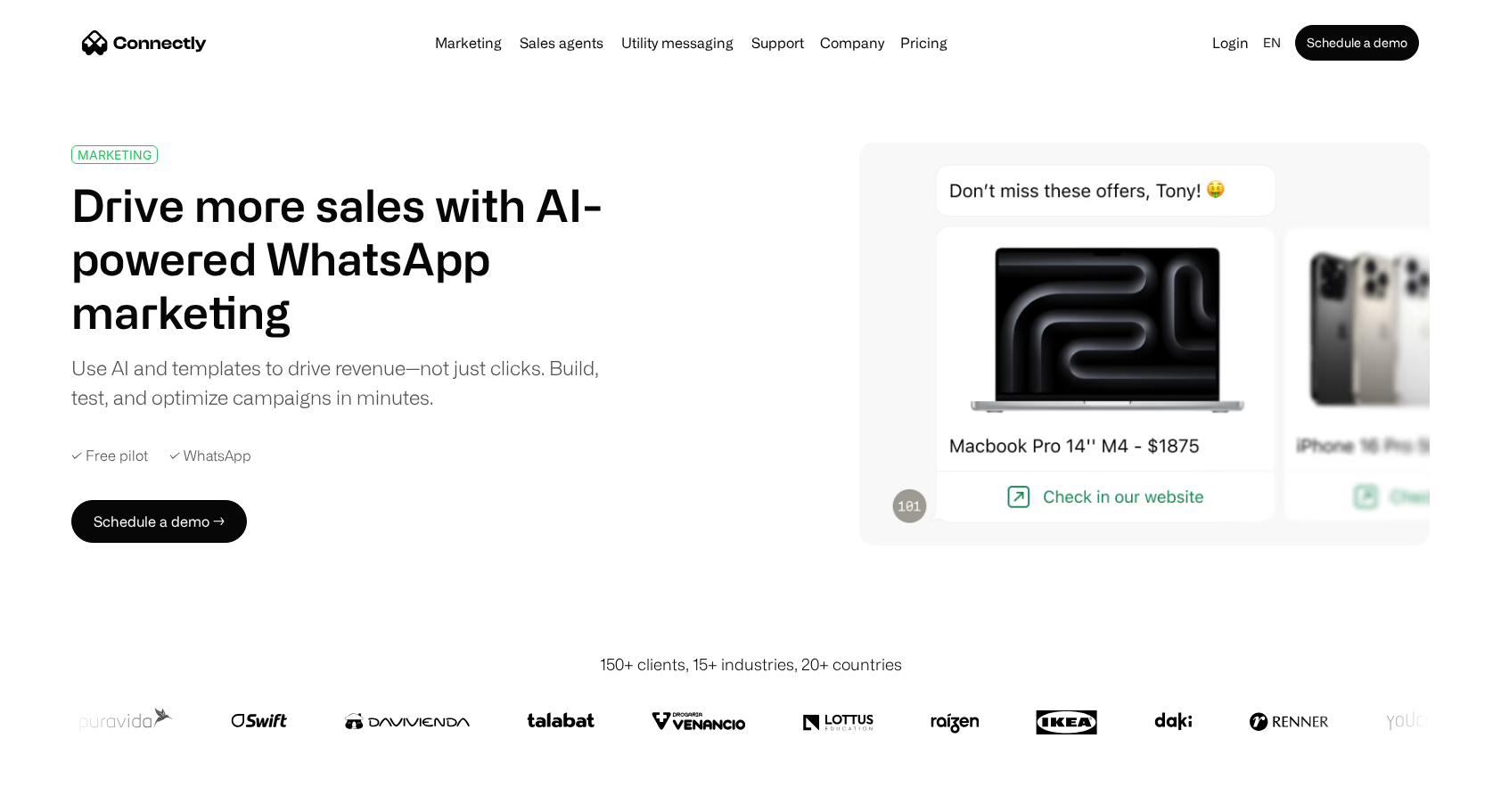
click at [379, 487] on div "MARKETING Drive more sales with AI-powered WhatsApp marketing Use AI and templa…" at bounding box center [361, 344] width 580 height 399
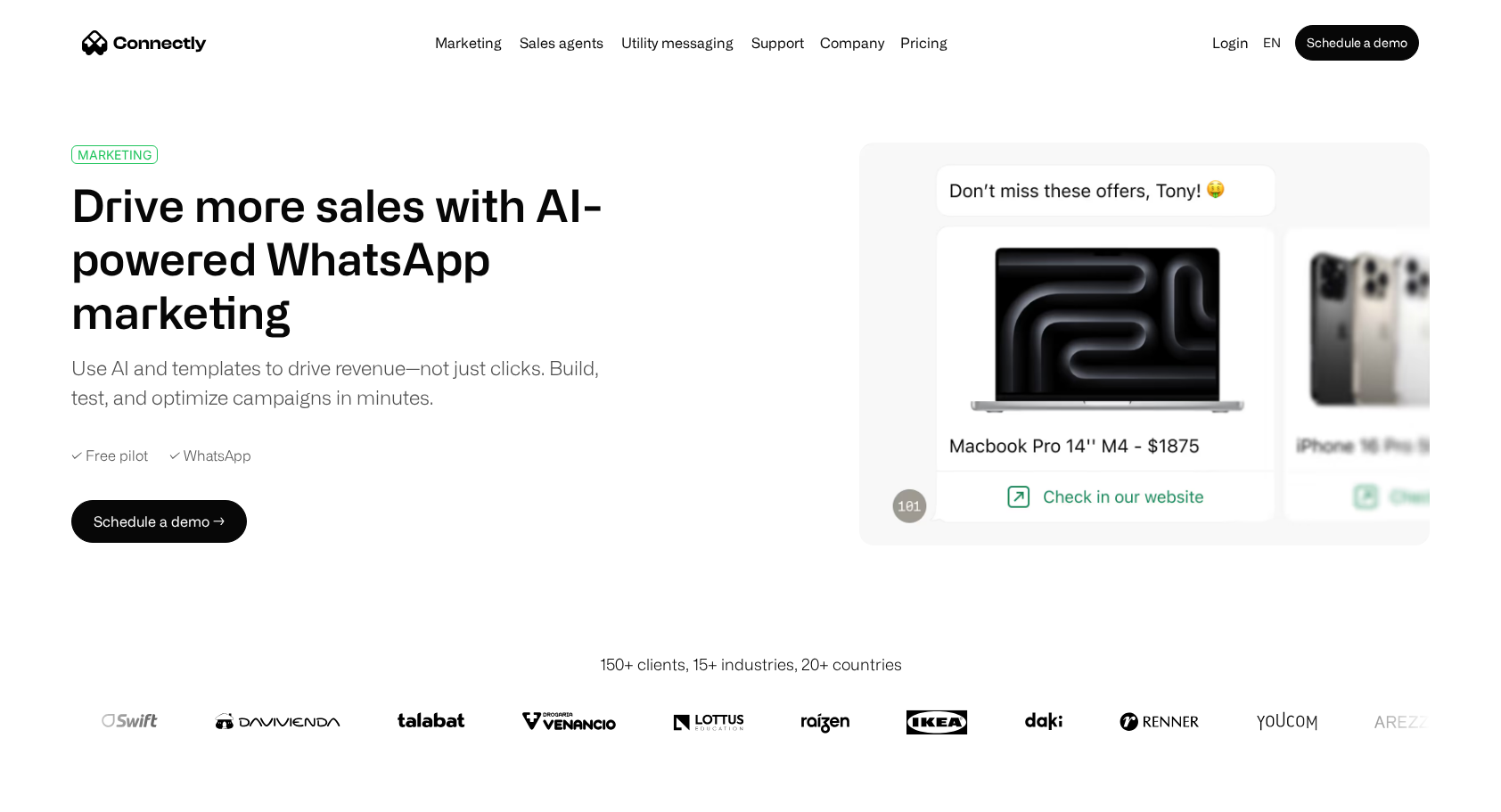
click at [447, 439] on div "MARKETING Drive more sales with AI-powered WhatsApp marketing Use AI and templa…" at bounding box center [361, 344] width 580 height 399
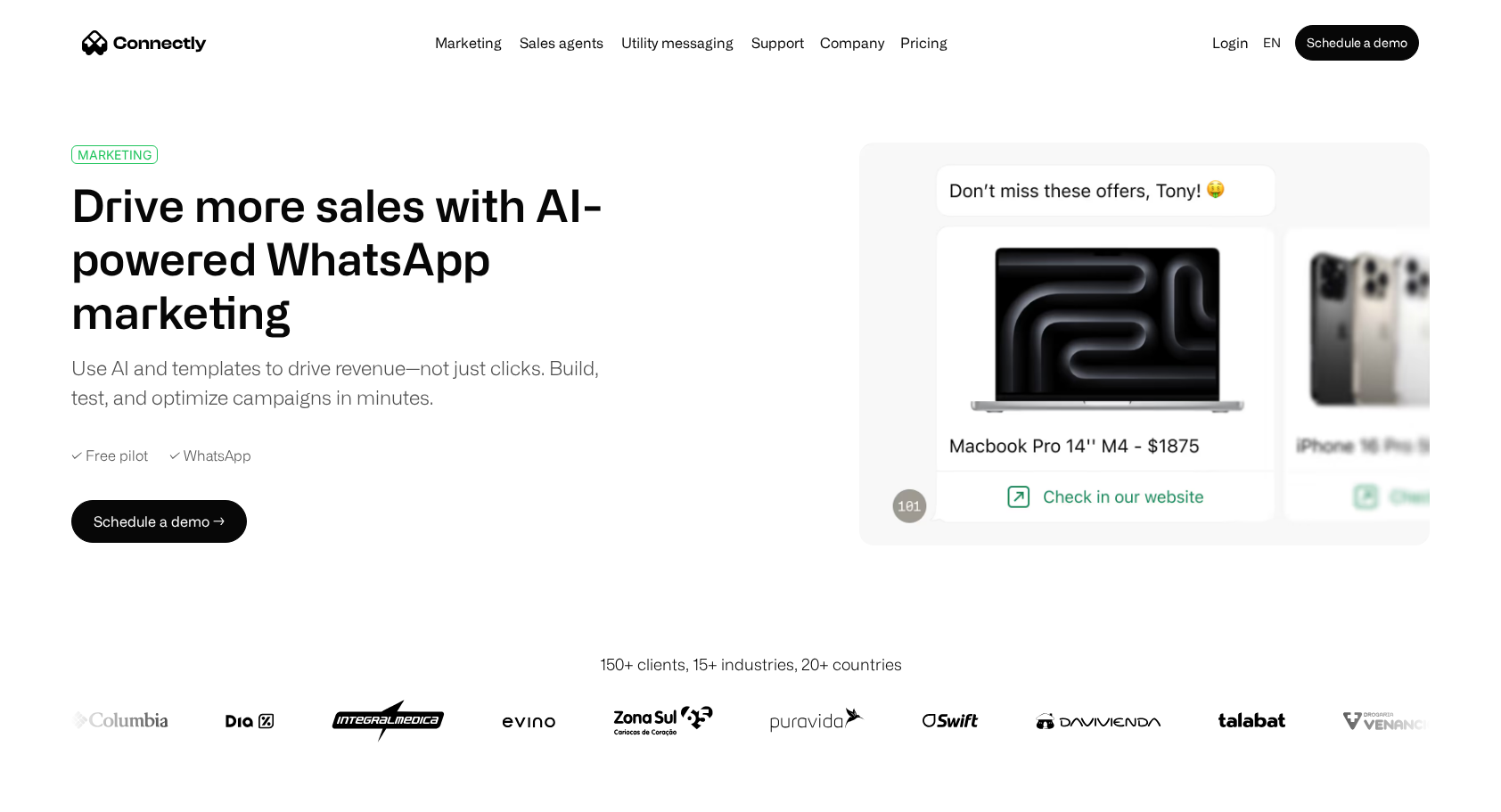
click at [699, 334] on div "MARKETING Drive more sales with AI-powered WhatsApp marketing Use AI and templa…" at bounding box center [750, 343] width 1358 height 402
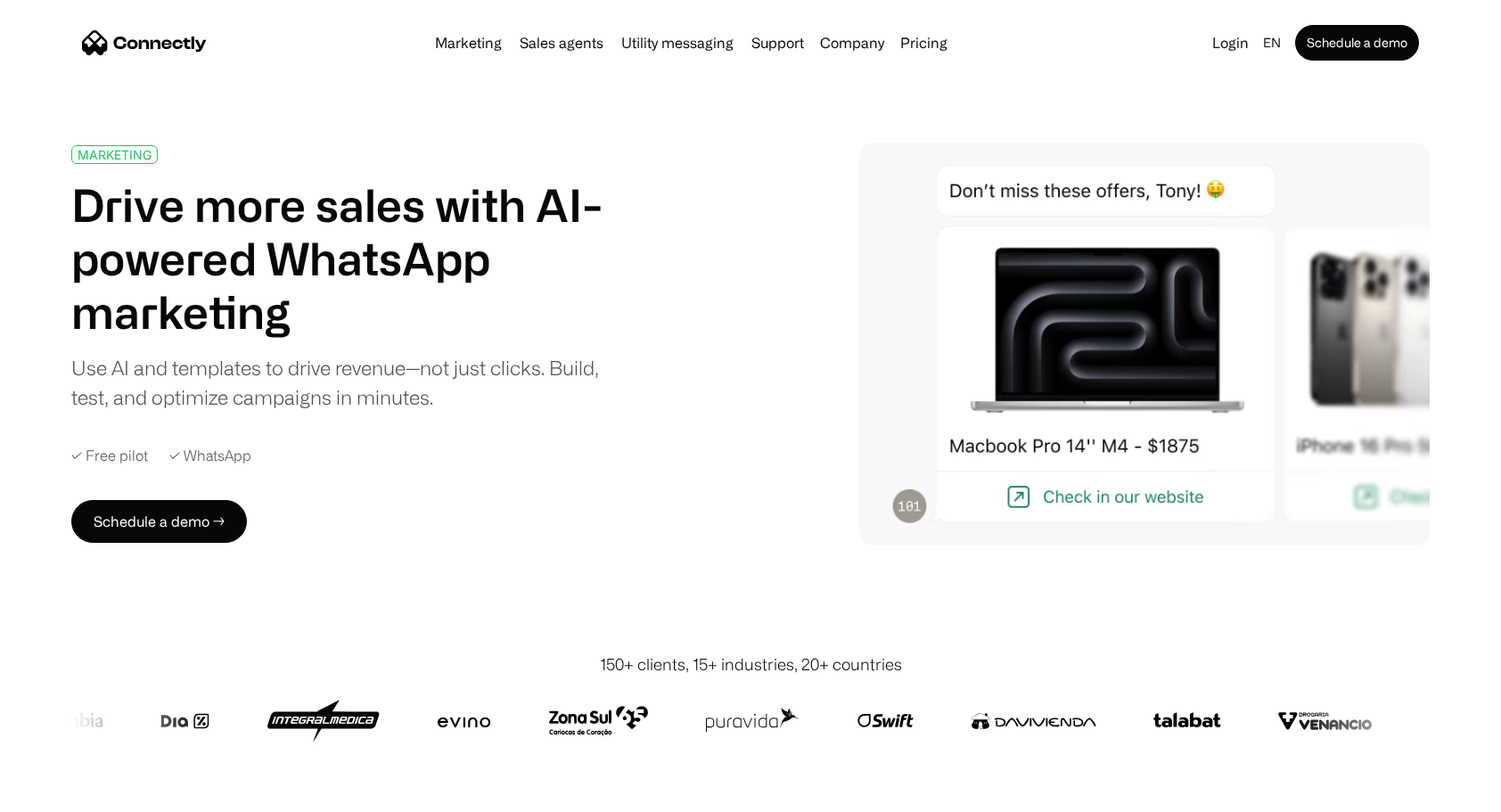
click at [699, 334] on div "MARKETING Drive more sales with AI-powered WhatsApp marketing Use AI and templa…" at bounding box center [750, 343] width 1358 height 402
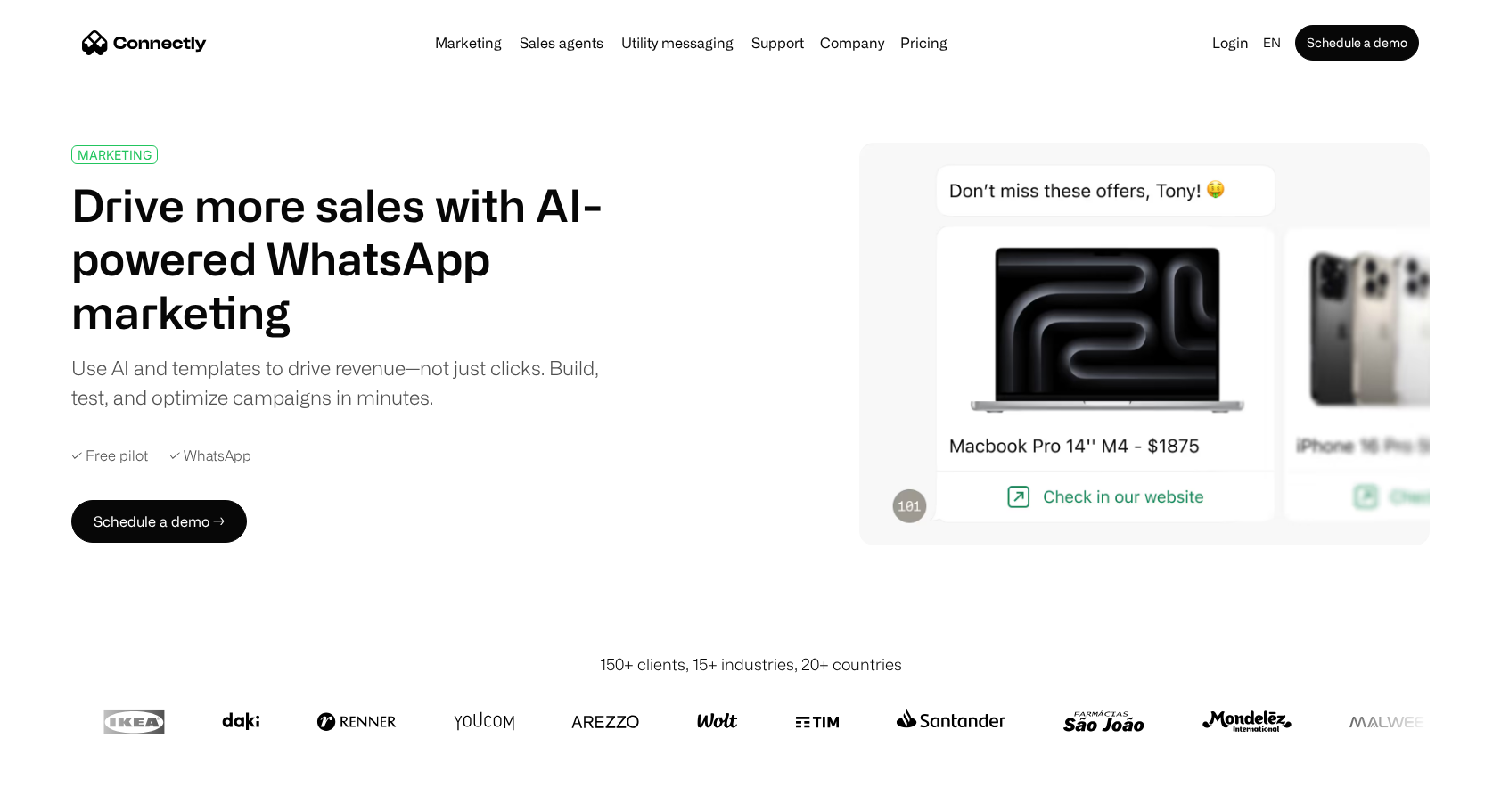
click at [759, 303] on div "MARKETING Drive more sales with AI-powered WhatsApp marketing Use AI and templa…" at bounding box center [750, 343] width 1358 height 402
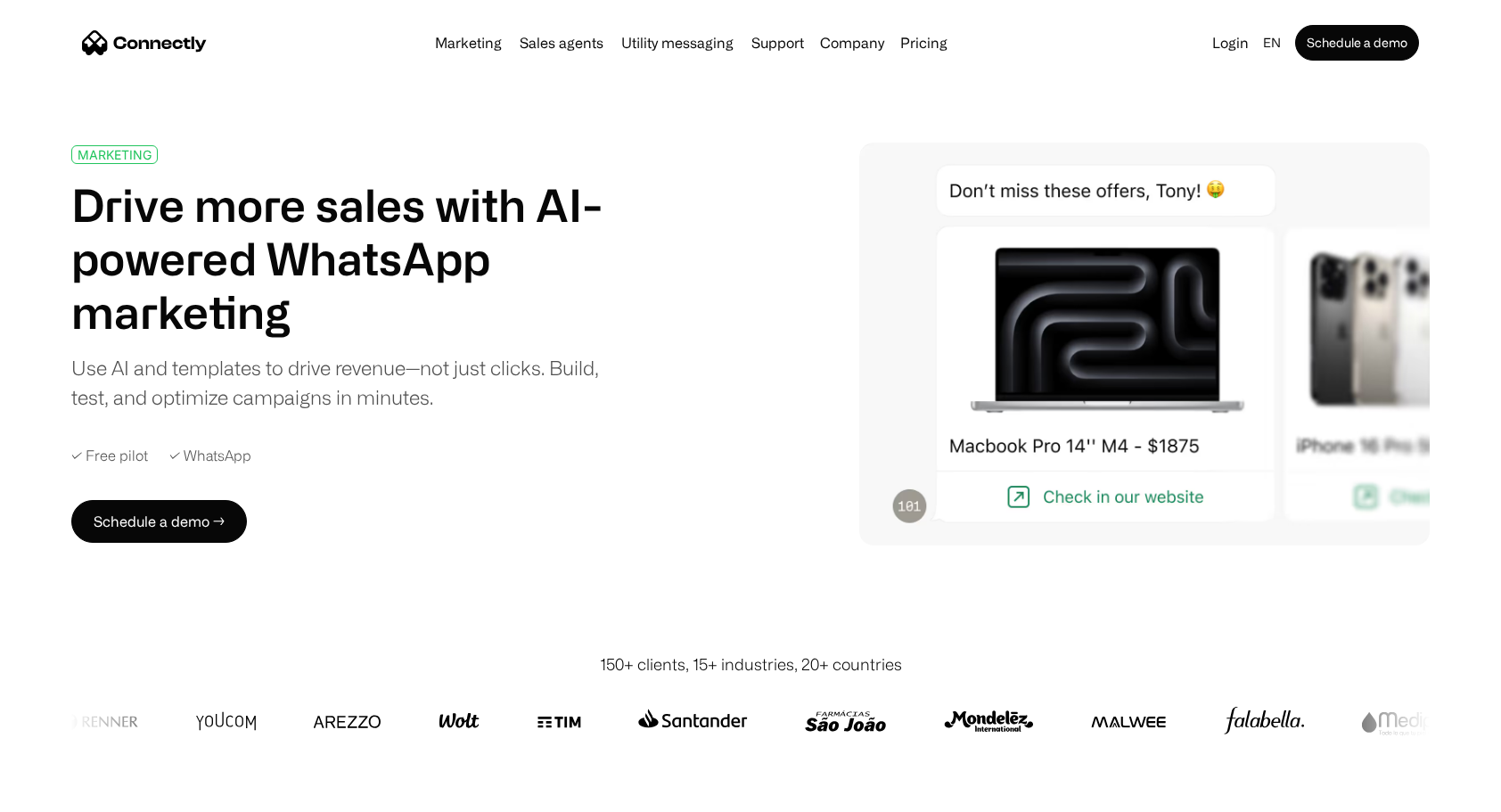
click at [103, 462] on div "✓ Free pilot" at bounding box center [109, 455] width 76 height 17
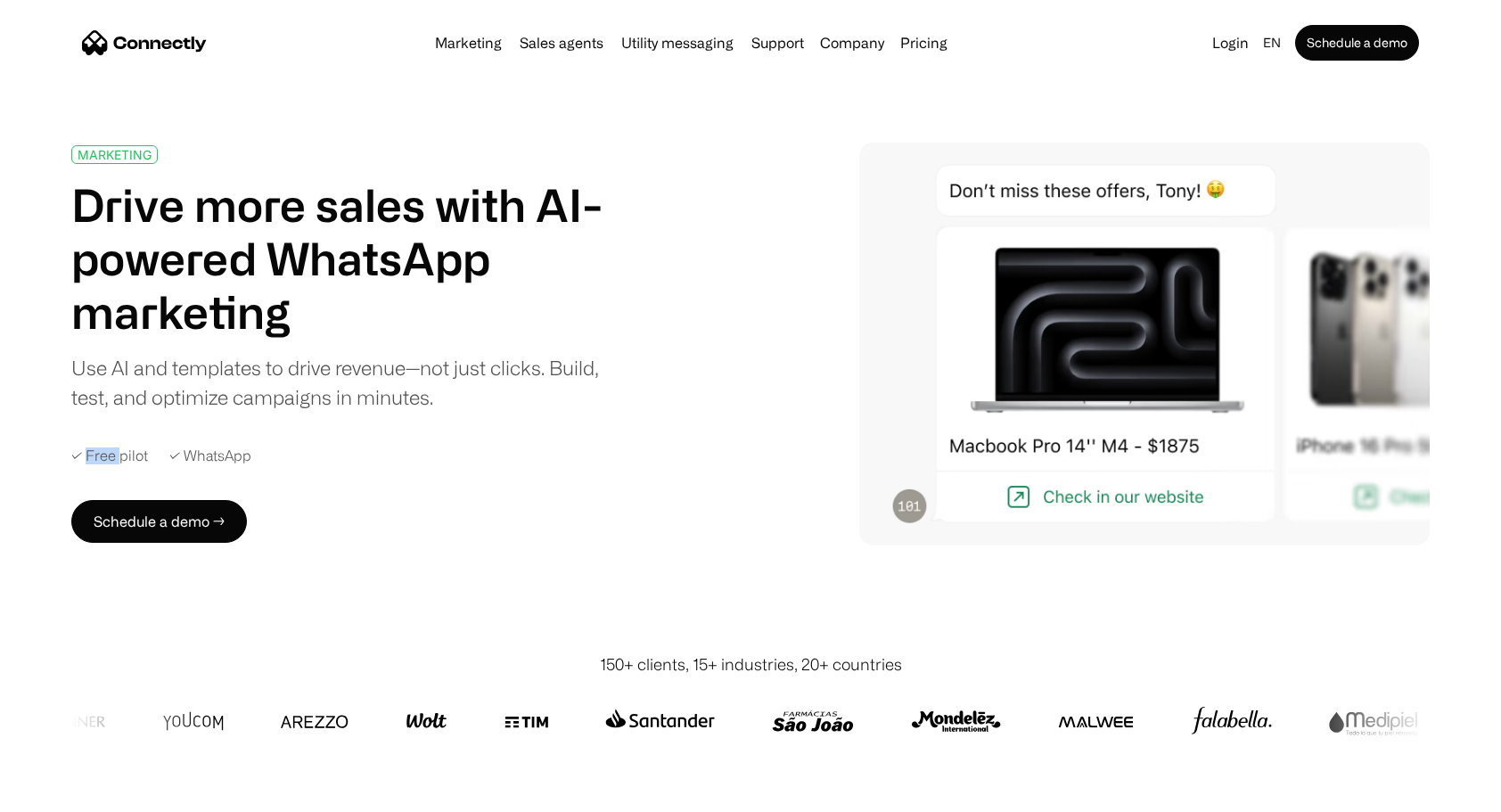
click at [103, 462] on div "✓ Free pilot" at bounding box center [109, 455] width 76 height 17
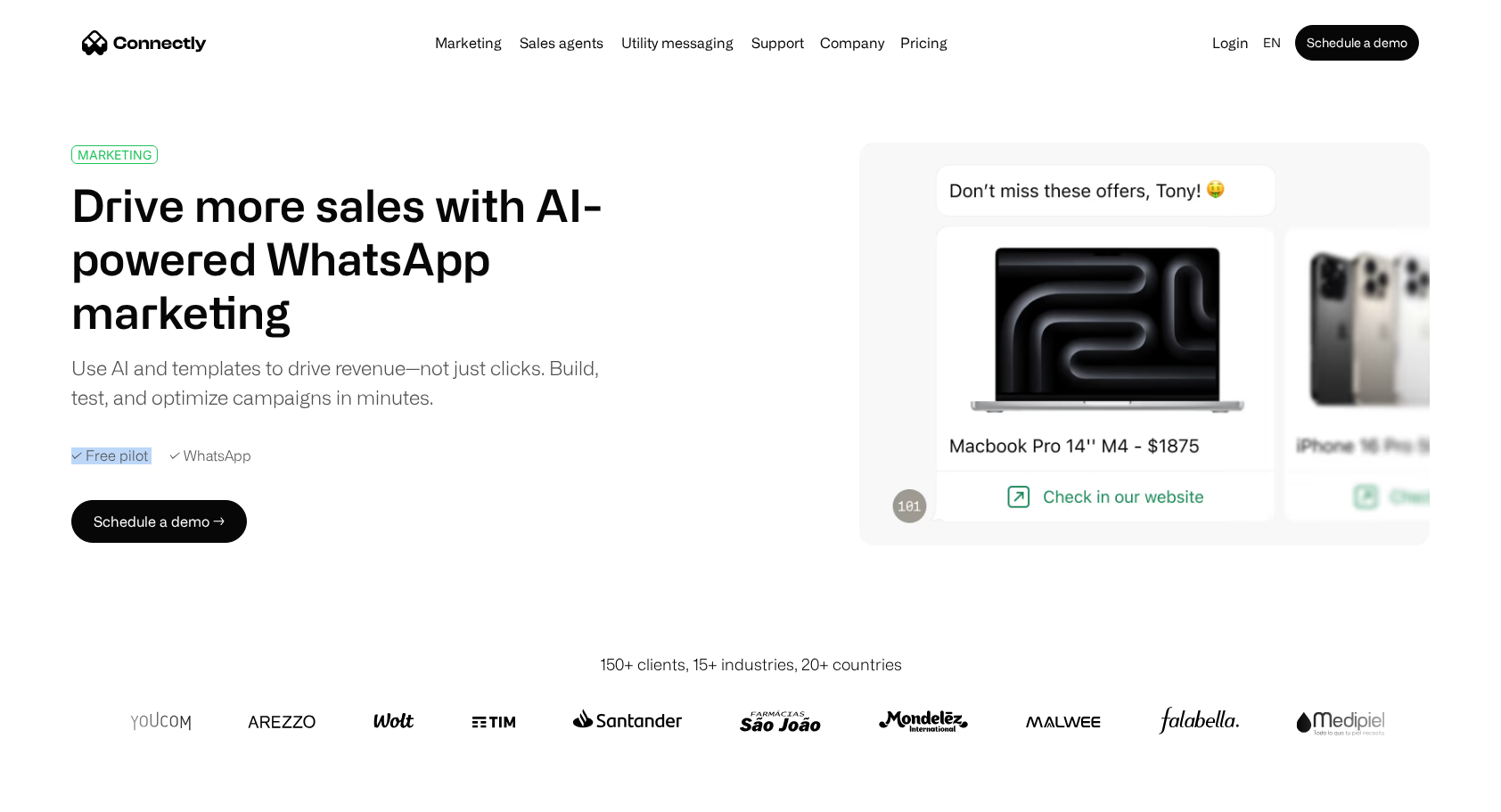
click at [103, 462] on div "✓ Free pilot" at bounding box center [109, 455] width 76 height 17
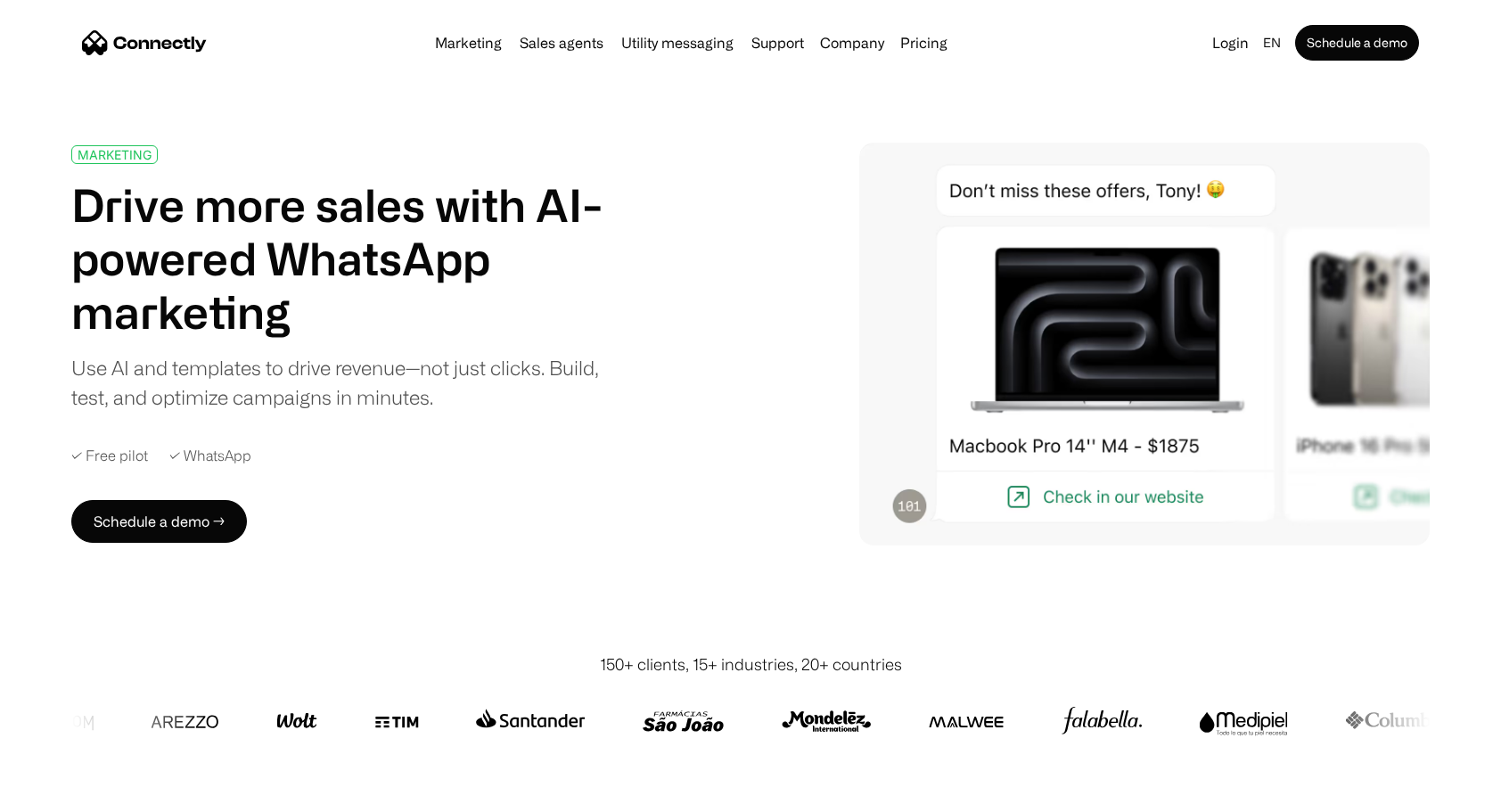
drag, startPoint x: 103, startPoint y: 462, endPoint x: 194, endPoint y: 454, distance: 91.4
click at [194, 454] on div "✓ WhatsApp" at bounding box center [210, 455] width 82 height 17
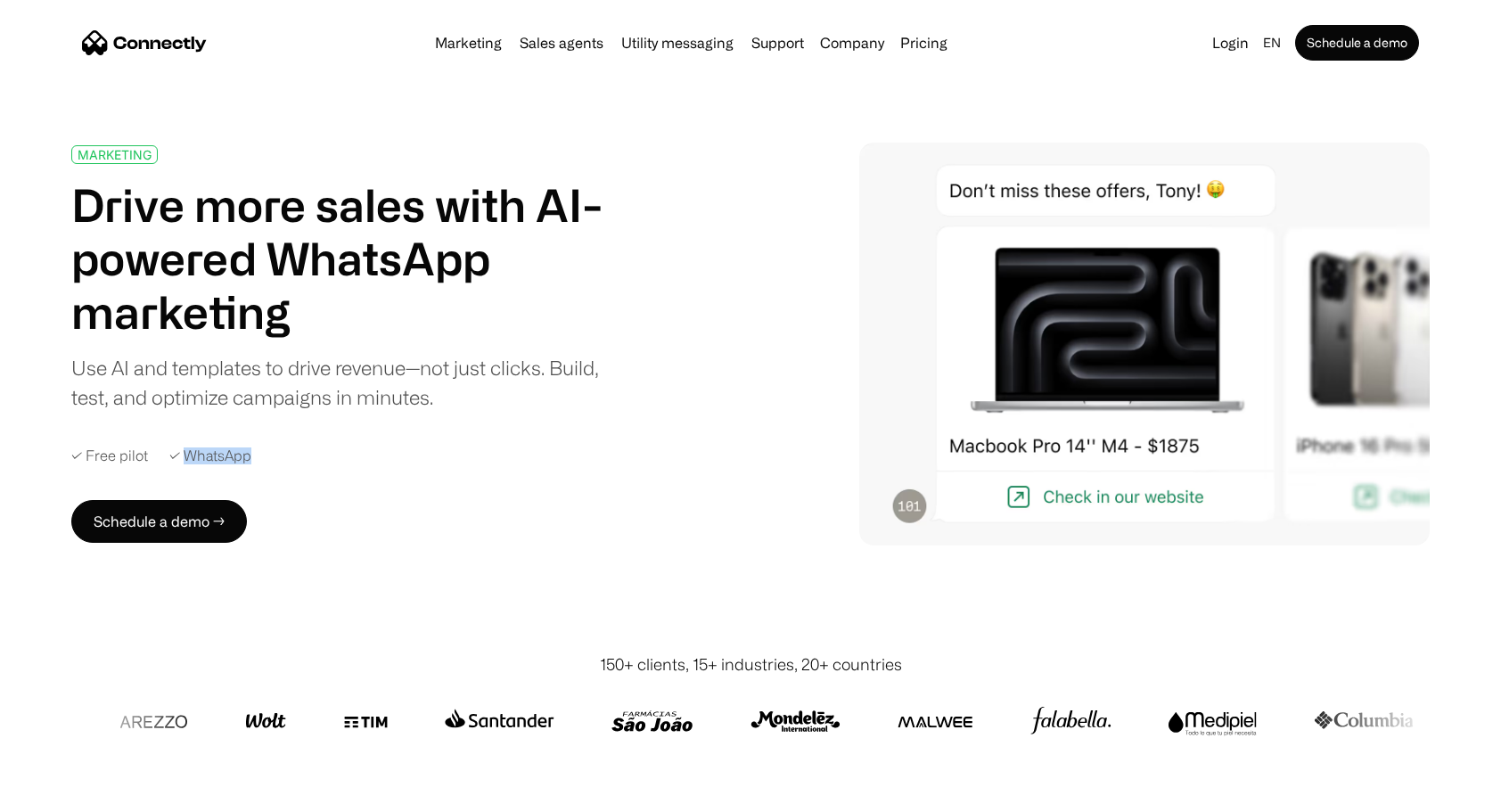
click at [194, 454] on div "✓ WhatsApp" at bounding box center [210, 455] width 82 height 17
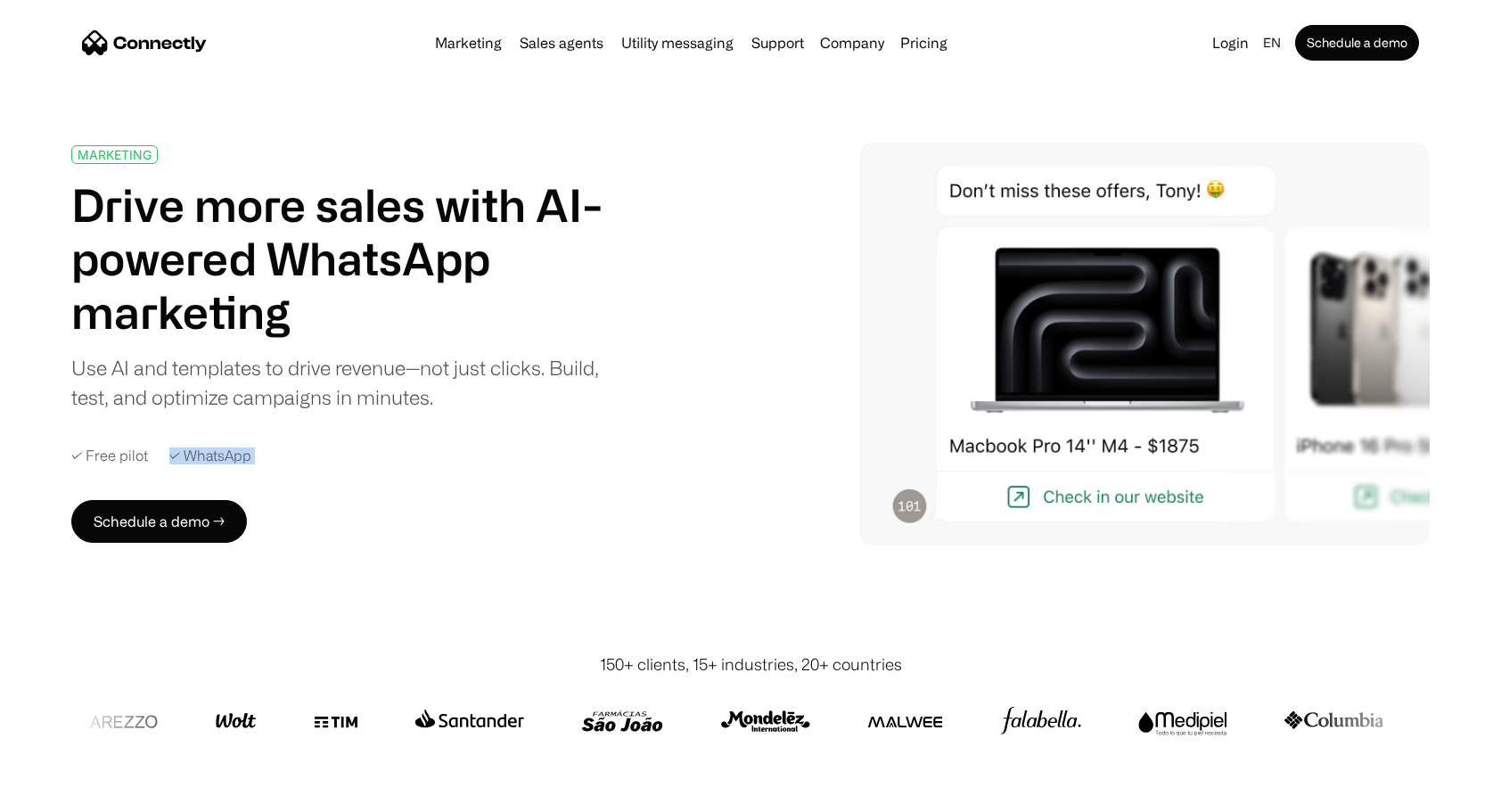
click at [194, 454] on div "✓ WhatsApp" at bounding box center [210, 455] width 82 height 17
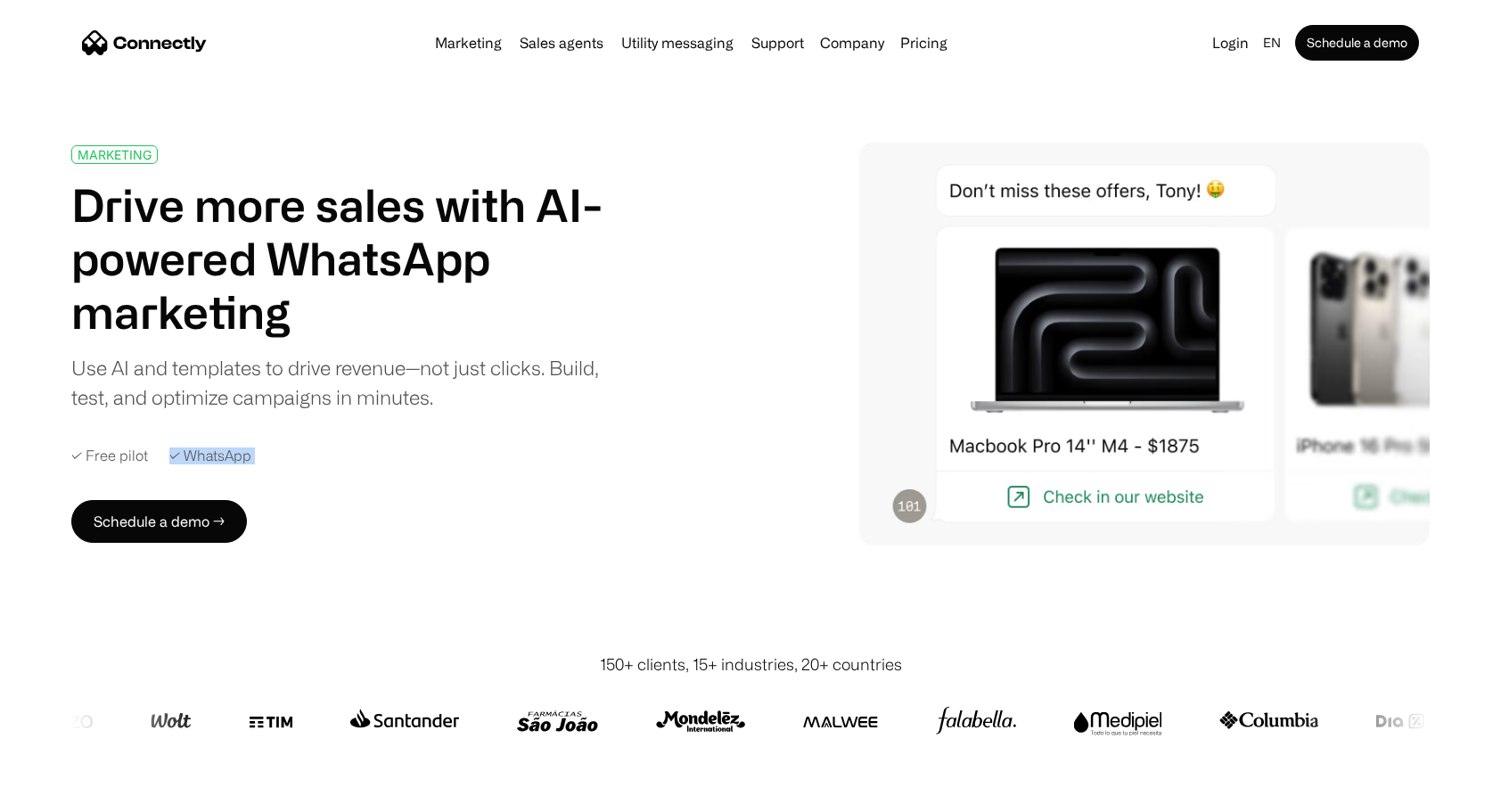
drag, startPoint x: 194, startPoint y: 454, endPoint x: 384, endPoint y: 467, distance: 190.4
click at [384, 467] on div "MARKETING Drive more sales with AI-powered WhatsApp marketing Use AI and templa…" at bounding box center [361, 344] width 580 height 399
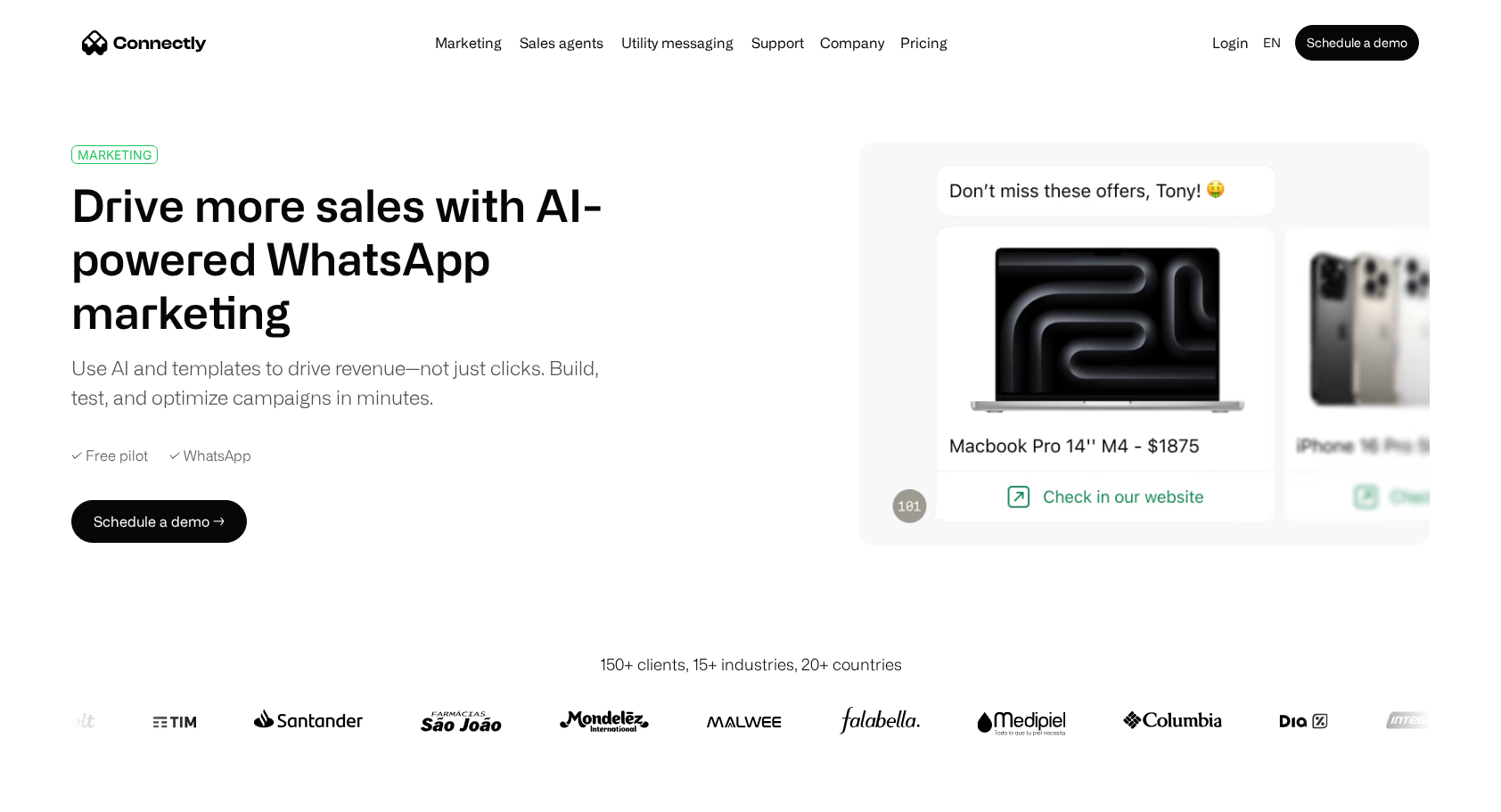
click at [479, 417] on div "MARKETING Drive more sales with AI-powered WhatsApp marketing Use AI and templa…" at bounding box center [361, 344] width 580 height 399
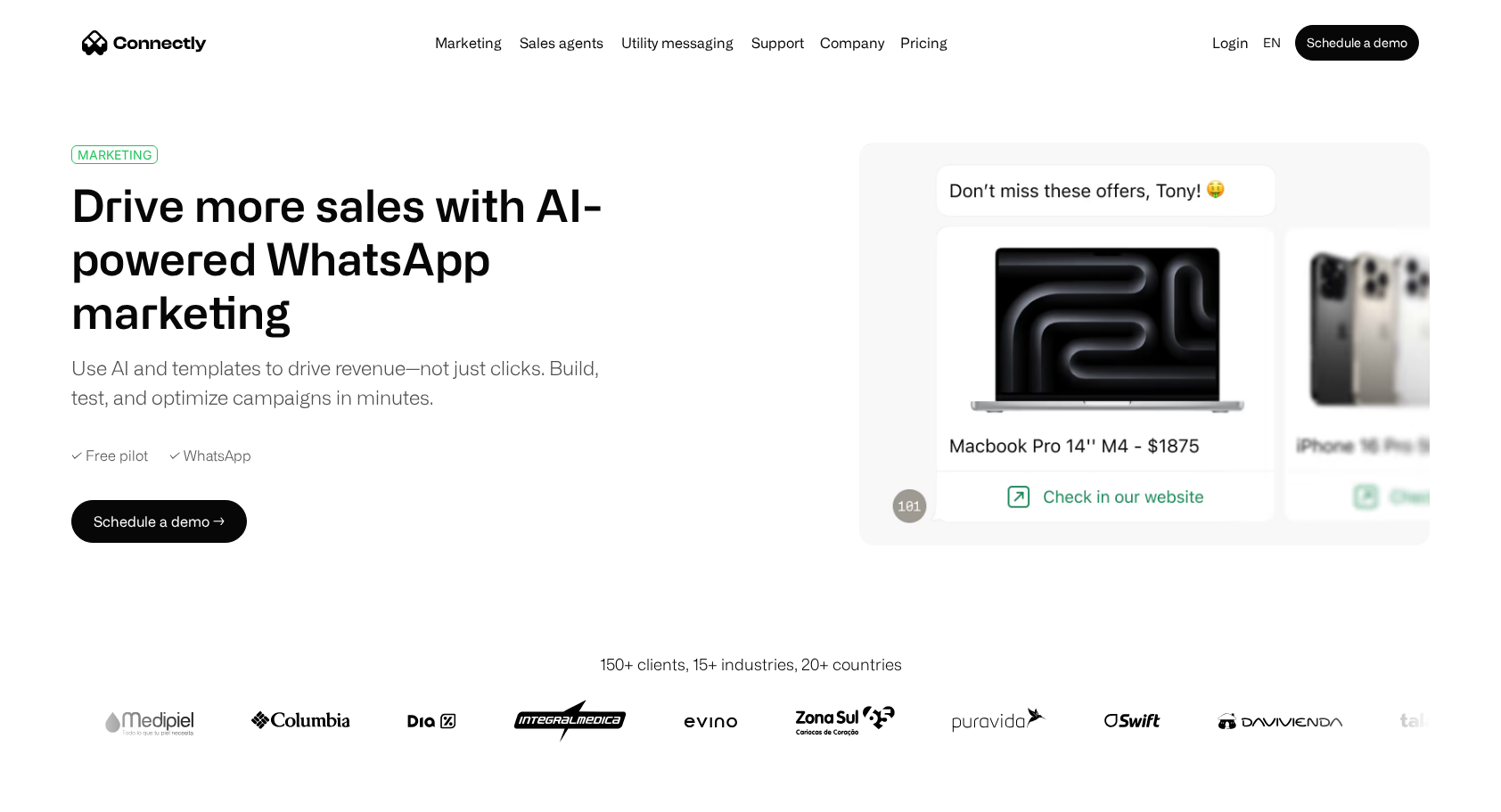
click at [680, 394] on div "MARKETING Drive more sales with AI-powered WhatsApp marketing Use AI and templa…" at bounding box center [750, 343] width 1358 height 402
